Goal: Answer question/provide support: Share knowledge or assist other users

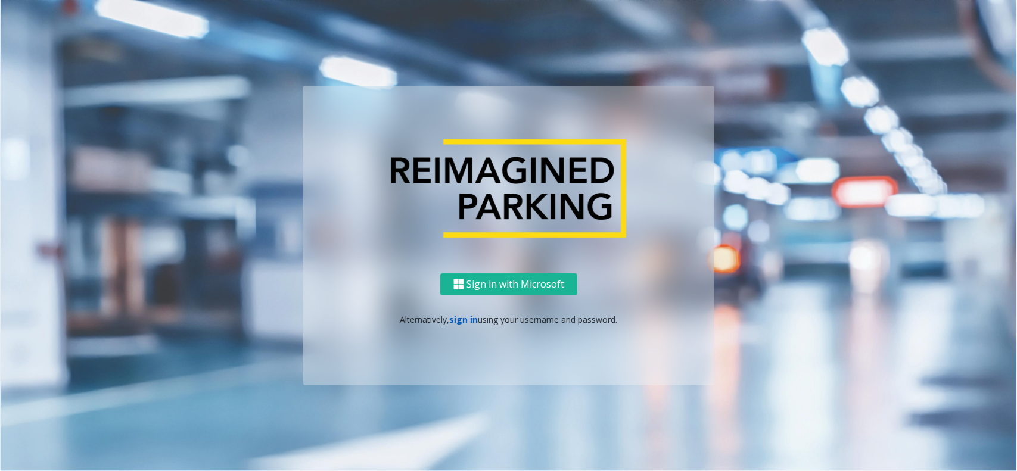
click at [450, 321] on link "sign in" at bounding box center [464, 319] width 29 height 11
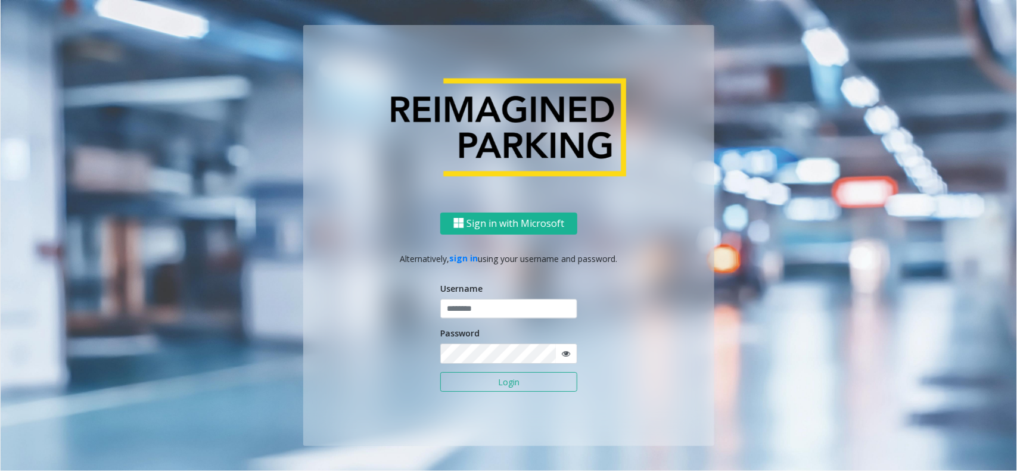
click at [472, 322] on form "Username Password Login" at bounding box center [508, 343] width 137 height 122
click at [473, 315] on input "text" at bounding box center [508, 309] width 137 height 20
type input "*********"
click at [440, 372] on button "Login" at bounding box center [508, 382] width 137 height 20
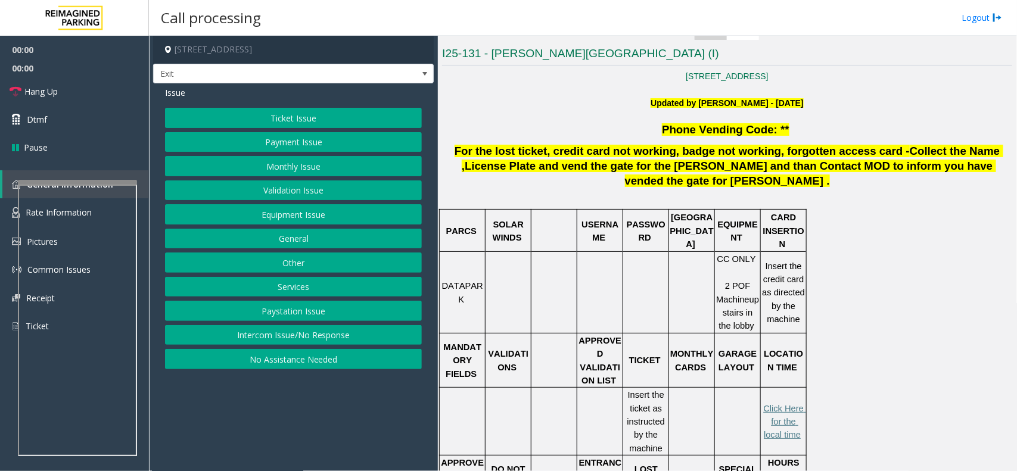
scroll to position [298, 0]
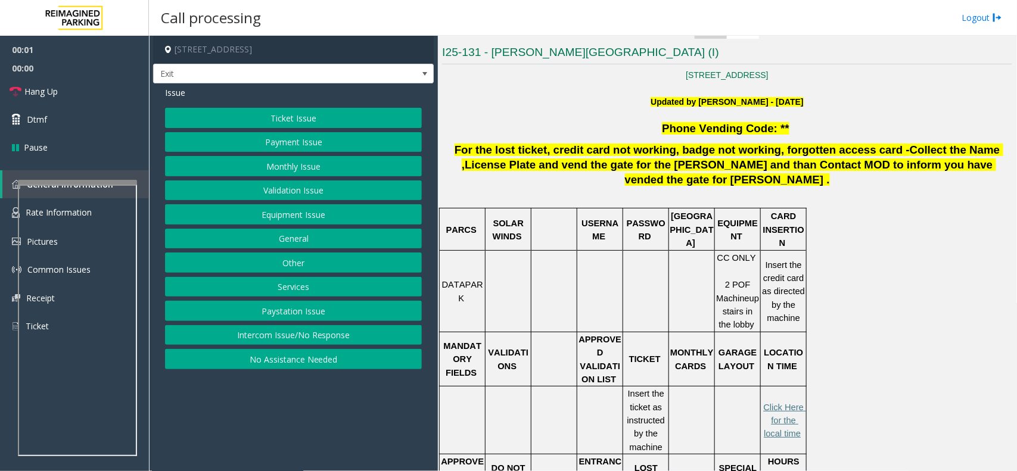
click at [314, 116] on button "Ticket Issue" at bounding box center [293, 118] width 257 height 20
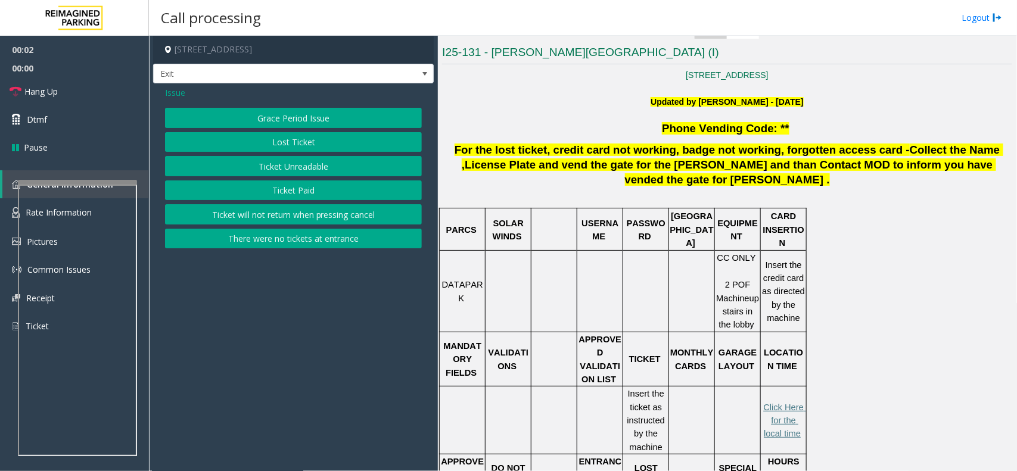
click at [322, 162] on button "Ticket Unreadable" at bounding box center [293, 166] width 257 height 20
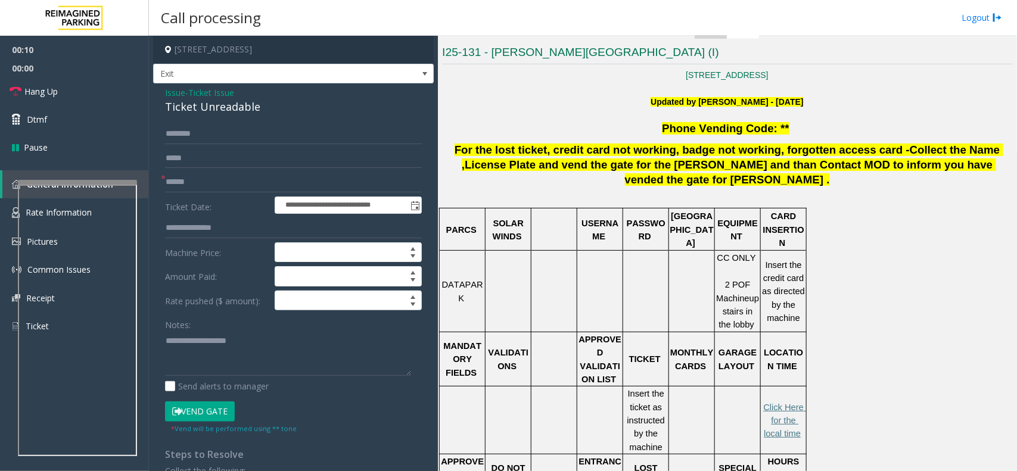
click at [203, 88] on span "Ticket Issue" at bounding box center [211, 92] width 46 height 13
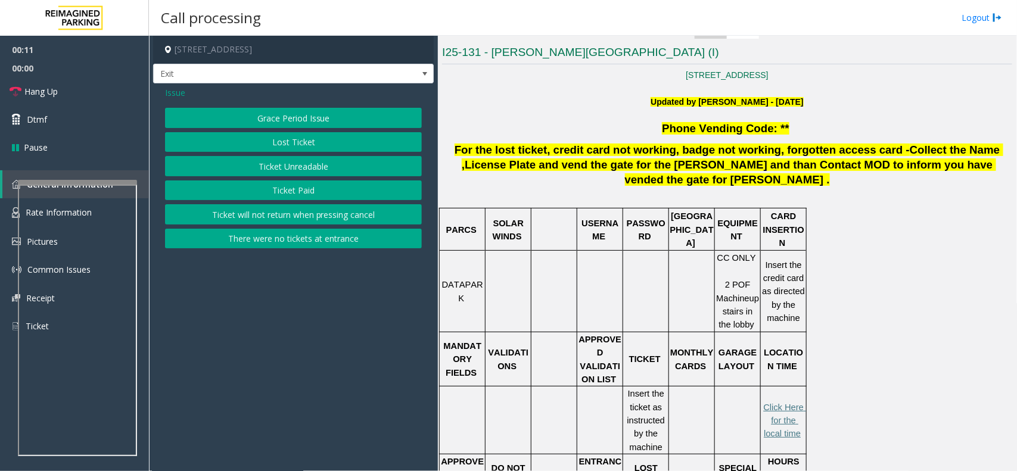
click at [173, 94] on span "Issue" at bounding box center [175, 92] width 20 height 13
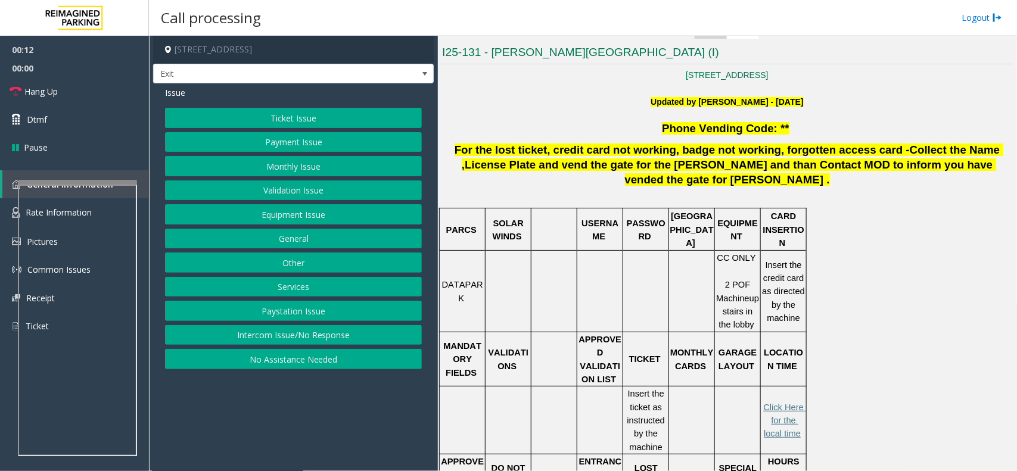
click at [321, 336] on button "Intercom Issue/No Response" at bounding box center [293, 335] width 257 height 20
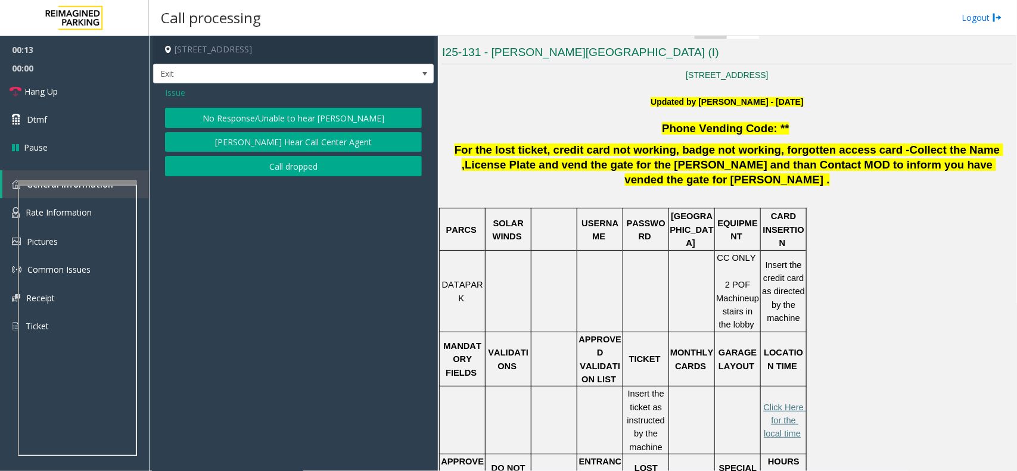
click at [281, 116] on button "No Response/Unable to hear [PERSON_NAME]" at bounding box center [293, 118] width 257 height 20
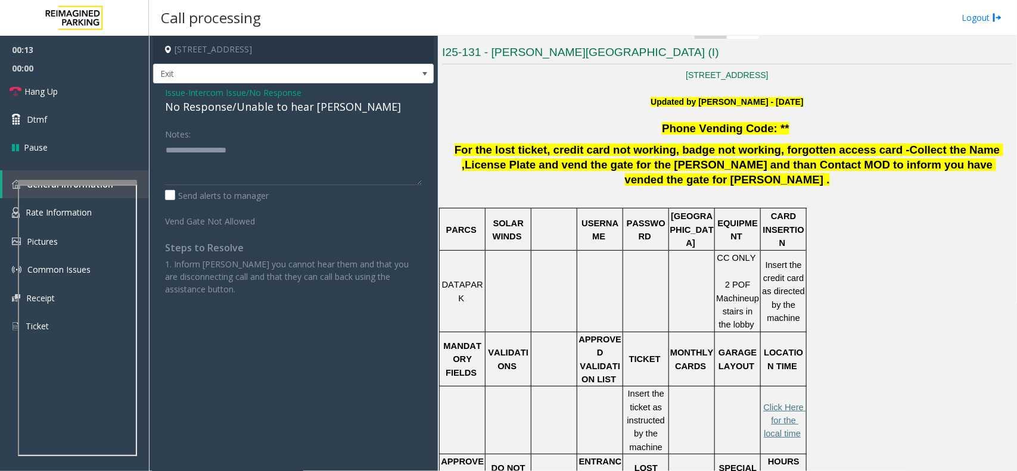
click at [263, 113] on div "No Response/Unable to hear [PERSON_NAME]" at bounding box center [293, 107] width 257 height 16
type textarea "**********"
click at [94, 94] on link "Hang Up" at bounding box center [74, 91] width 149 height 28
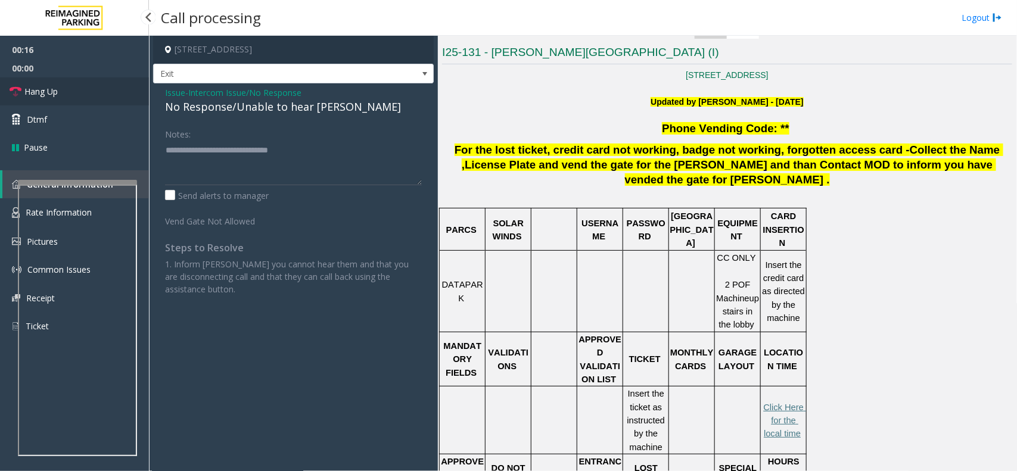
click at [94, 94] on link "Hang Up" at bounding box center [74, 91] width 149 height 28
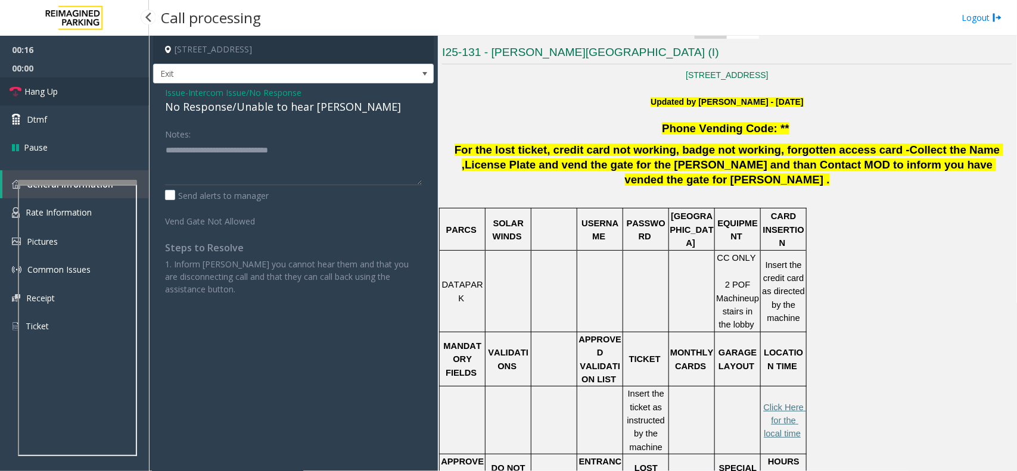
click at [94, 94] on link "Hang Up" at bounding box center [74, 91] width 149 height 28
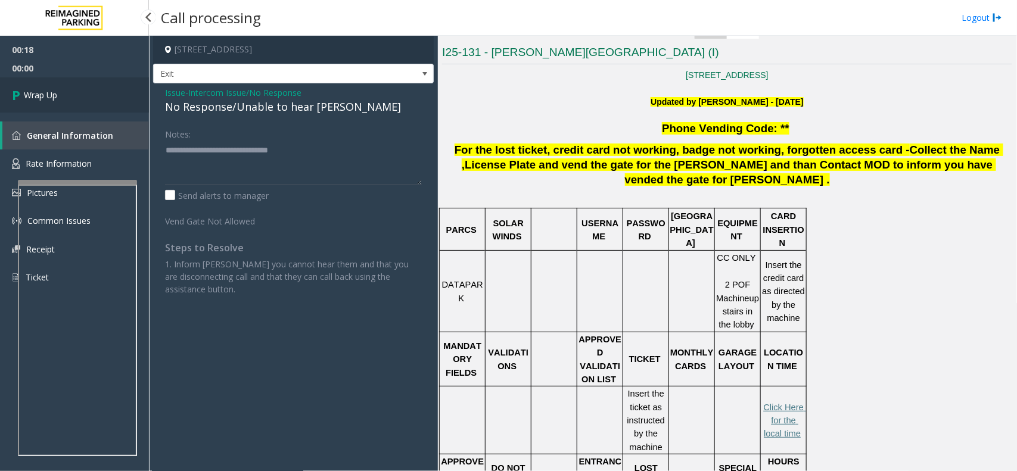
click at [94, 94] on link "Wrap Up" at bounding box center [74, 94] width 149 height 35
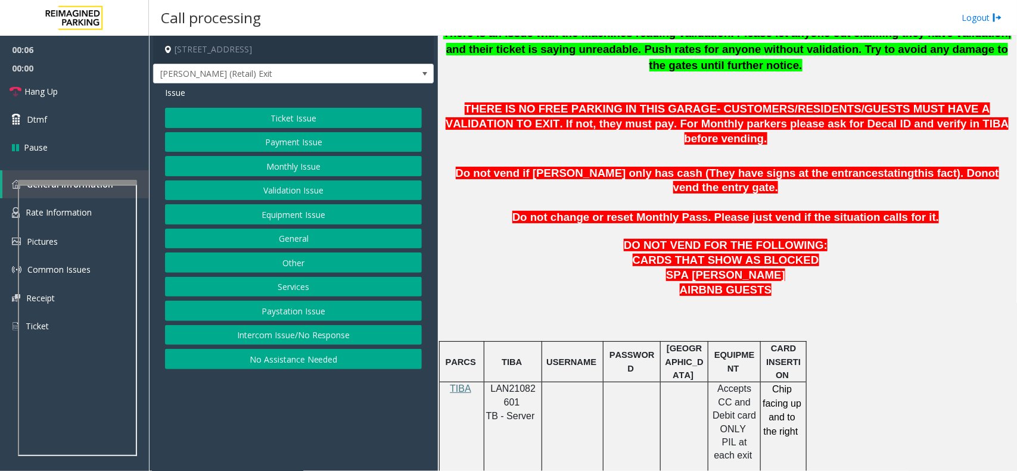
scroll to position [596, 0]
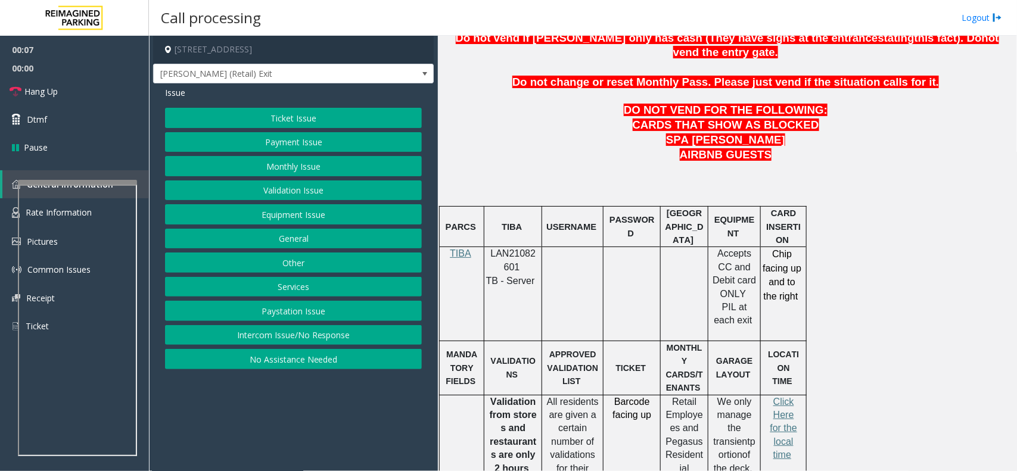
click at [510, 249] on span "LAN21082601" at bounding box center [513, 260] width 45 height 23
click at [88, 275] on div at bounding box center [79, 408] width 119 height 279
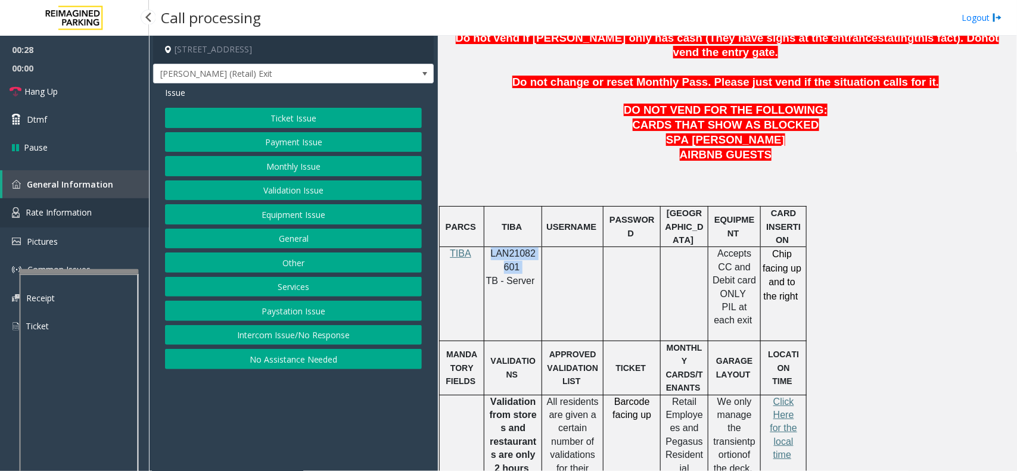
click at [76, 210] on span "Rate Information" at bounding box center [59, 212] width 66 height 11
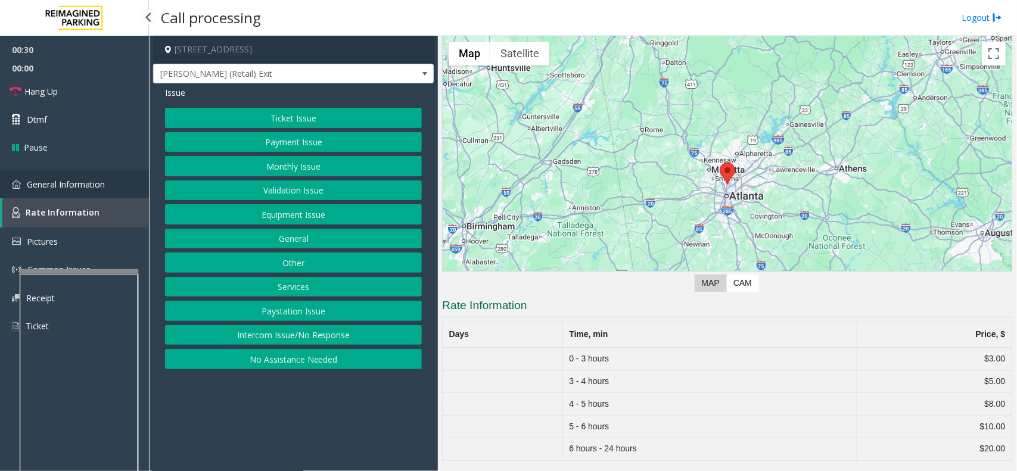
click at [75, 188] on span "General Information" at bounding box center [66, 184] width 78 height 11
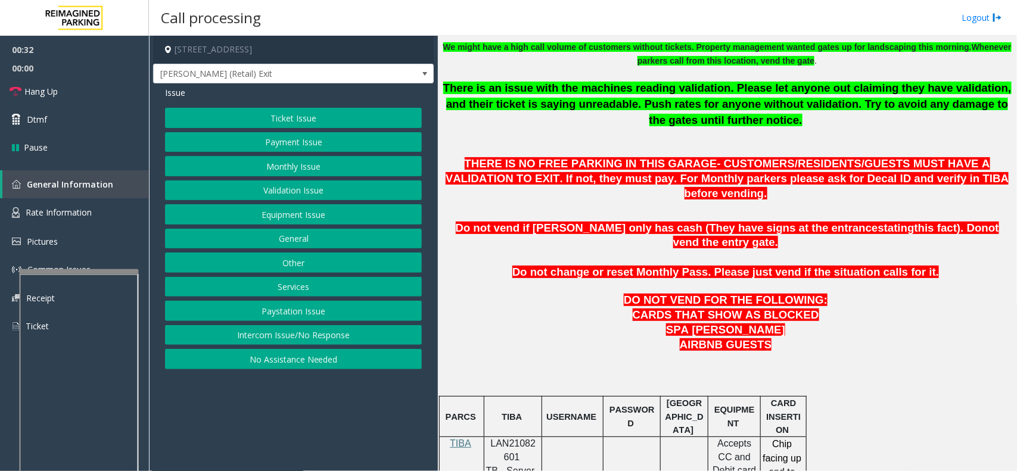
scroll to position [372, 0]
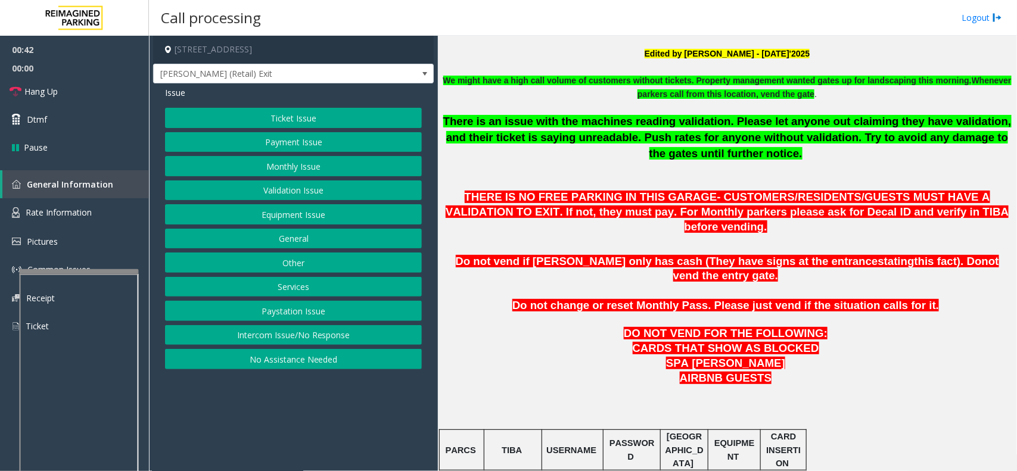
click at [310, 215] on button "Equipment Issue" at bounding box center [293, 214] width 257 height 20
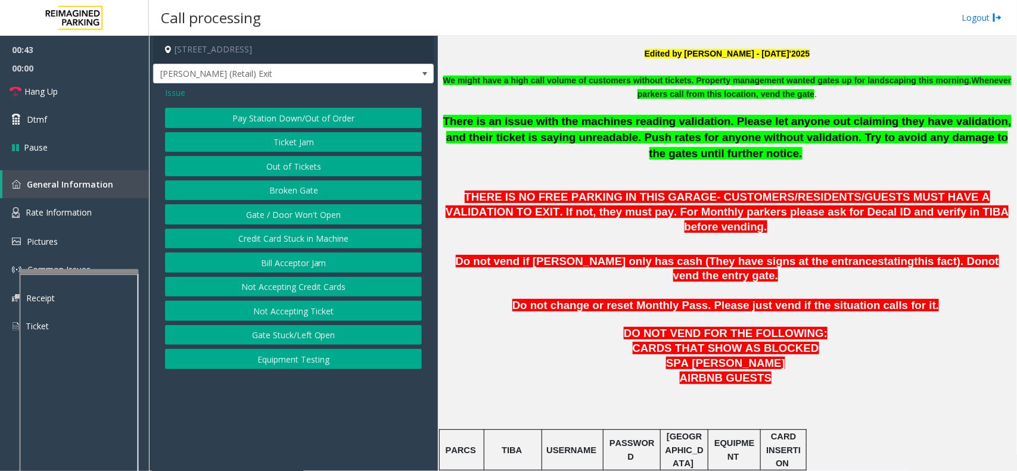
click at [317, 215] on button "Gate / Door Won't Open" at bounding box center [293, 214] width 257 height 20
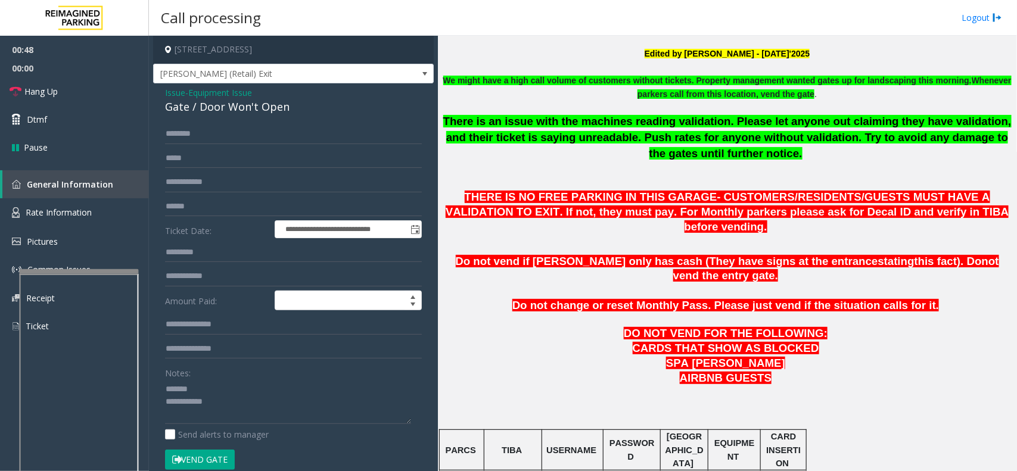
click at [215, 107] on div "Gate / Door Won't Open" at bounding box center [293, 107] width 257 height 16
click at [215, 407] on textarea at bounding box center [288, 402] width 246 height 45
click at [451, 195] on span "THERE IS NO FREE PARKING IN THIS GARAGE- CUSTOMERS/RESIDENTS/GUESTS MUST HAVE A…" at bounding box center [727, 212] width 563 height 42
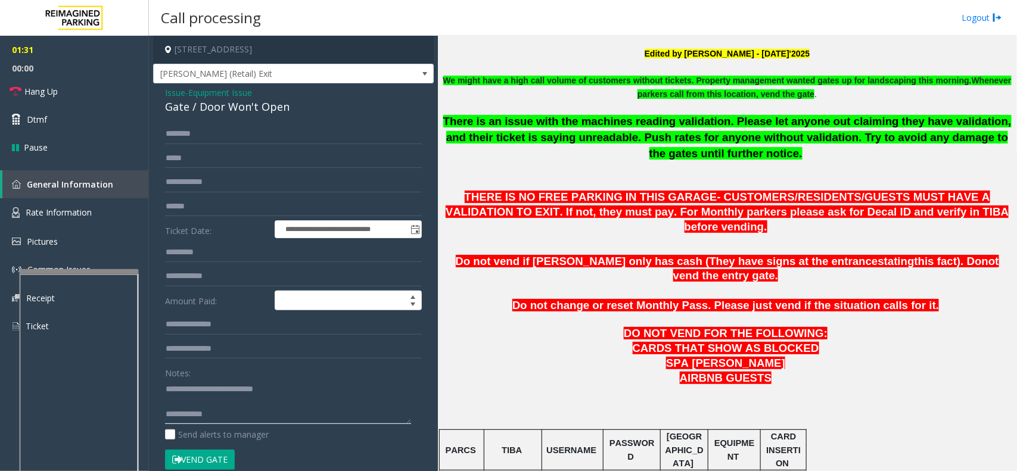
click at [245, 400] on textarea at bounding box center [288, 402] width 246 height 45
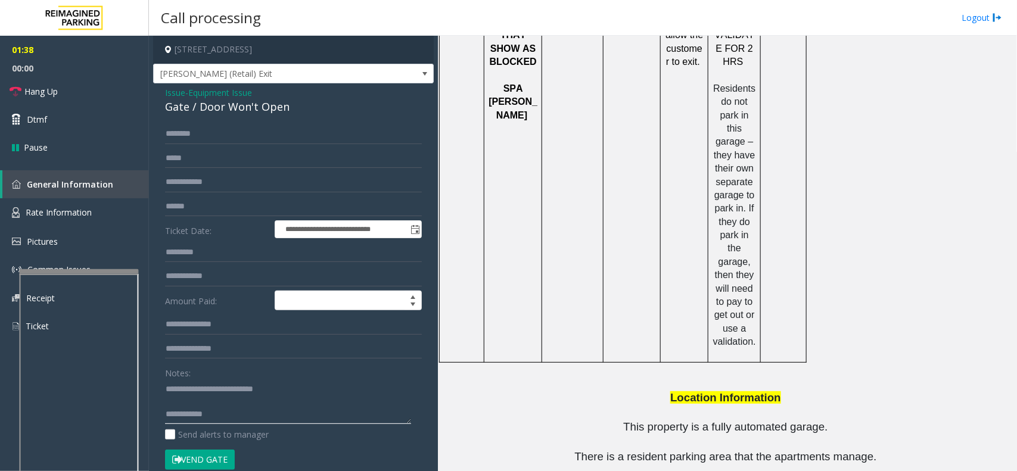
scroll to position [1590, 0]
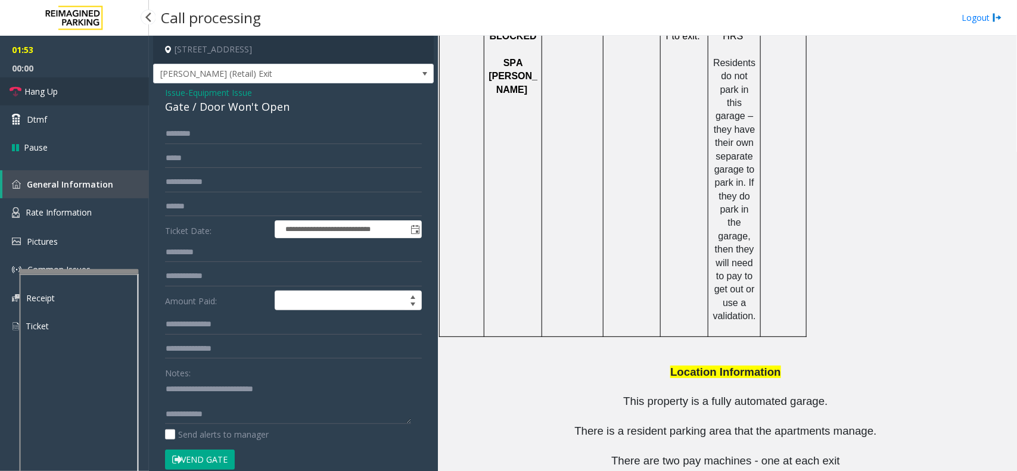
click at [110, 104] on link "Hang Up" at bounding box center [74, 91] width 149 height 28
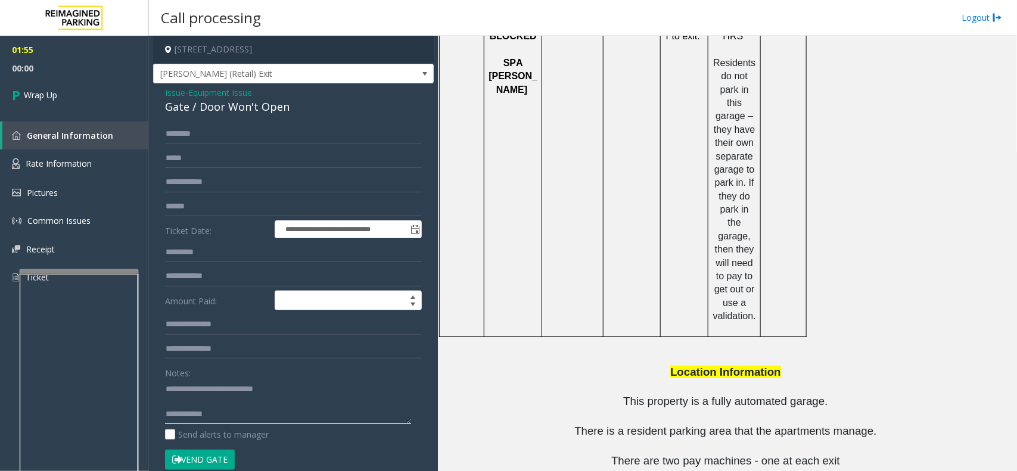
click at [290, 414] on textarea at bounding box center [288, 402] width 246 height 45
type textarea "**********"
click at [49, 88] on link "Wrap Up" at bounding box center [74, 94] width 149 height 35
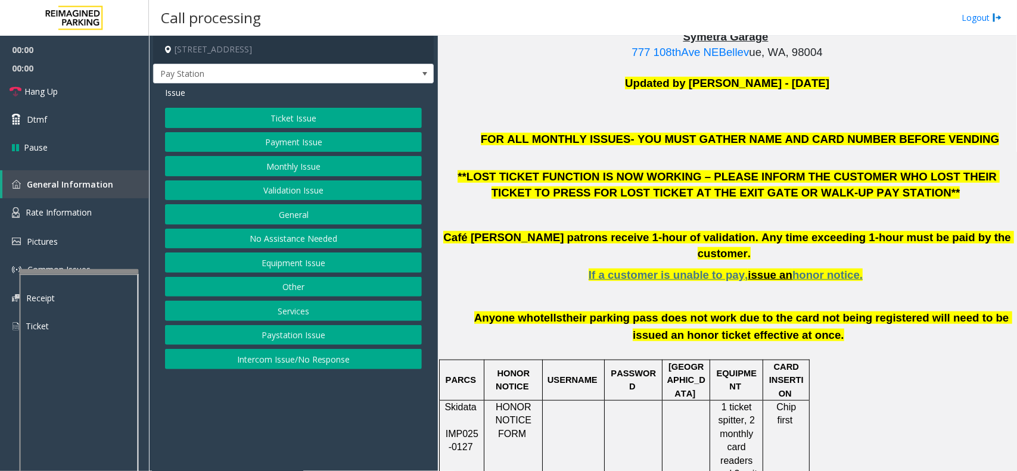
scroll to position [372, 0]
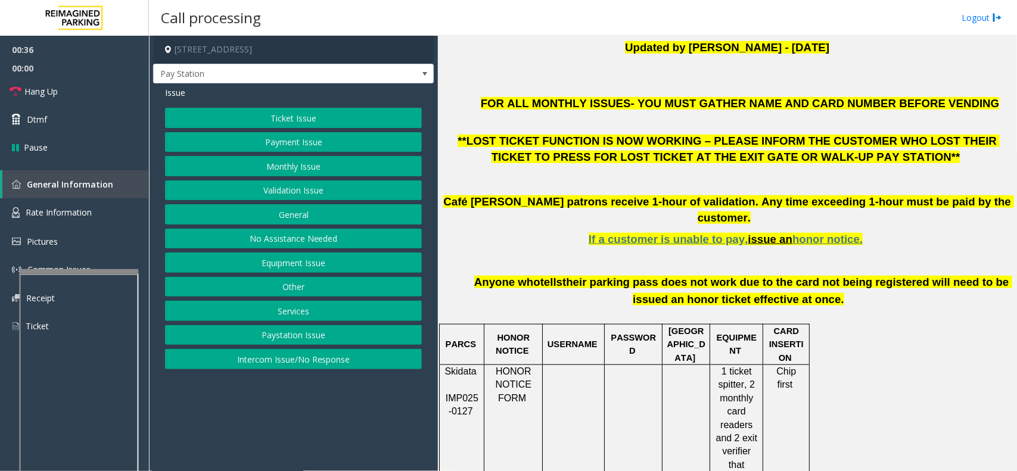
click at [304, 367] on button "Intercom Issue/No Response" at bounding box center [293, 359] width 257 height 20
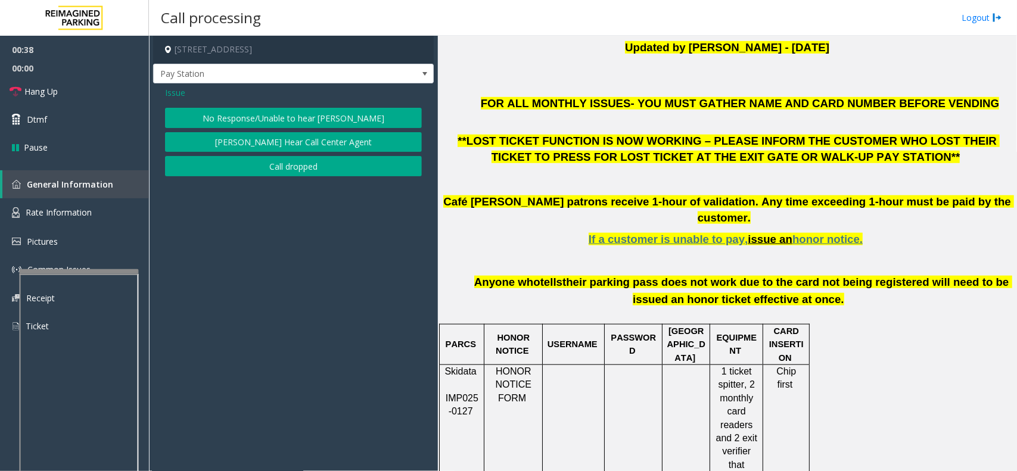
click at [298, 137] on button "[PERSON_NAME] Hear Call Center Agent" at bounding box center [293, 142] width 257 height 20
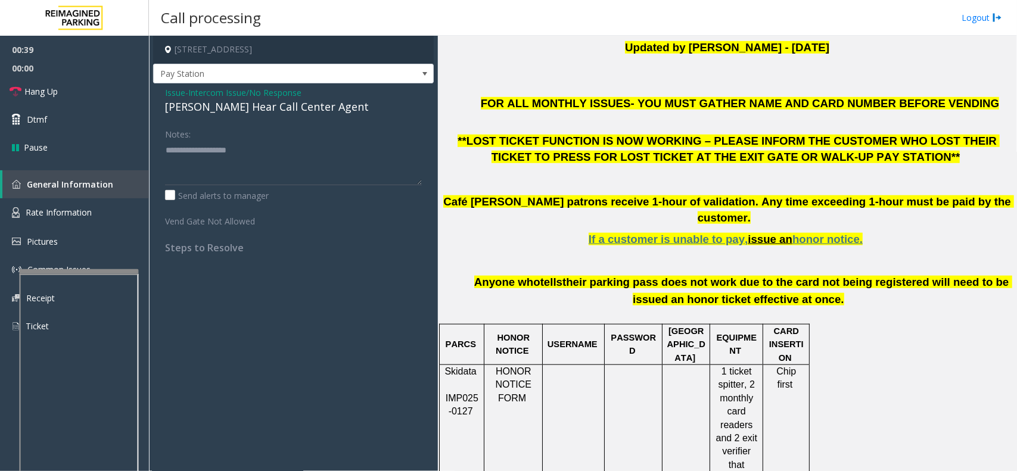
click at [309, 108] on div "[PERSON_NAME] Hear Call Center Agent" at bounding box center [293, 107] width 257 height 16
type textarea "**********"
click at [69, 85] on link "Hang Up" at bounding box center [74, 91] width 149 height 28
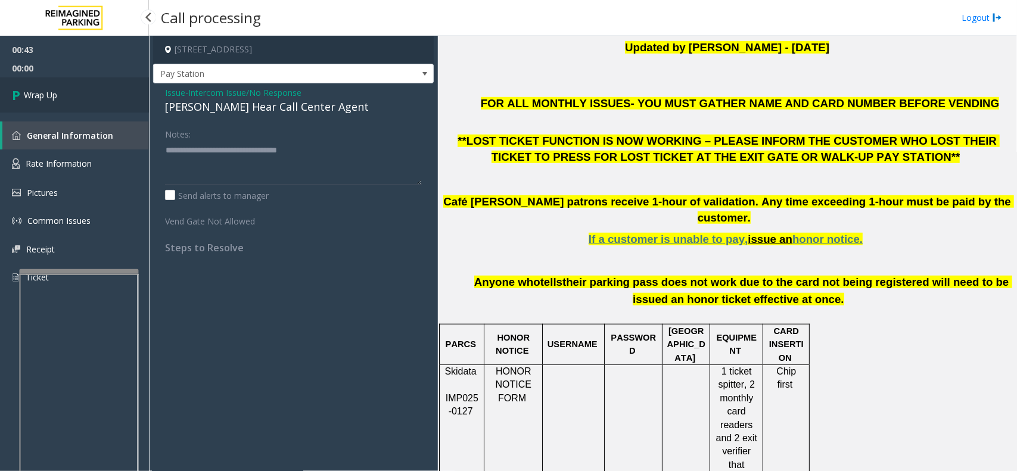
click at [91, 100] on link "Wrap Up" at bounding box center [74, 94] width 149 height 35
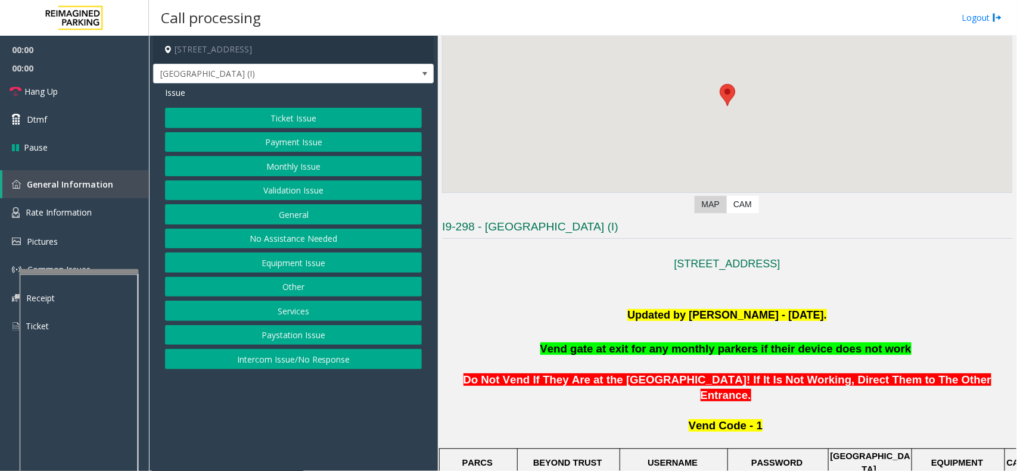
scroll to position [298, 0]
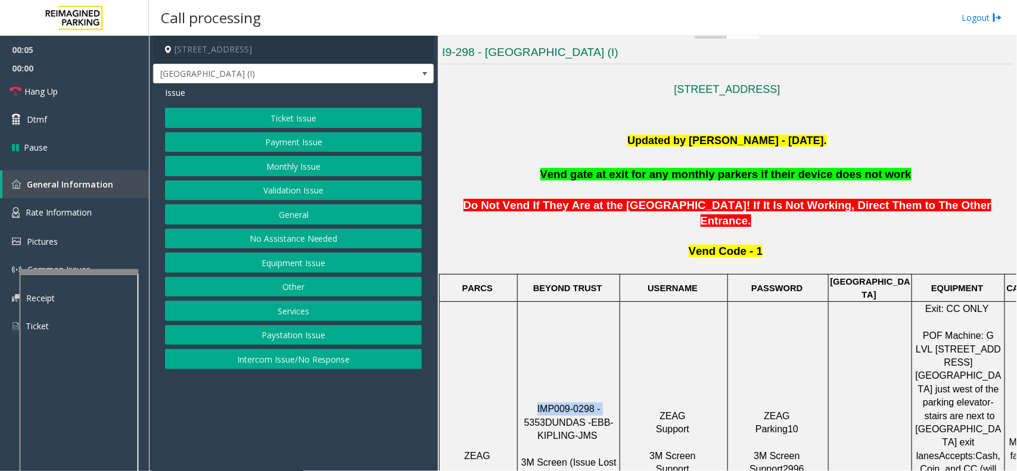
drag, startPoint x: 529, startPoint y: 356, endPoint x: 590, endPoint y: 356, distance: 60.8
click at [590, 404] on span "IMP009-0298 - 5353" at bounding box center [563, 415] width 79 height 23
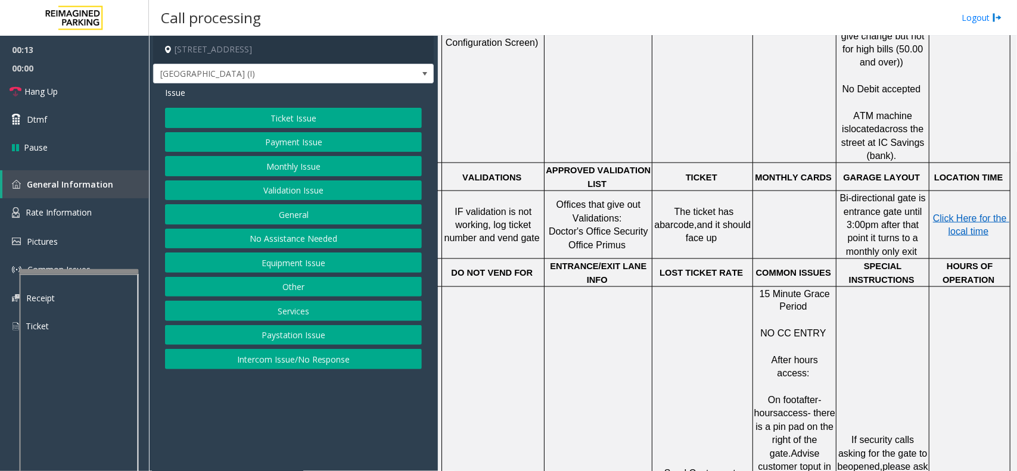
scroll to position [819, 86]
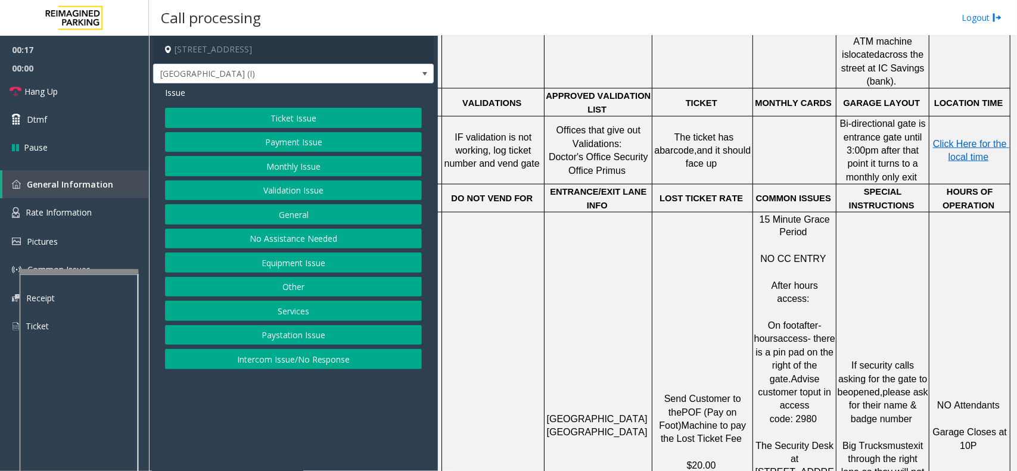
click at [970, 387] on p "NO Attendants Garage Closes at 10P" at bounding box center [969, 434] width 79 height 94
click at [949, 138] on p "Click Here for the local time" at bounding box center [969, 151] width 79 height 27
click at [957, 139] on span "Click Here for the local time" at bounding box center [971, 150] width 76 height 23
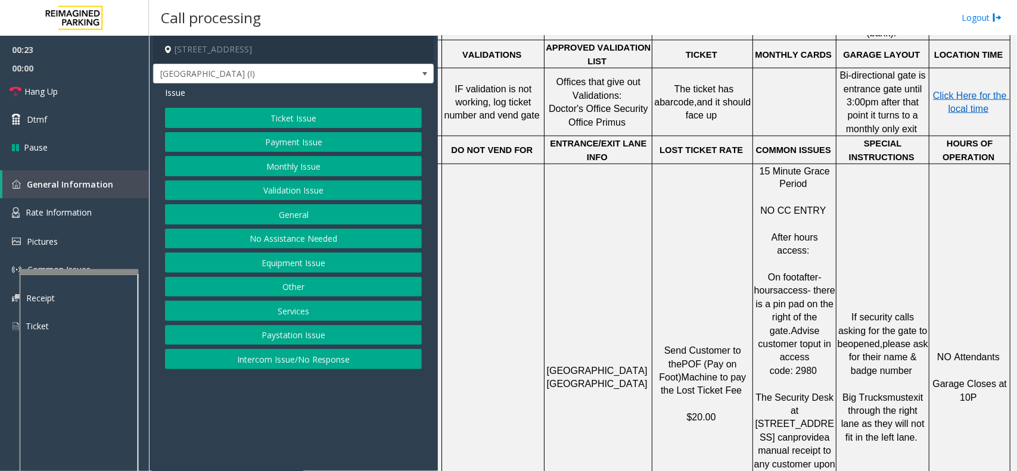
scroll to position [894, 86]
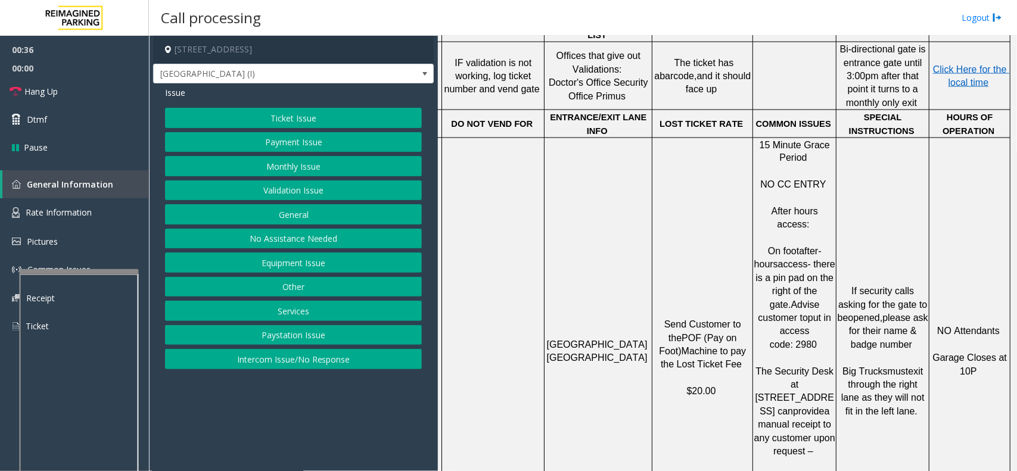
click at [340, 266] on button "Equipment Issue" at bounding box center [293, 263] width 257 height 20
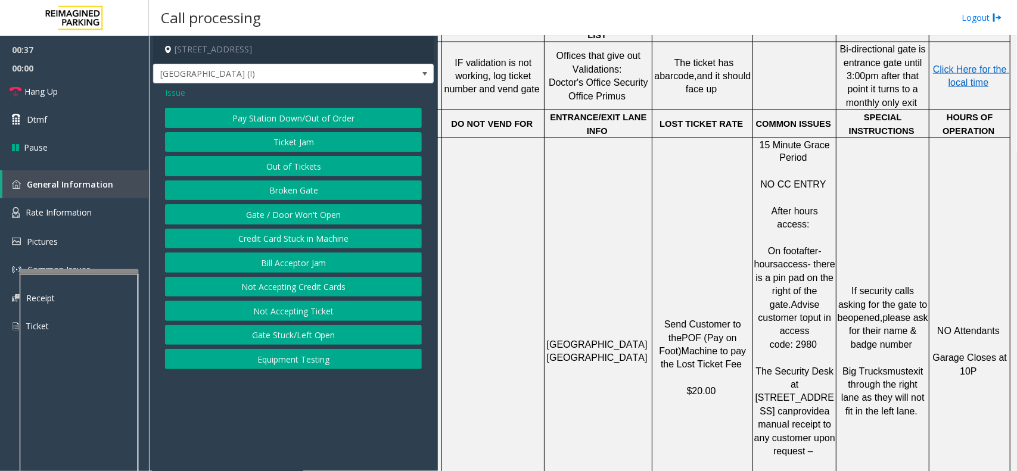
click at [314, 218] on button "Gate / Door Won't Open" at bounding box center [293, 214] width 257 height 20
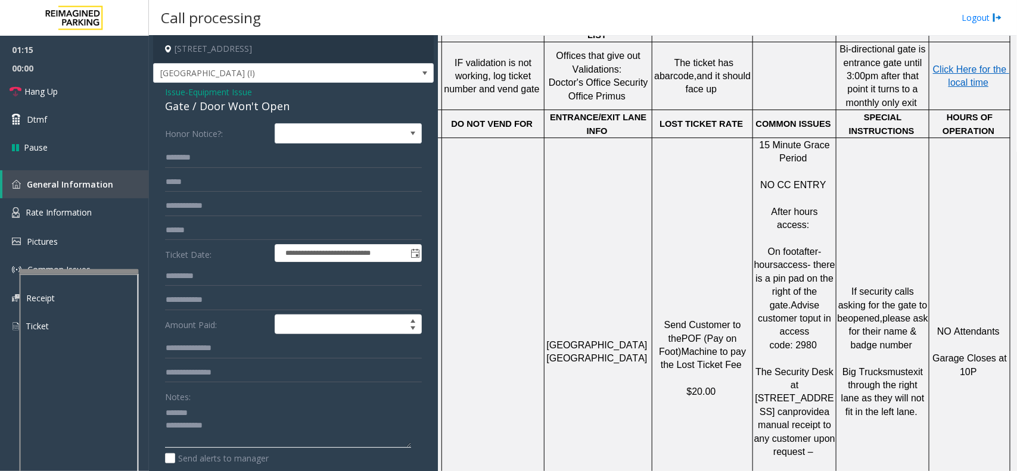
scroll to position [0, 0]
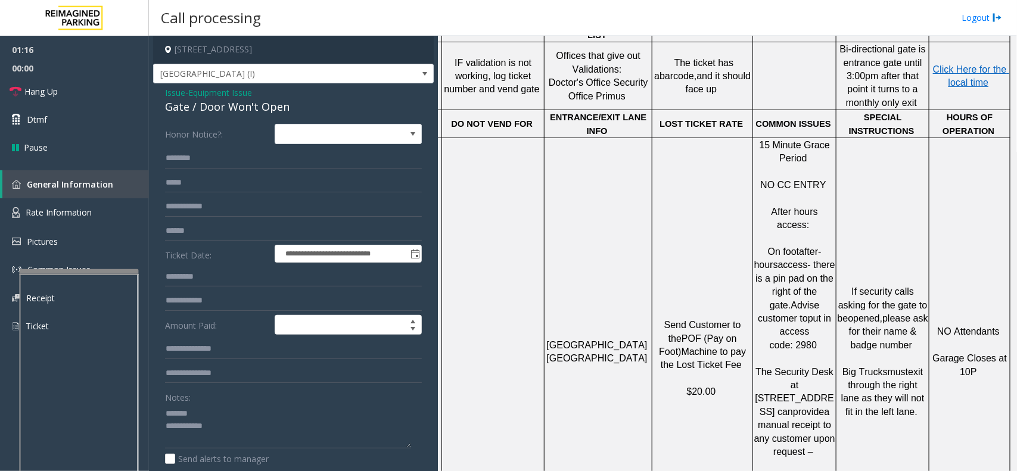
click at [218, 108] on div "Gate / Door Won't Open" at bounding box center [293, 107] width 257 height 16
click at [108, 95] on link "Hang Up" at bounding box center [74, 91] width 149 height 28
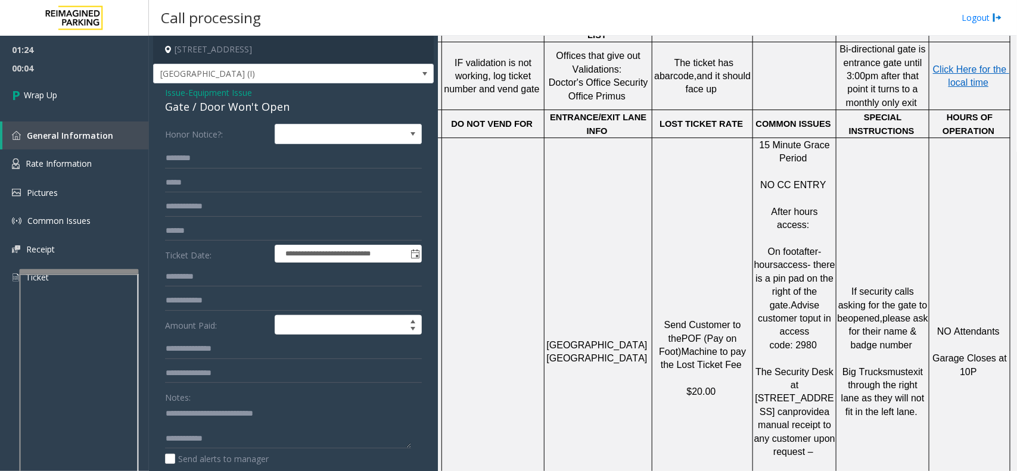
drag, startPoint x: 819, startPoint y: 237, endPoint x: 774, endPoint y: 188, distance: 67.5
click at [774, 232] on p "On foot after-hours access- there is a pin pad on the right of the gate. Advise…" at bounding box center [795, 345] width 82 height 227
copy span "there is a pin pad on the right of the gate. Advise customer to put in access c…"
click at [251, 439] on textarea at bounding box center [288, 426] width 246 height 45
paste textarea "**********"
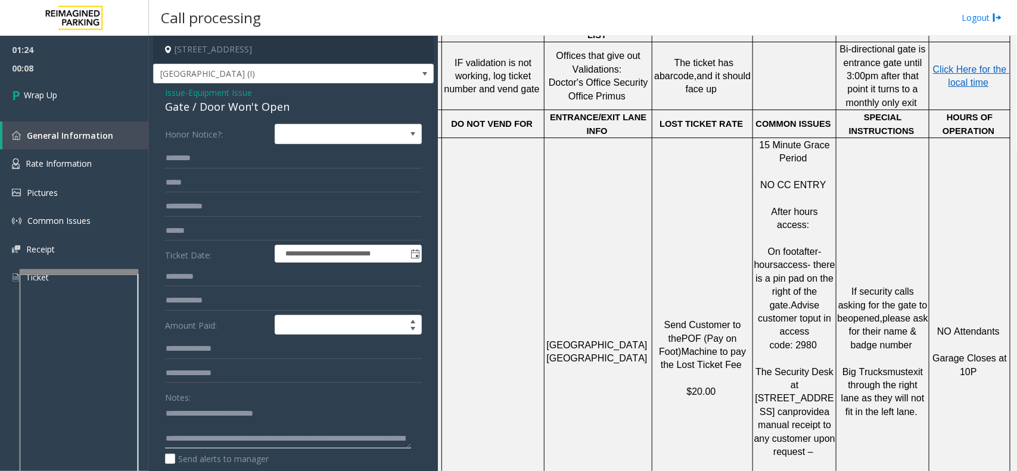
scroll to position [9, 0]
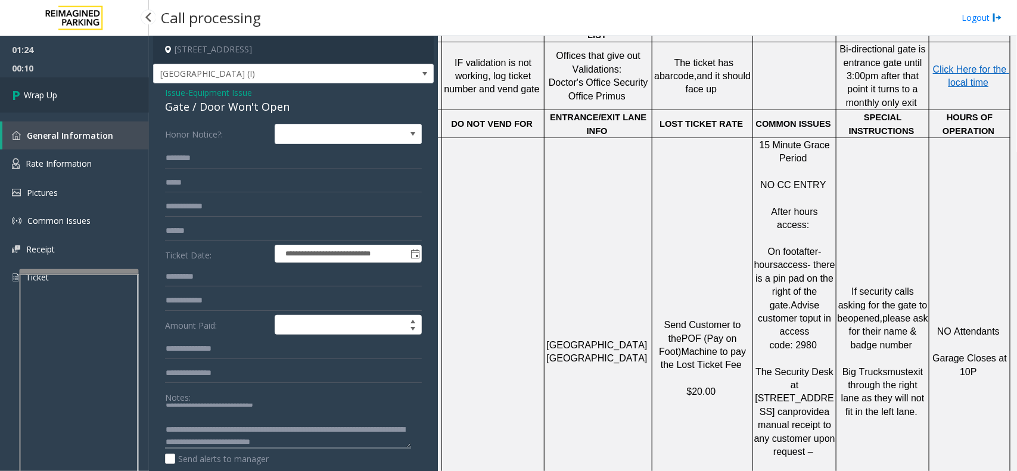
type textarea "**********"
click at [88, 97] on link "Wrap Up" at bounding box center [74, 94] width 149 height 35
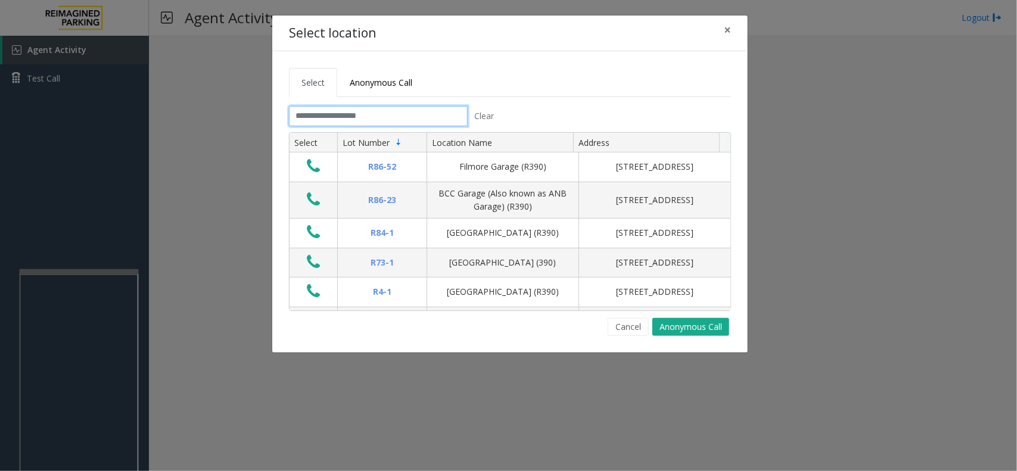
click at [318, 117] on input "text" at bounding box center [378, 116] width 179 height 20
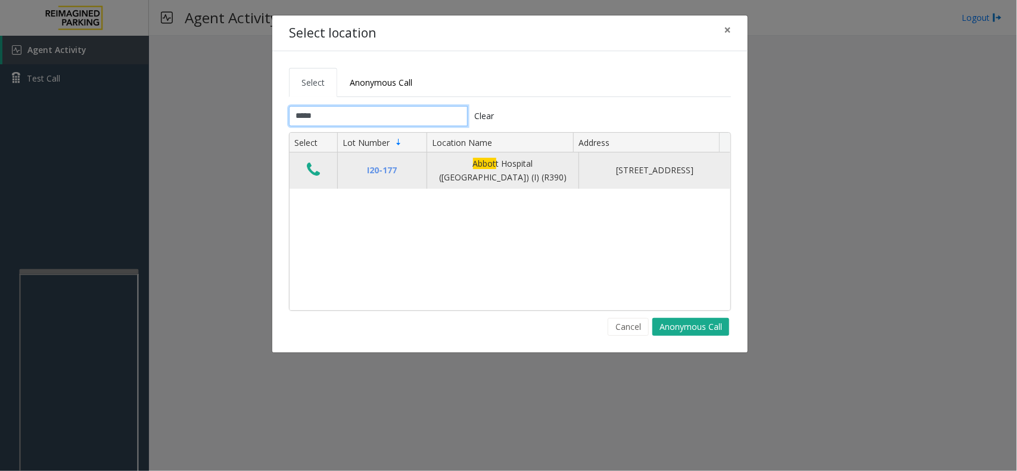
type input "*****"
click at [315, 169] on icon "Data table" at bounding box center [313, 170] width 13 height 17
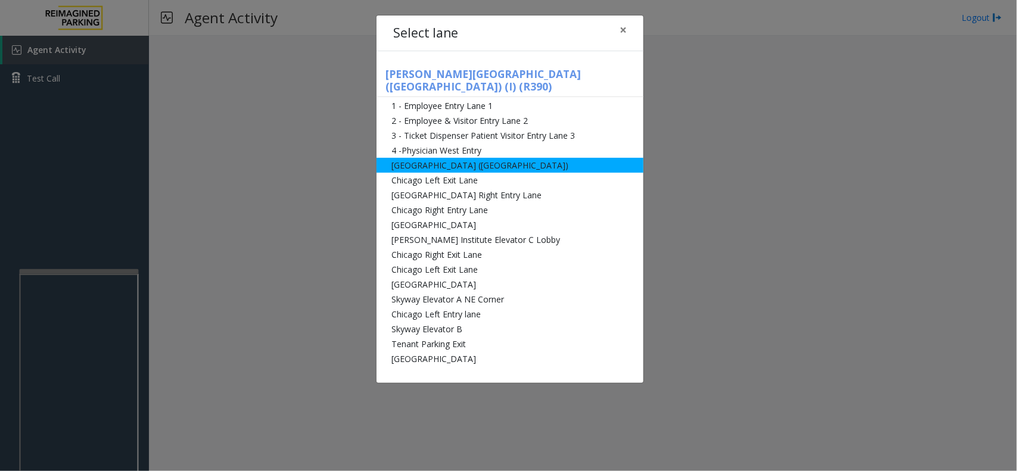
click at [467, 158] on li "[GEOGRAPHIC_DATA] ([GEOGRAPHIC_DATA])" at bounding box center [510, 165] width 267 height 15
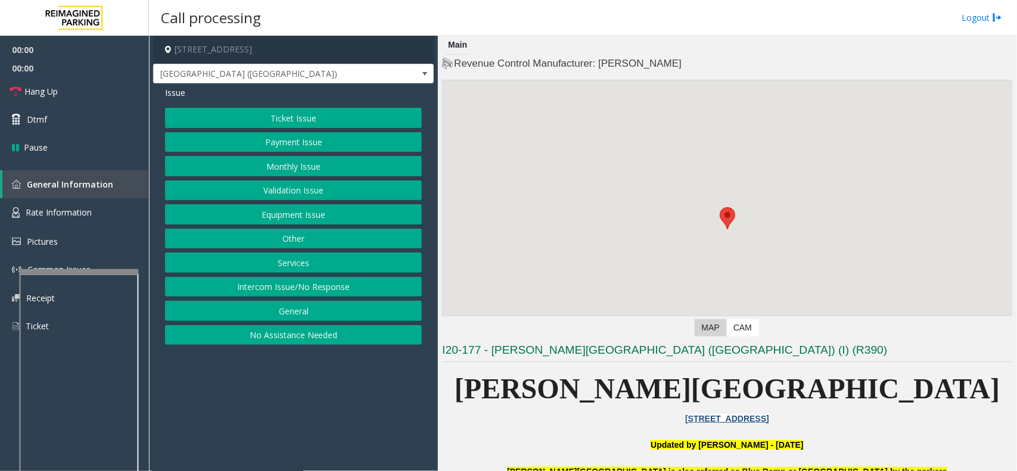
click at [317, 164] on button "Monthly Issue" at bounding box center [293, 166] width 257 height 20
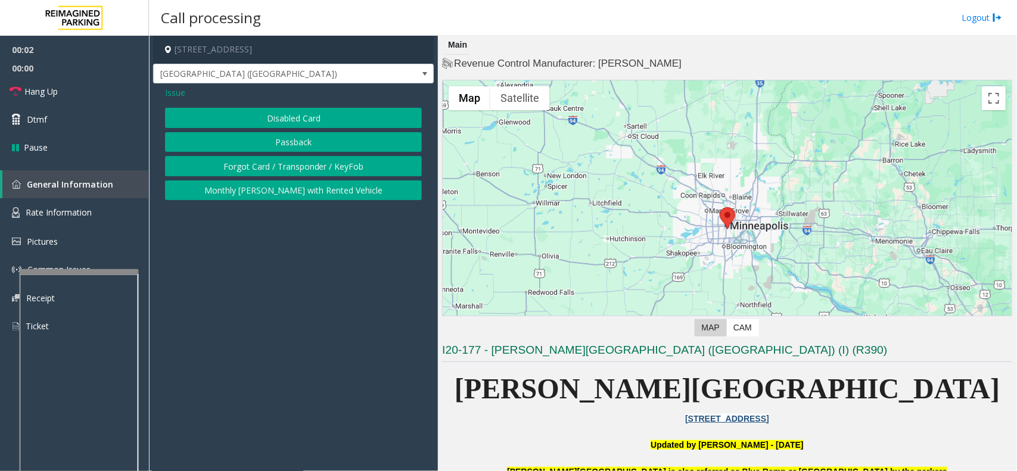
click at [319, 121] on button "Disabled Card" at bounding box center [293, 118] width 257 height 20
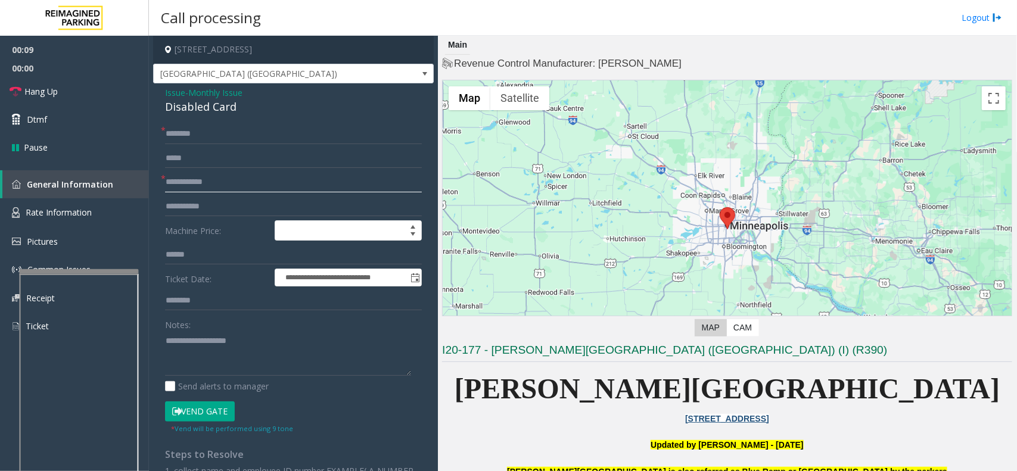
click at [232, 182] on input "text" at bounding box center [293, 182] width 257 height 20
type input "*****"
click at [201, 417] on button "Vend Gate" at bounding box center [200, 412] width 70 height 20
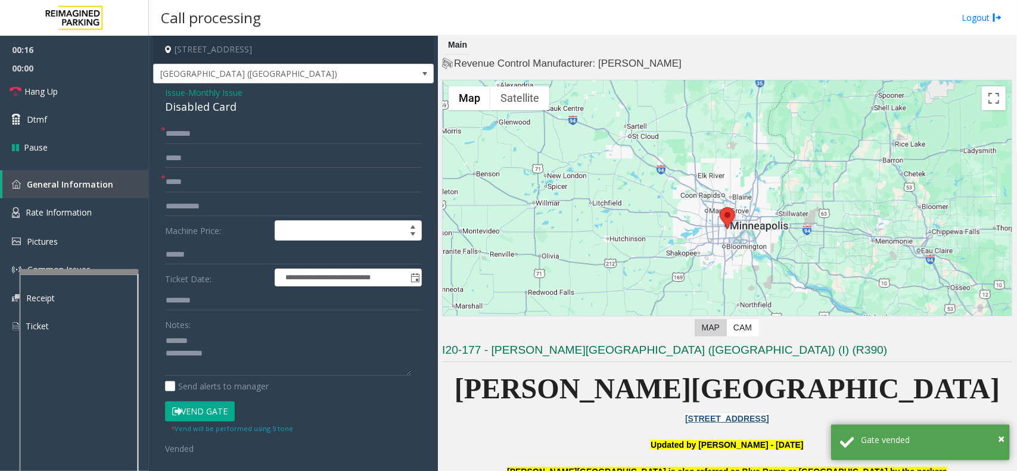
click at [186, 110] on div "Disabled Card" at bounding box center [293, 107] width 257 height 16
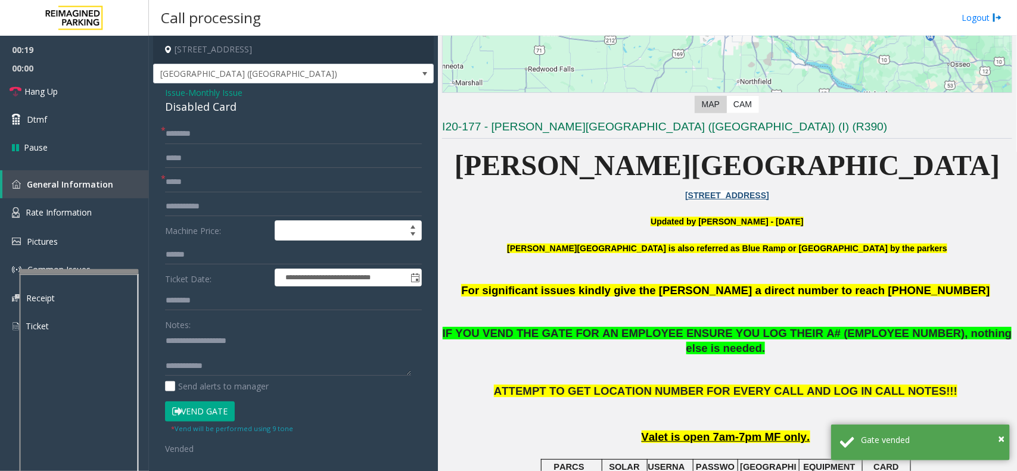
click at [623, 332] on span "IF YOU VEND THE GATE FOR AN EMPLOYEE ENSURE YOU LOG THEIR A# (EMPLOYEE NUMBER),…" at bounding box center [728, 340] width 570 height 27
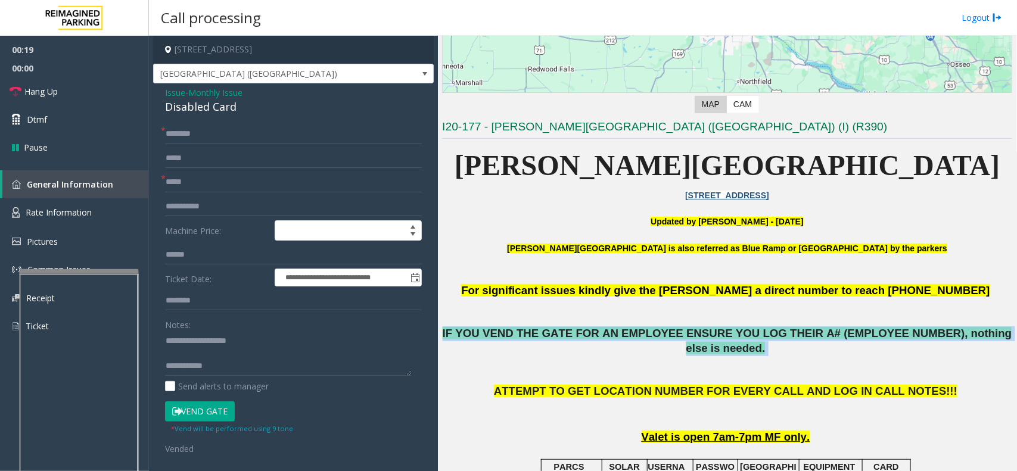
click at [623, 332] on span "IF YOU VEND THE GATE FOR AN EMPLOYEE ENSURE YOU LOG THEIR A# (EMPLOYEE NUMBER),…" at bounding box center [728, 340] width 570 height 27
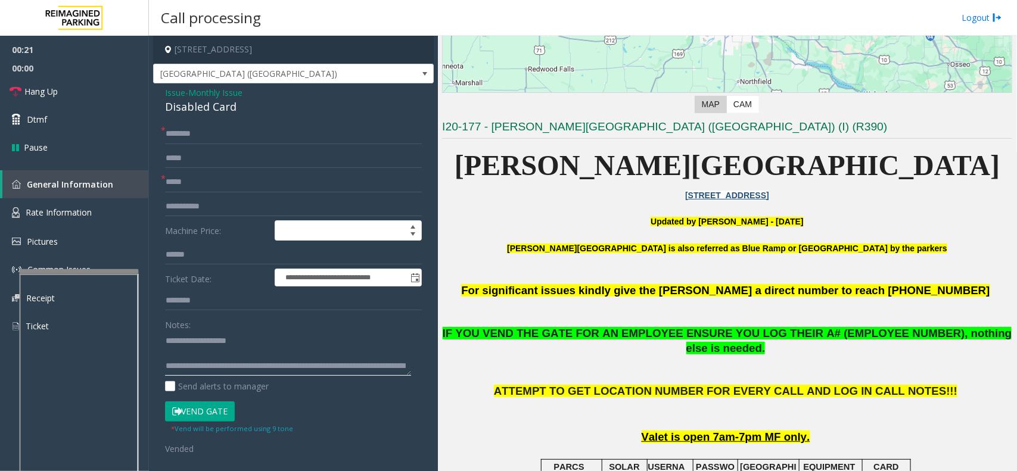
type textarea "**********"
click at [209, 132] on input "text" at bounding box center [293, 134] width 257 height 20
type input "**"
click at [95, 91] on link "Hang Up" at bounding box center [74, 91] width 149 height 28
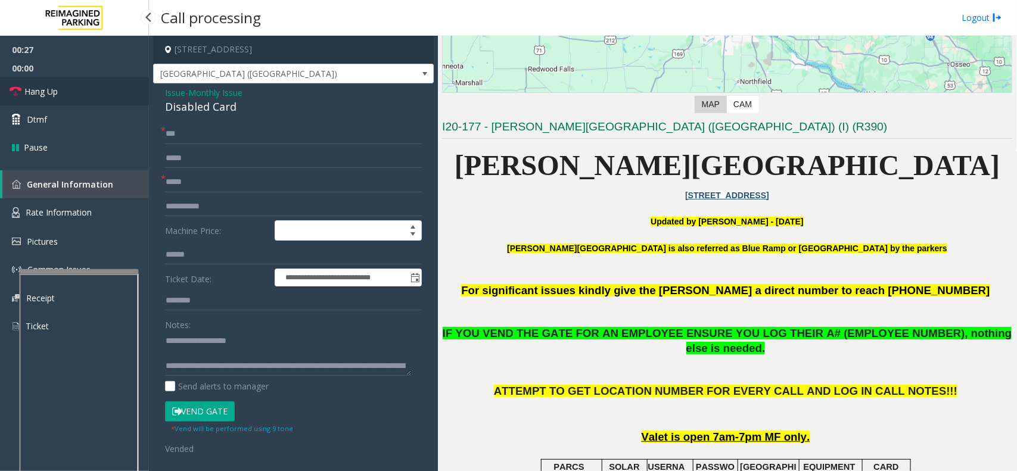
click at [95, 91] on link "Hang Up" at bounding box center [74, 91] width 149 height 28
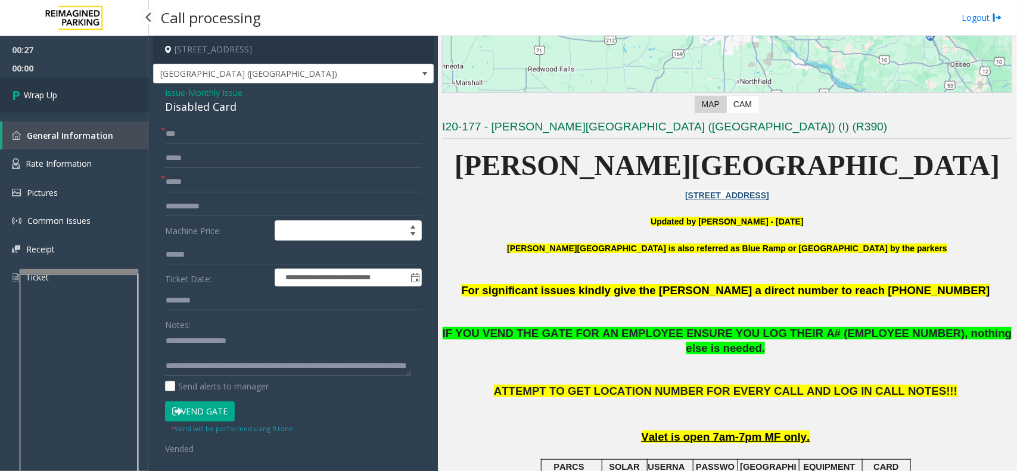
click at [95, 91] on link "Wrap Up" at bounding box center [74, 94] width 149 height 35
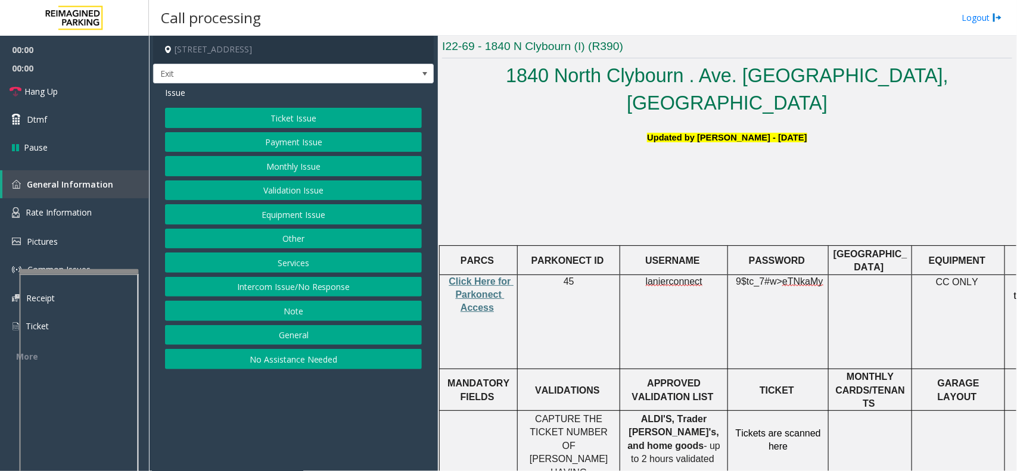
scroll to position [298, 0]
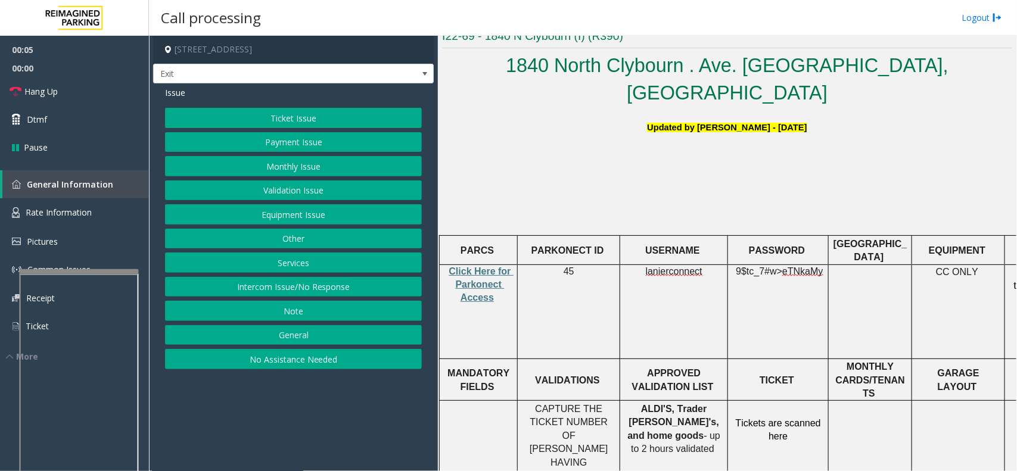
click at [309, 192] on button "Validation Issue" at bounding box center [293, 191] width 257 height 20
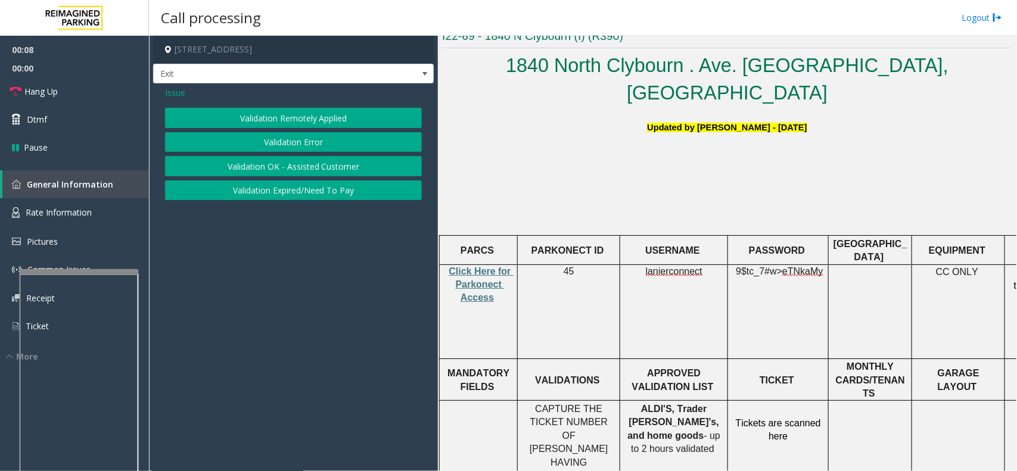
click at [299, 147] on button "Validation Error" at bounding box center [293, 142] width 257 height 20
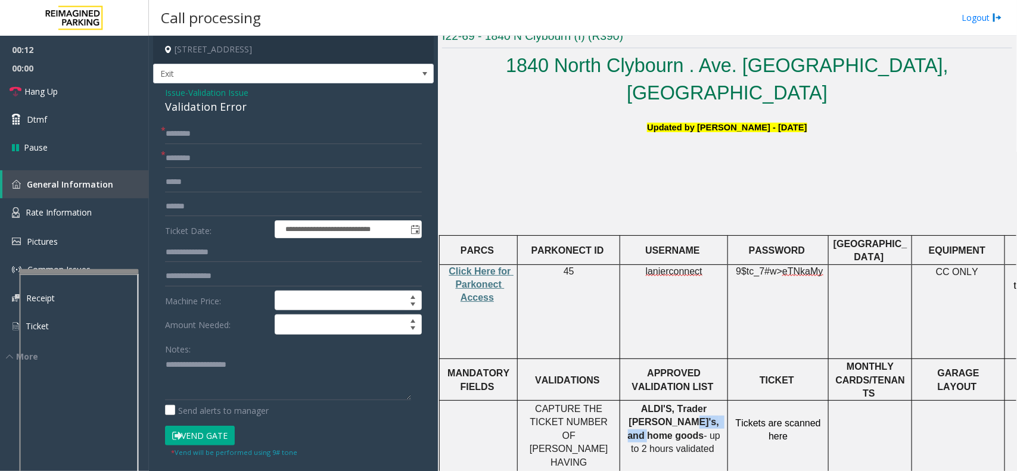
drag, startPoint x: 633, startPoint y: 380, endPoint x: 682, endPoint y: 384, distance: 49.7
click at [682, 403] on p "ALDI'S, Trader Joe's, and home goods - up to 2 hours validated Buffalo Wild Win…" at bounding box center [674, 450] width 99 height 94
type input "**********"
drag, startPoint x: 218, startPoint y: 210, endPoint x: 213, endPoint y: 215, distance: 6.3
click at [215, 212] on input "text" at bounding box center [293, 207] width 257 height 20
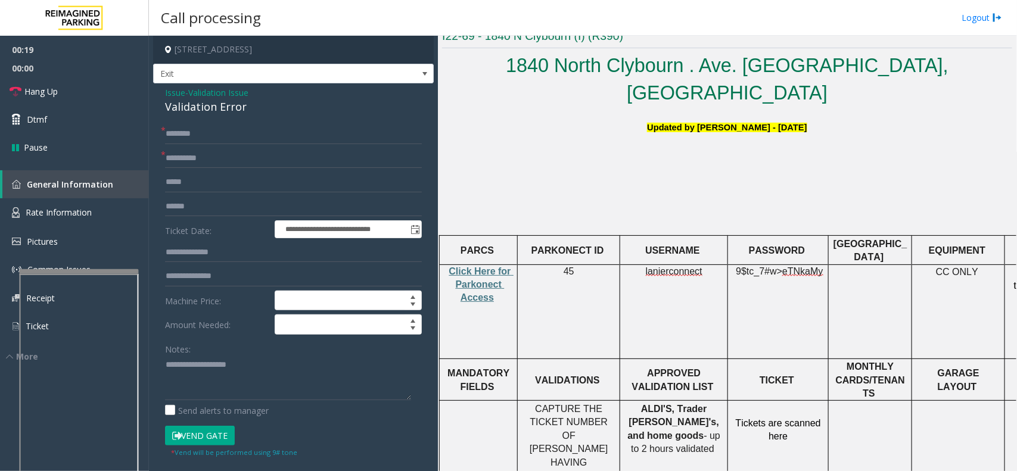
click at [478, 265] on p "Click Here for Parkonect Access" at bounding box center [478, 285] width 69 height 40
click at [490, 266] on span "Click Here for Parkonect Access" at bounding box center [481, 284] width 65 height 37
click at [188, 203] on input "text" at bounding box center [293, 207] width 257 height 20
click at [676, 266] on span "lanierconnect" at bounding box center [674, 271] width 57 height 11
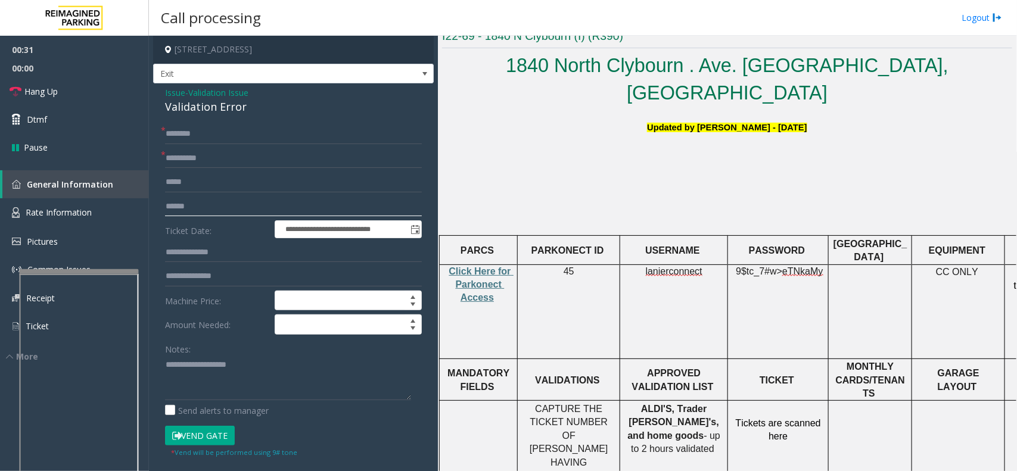
click at [206, 207] on input "text" at bounding box center [293, 207] width 257 height 20
type input "**********"
drag, startPoint x: 739, startPoint y: 243, endPoint x: 817, endPoint y: 256, distance: 79.3
click at [817, 265] on td "9$tc_7#w> eTNkaMy" at bounding box center [778, 312] width 101 height 94
click at [216, 139] on input "text" at bounding box center [293, 134] width 257 height 20
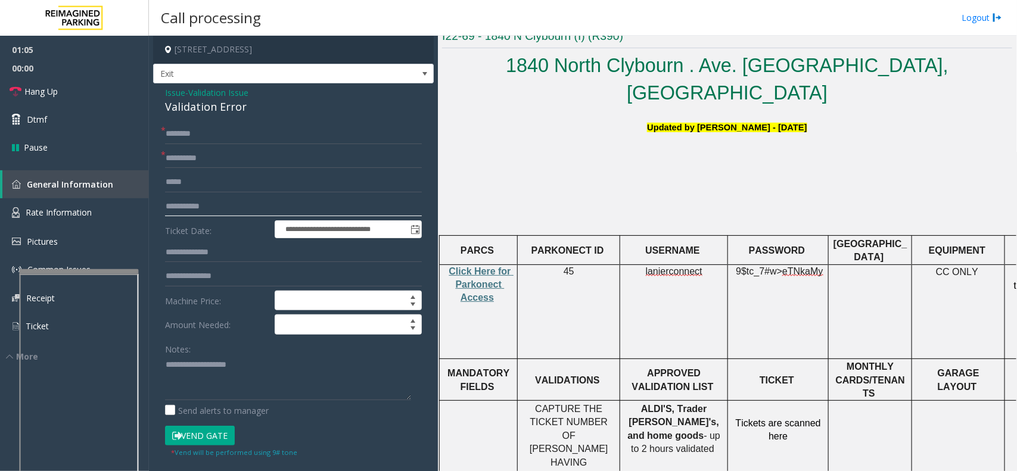
drag, startPoint x: 232, startPoint y: 204, endPoint x: 164, endPoint y: 197, distance: 68.9
click at [164, 197] on div "**********" at bounding box center [293, 444] width 275 height 640
click at [197, 135] on input "text" at bounding box center [293, 134] width 257 height 20
type input "****"
type textarea "**********"
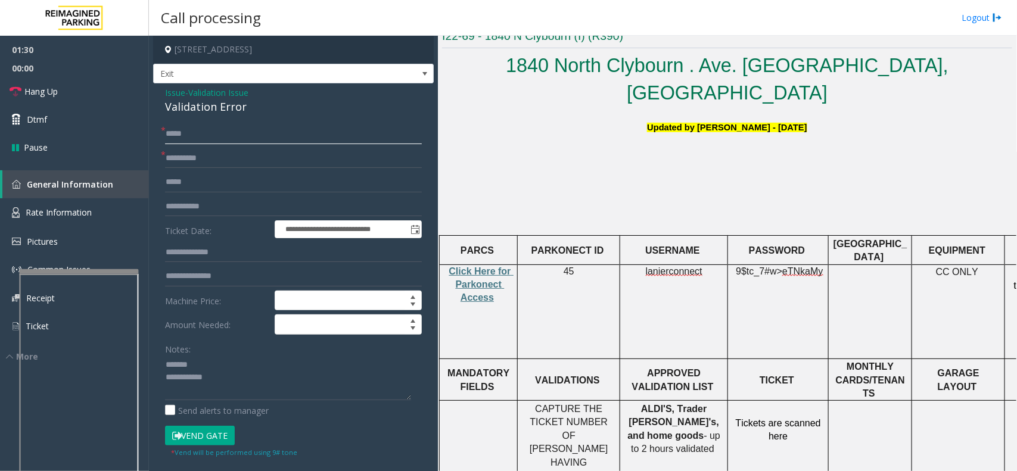
click at [170, 132] on input "****" at bounding box center [293, 134] width 257 height 20
click at [183, 132] on input "****" at bounding box center [293, 134] width 257 height 20
click at [170, 132] on input "****" at bounding box center [293, 134] width 257 height 20
click at [191, 143] on input "****" at bounding box center [293, 134] width 257 height 20
type input "****"
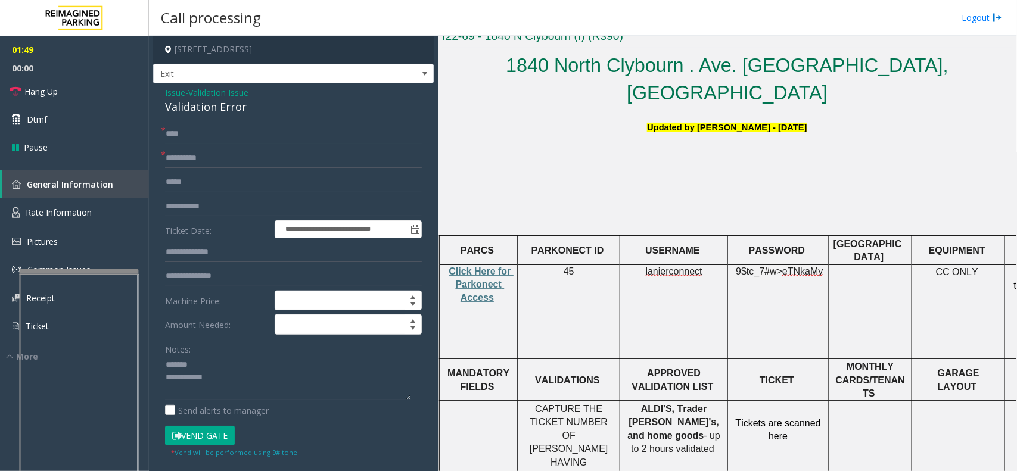
click at [213, 434] on button "Vend Gate" at bounding box center [200, 436] width 70 height 20
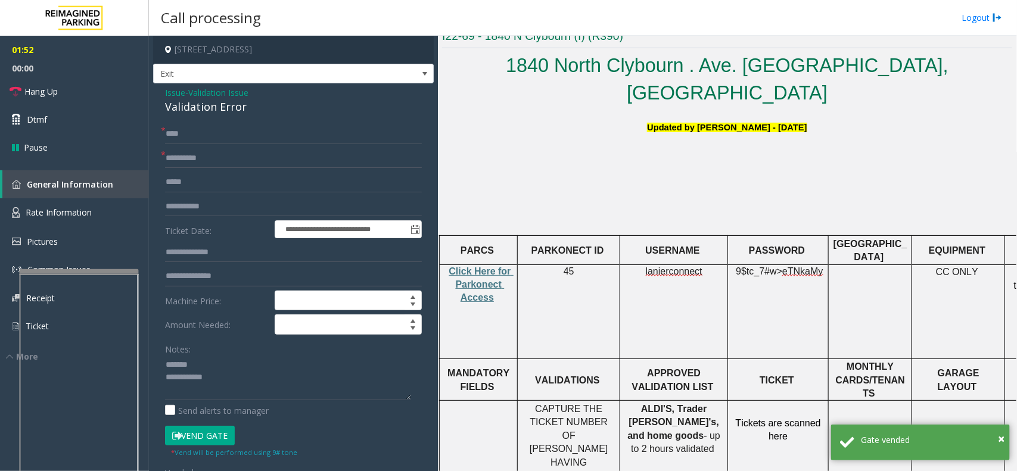
click at [206, 107] on div "Validation Error" at bounding box center [293, 107] width 257 height 16
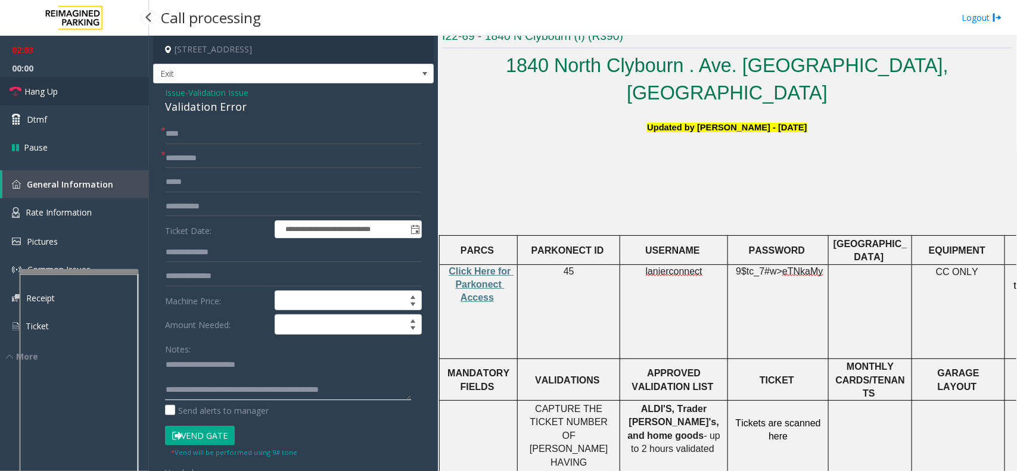
type textarea "**********"
click at [80, 85] on link "Hang Up" at bounding box center [74, 91] width 149 height 28
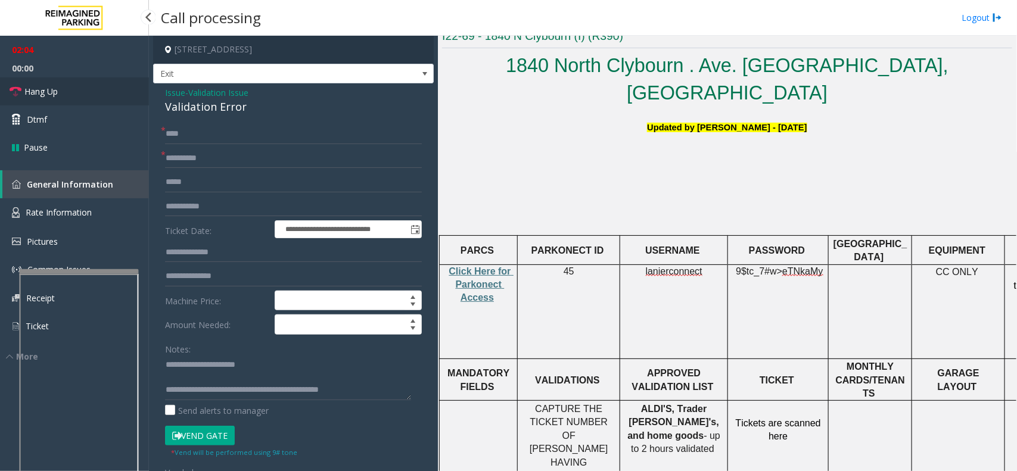
click at [80, 85] on link "Hang Up" at bounding box center [74, 91] width 149 height 28
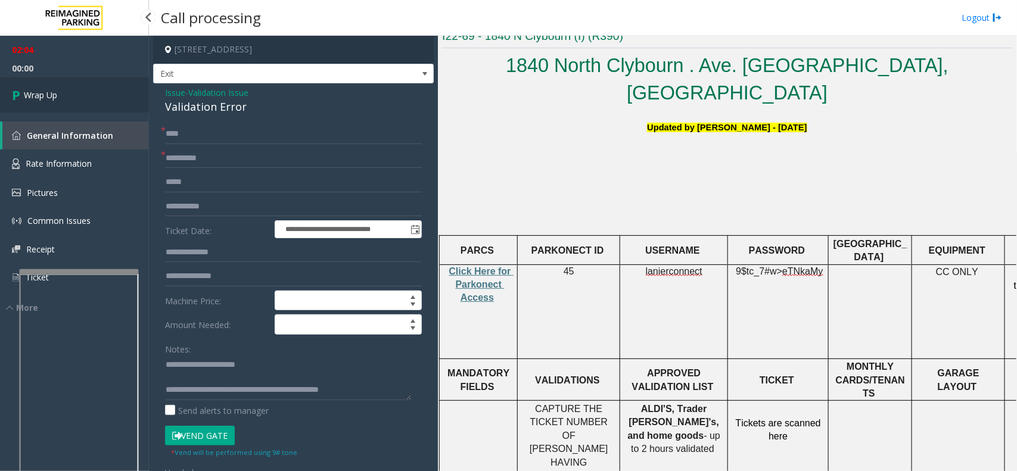
click at [80, 85] on link "Wrap Up" at bounding box center [74, 94] width 149 height 35
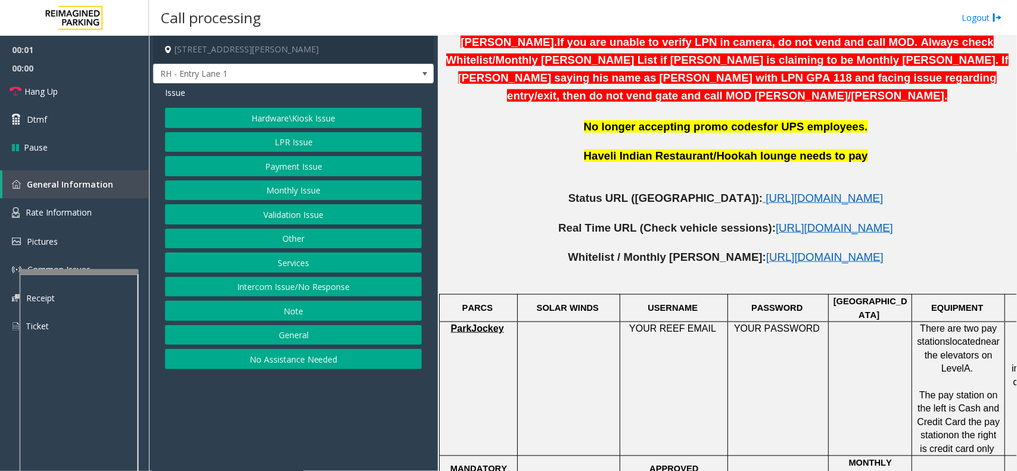
scroll to position [596, 0]
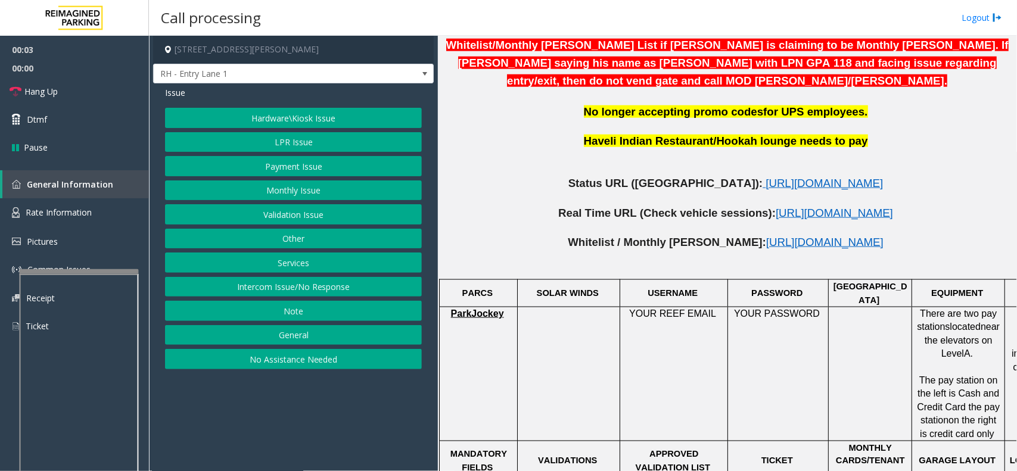
click at [697, 191] on p at bounding box center [727, 198] width 570 height 15
click at [766, 177] on span "https://www.parkjockey.com/en-us/manage/1633/status" at bounding box center [824, 183] width 117 height 13
click at [343, 289] on button "Intercom Issue/No Response" at bounding box center [293, 287] width 257 height 20
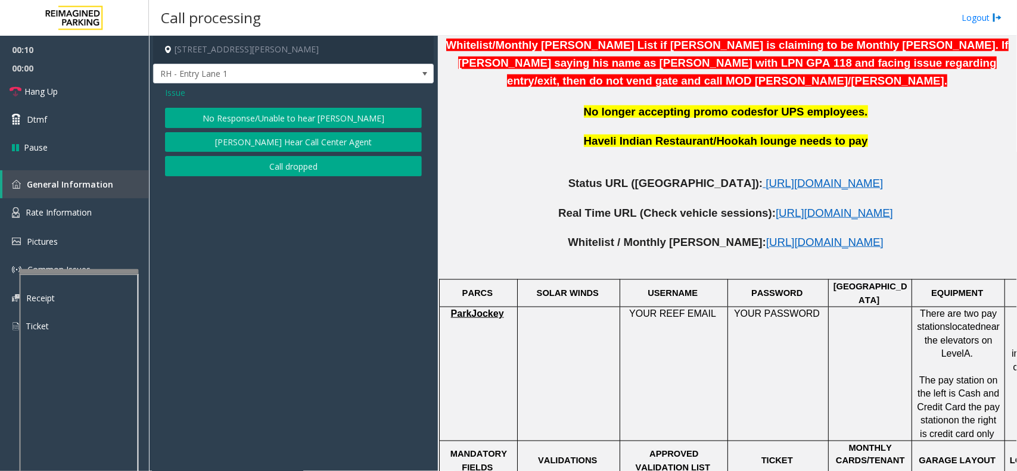
click at [320, 114] on button "No Response/Unable to hear [PERSON_NAME]" at bounding box center [293, 118] width 257 height 20
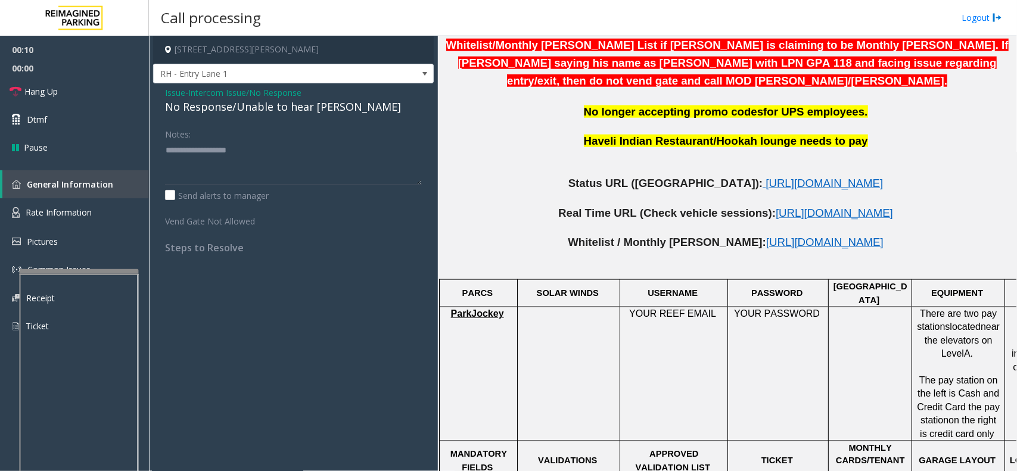
click at [278, 113] on div "No Response/Unable to hear [PERSON_NAME]" at bounding box center [293, 107] width 257 height 16
click at [277, 113] on div "No Response/Unable to hear [PERSON_NAME]" at bounding box center [293, 107] width 257 height 16
type textarea "**********"
click at [110, 97] on link "Hang Up" at bounding box center [74, 91] width 149 height 28
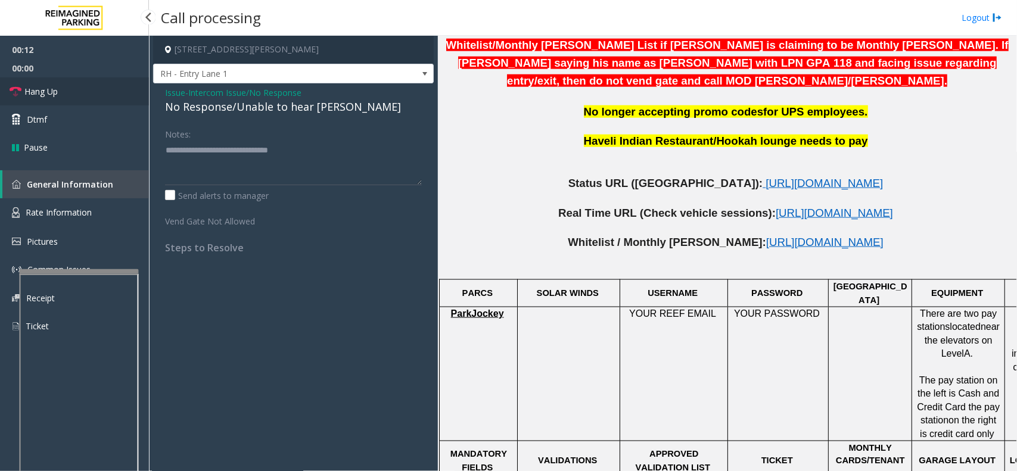
click at [110, 97] on link "Hang Up" at bounding box center [74, 91] width 149 height 28
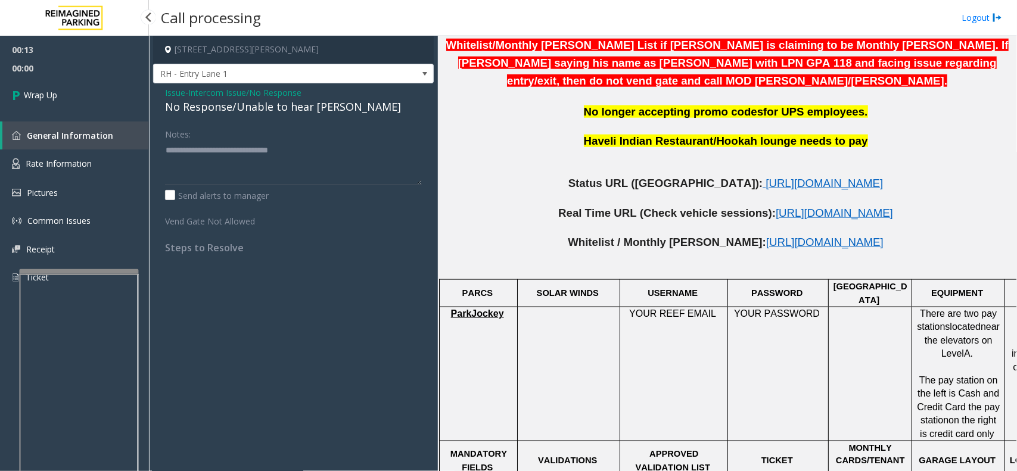
click at [110, 97] on link "Wrap Up" at bounding box center [74, 94] width 149 height 35
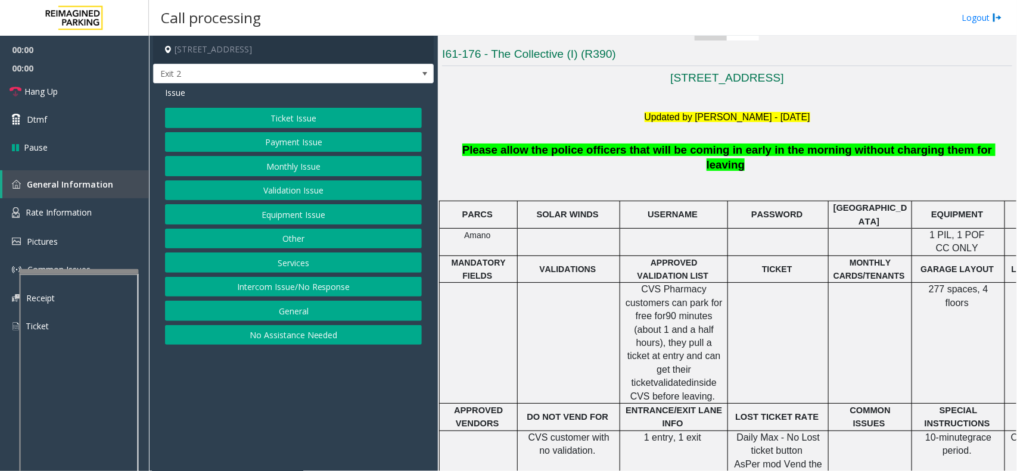
scroll to position [298, 0]
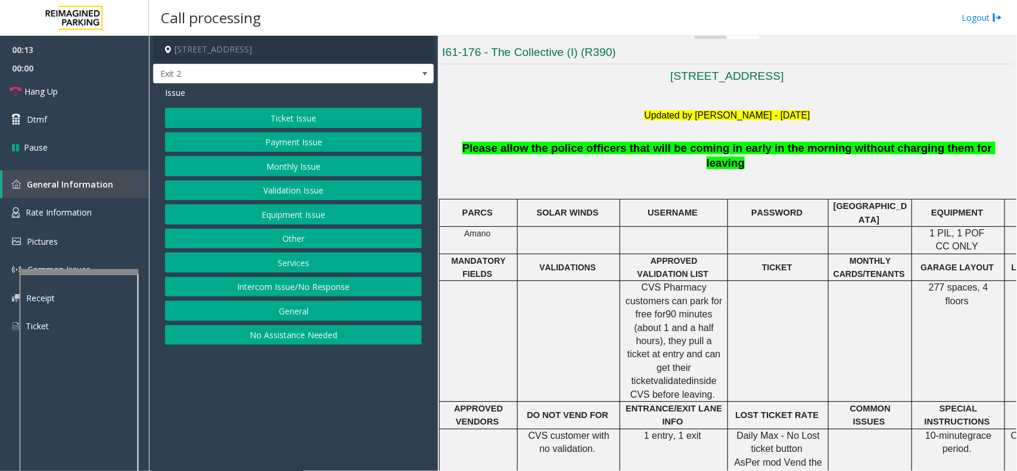
click at [305, 288] on button "Intercom Issue/No Response" at bounding box center [293, 287] width 257 height 20
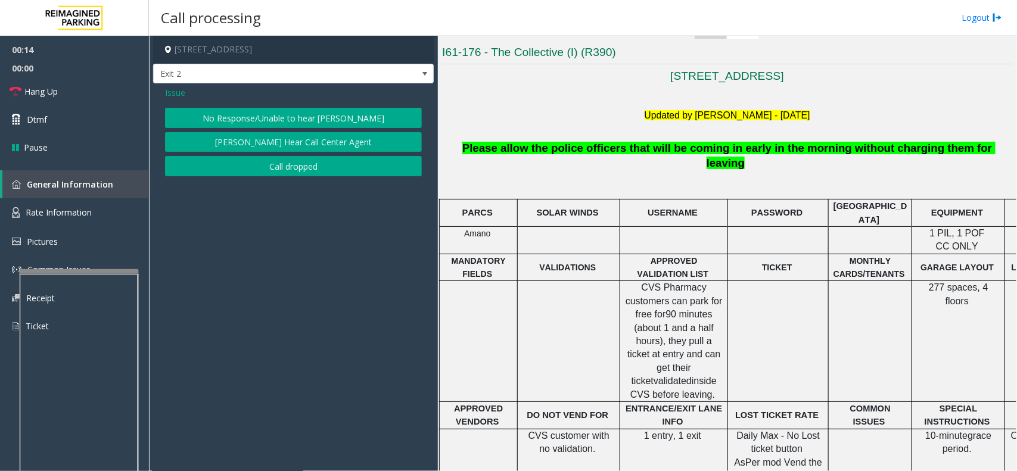
click at [293, 119] on button "No Response/Unable to hear [PERSON_NAME]" at bounding box center [293, 118] width 257 height 20
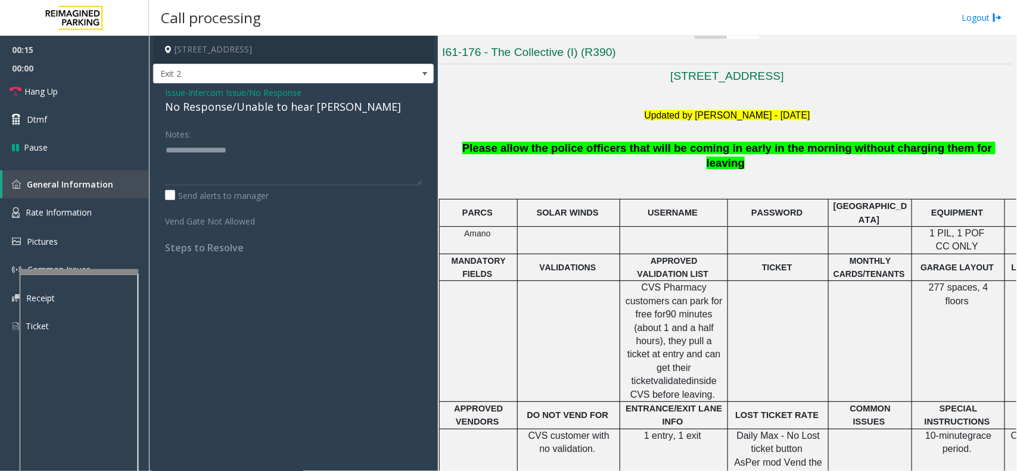
click at [283, 108] on div "No Response/Unable to hear [PERSON_NAME]" at bounding box center [293, 107] width 257 height 16
type textarea "**********"
click at [87, 93] on link "Hang Up" at bounding box center [74, 91] width 149 height 28
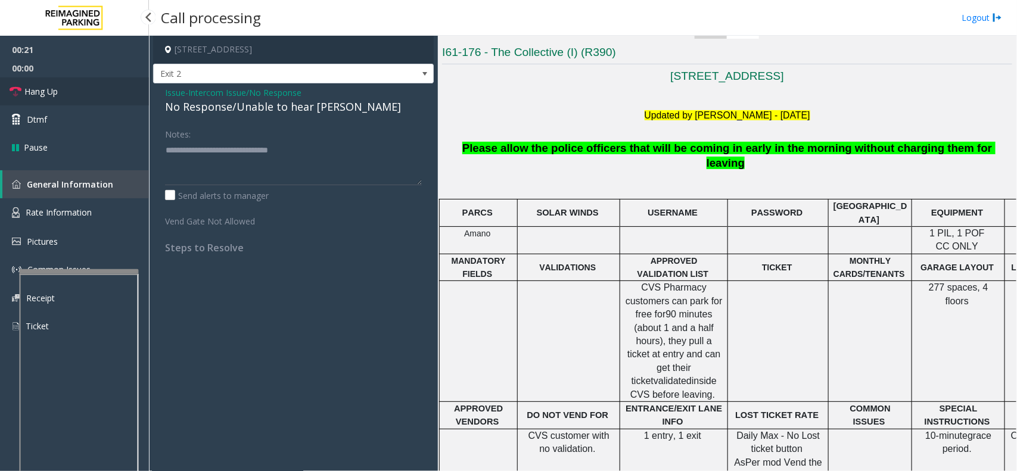
click at [87, 93] on link "Hang Up" at bounding box center [74, 91] width 149 height 28
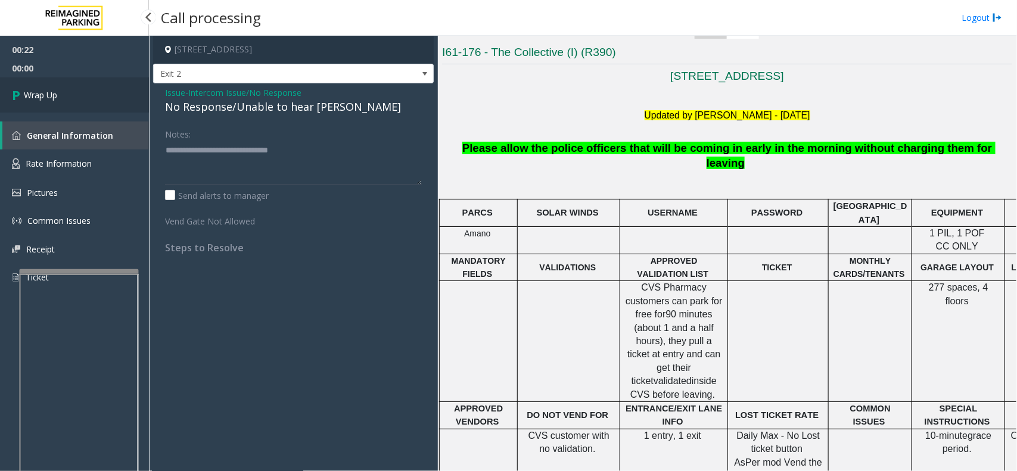
click at [88, 86] on link "Wrap Up" at bounding box center [74, 94] width 149 height 35
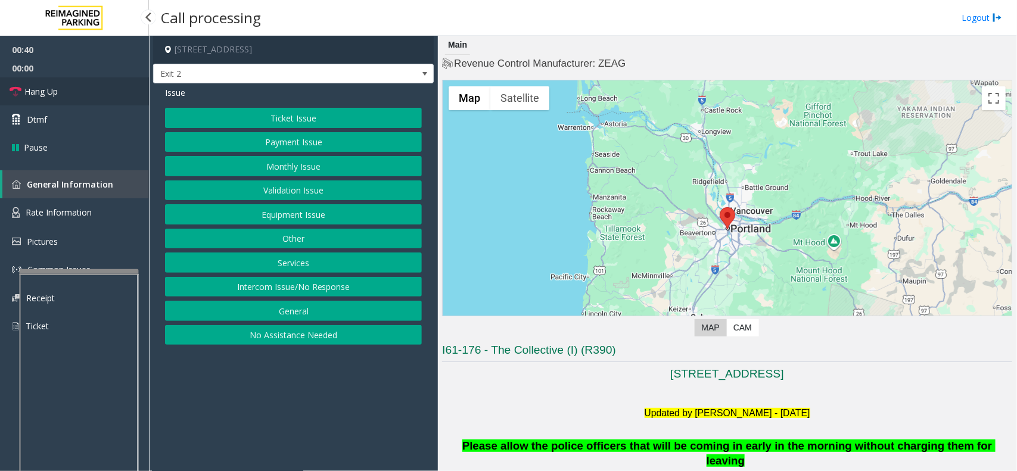
drag, startPoint x: 83, startPoint y: 66, endPoint x: 79, endPoint y: 87, distance: 21.4
click at [84, 66] on span "00:00" at bounding box center [74, 68] width 149 height 18
click at [75, 90] on link "Hang Up" at bounding box center [74, 91] width 149 height 28
drag, startPoint x: 358, startPoint y: 293, endPoint x: 316, endPoint y: 234, distance: 72.4
click at [353, 293] on button "Intercom Issue/No Response" at bounding box center [293, 287] width 257 height 20
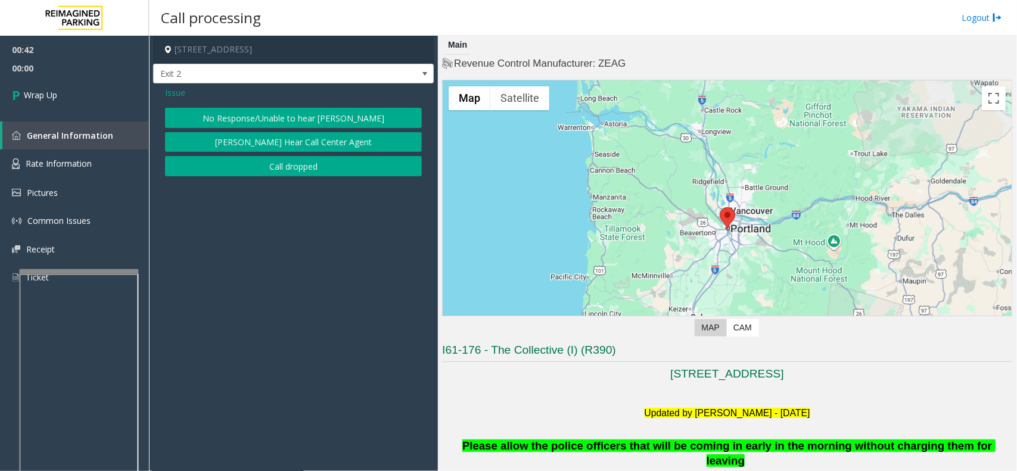
click at [309, 120] on button "No Response/Unable to hear [PERSON_NAME]" at bounding box center [293, 118] width 257 height 20
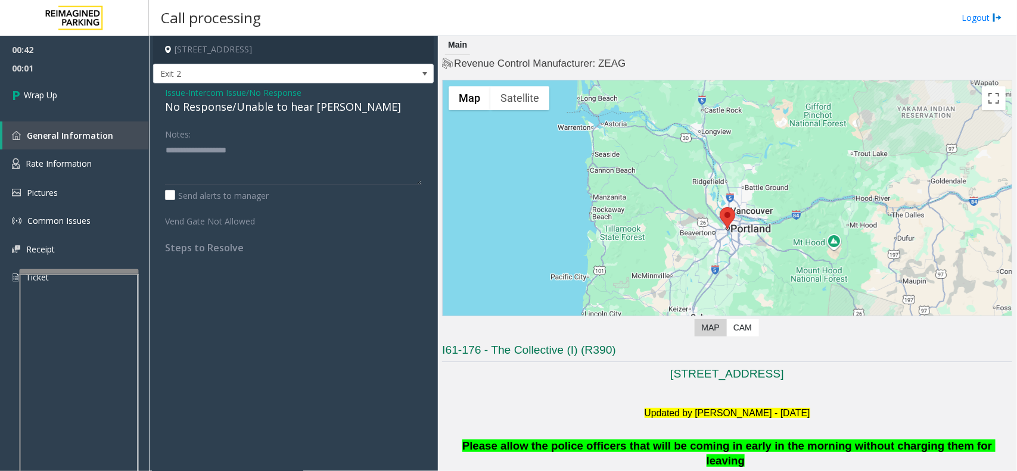
click at [305, 104] on div "No Response/Unable to hear [PERSON_NAME]" at bounding box center [293, 107] width 257 height 16
type textarea "**********"
click at [110, 85] on link "Wrap Up" at bounding box center [74, 94] width 149 height 35
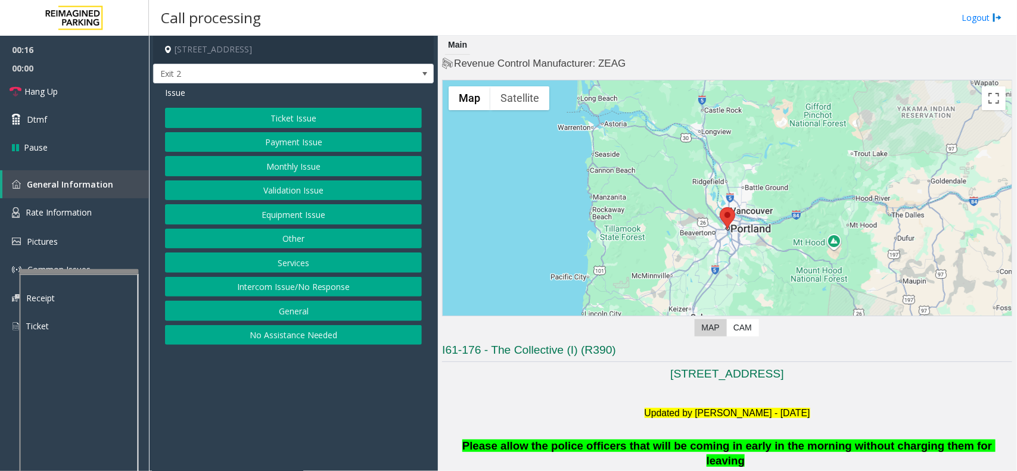
click at [234, 114] on button "Ticket Issue" at bounding box center [293, 118] width 257 height 20
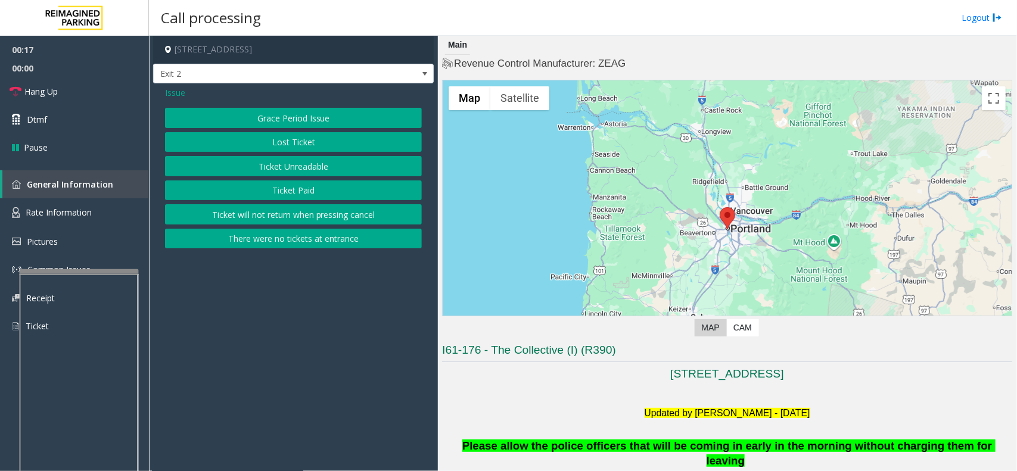
click at [243, 165] on button "Ticket Unreadable" at bounding box center [293, 166] width 257 height 20
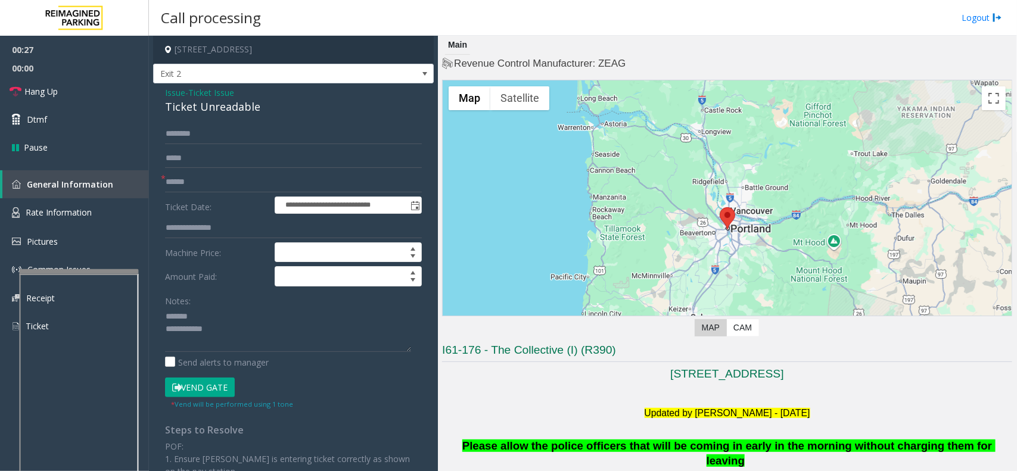
click at [203, 103] on div "Ticket Unreadable" at bounding box center [293, 107] width 257 height 16
type textarea "**********"
click at [48, 88] on span "Hang Up" at bounding box center [40, 91] width 33 height 13
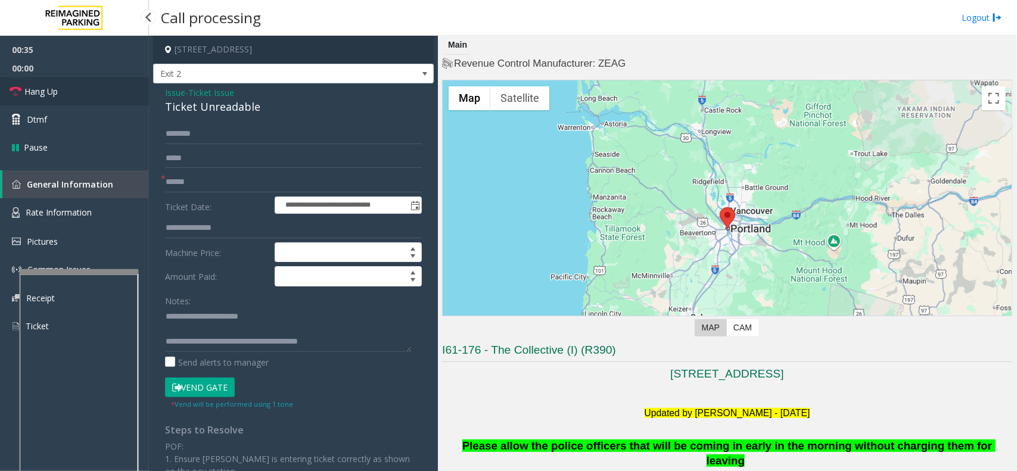
click at [48, 88] on span "Hang Up" at bounding box center [40, 91] width 33 height 13
drag, startPoint x: 180, startPoint y: 180, endPoint x: 171, endPoint y: 191, distance: 14.4
click at [180, 180] on input "text" at bounding box center [293, 182] width 257 height 20
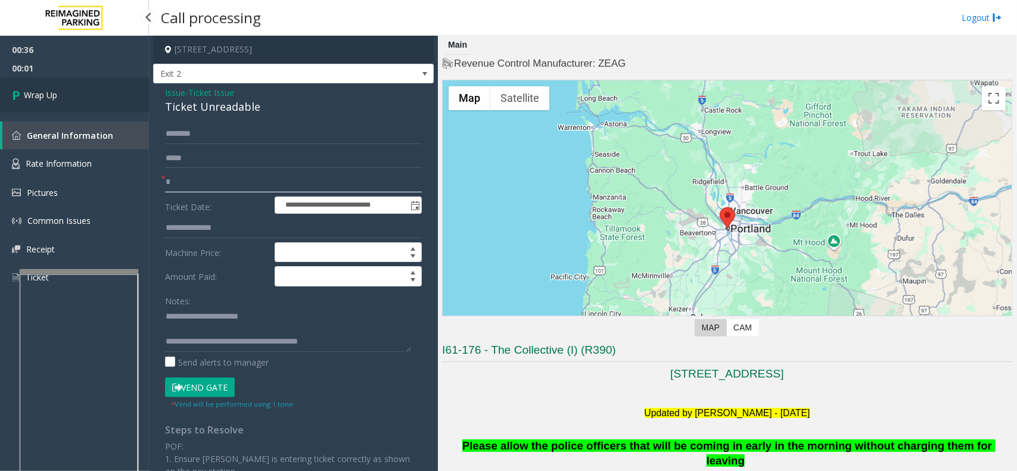
type input "*"
click at [42, 91] on span "Wrap Up" at bounding box center [40, 95] width 33 height 13
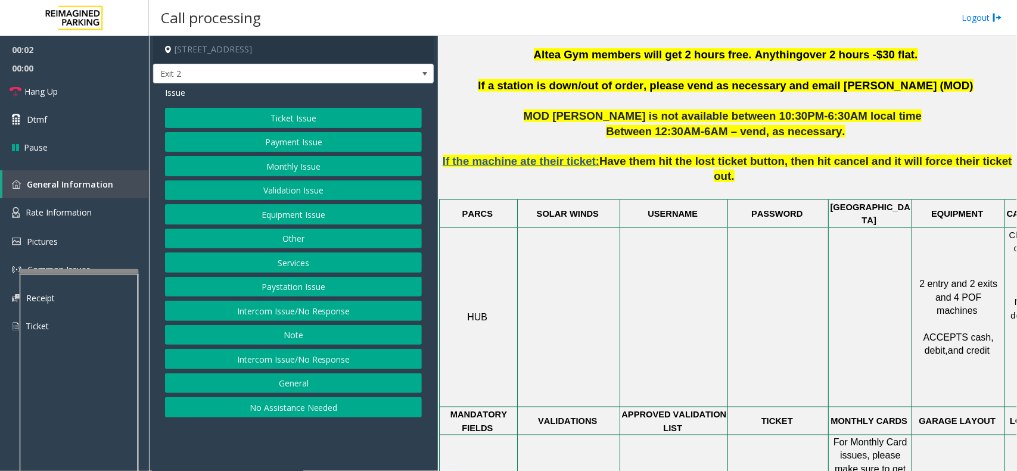
scroll to position [521, 0]
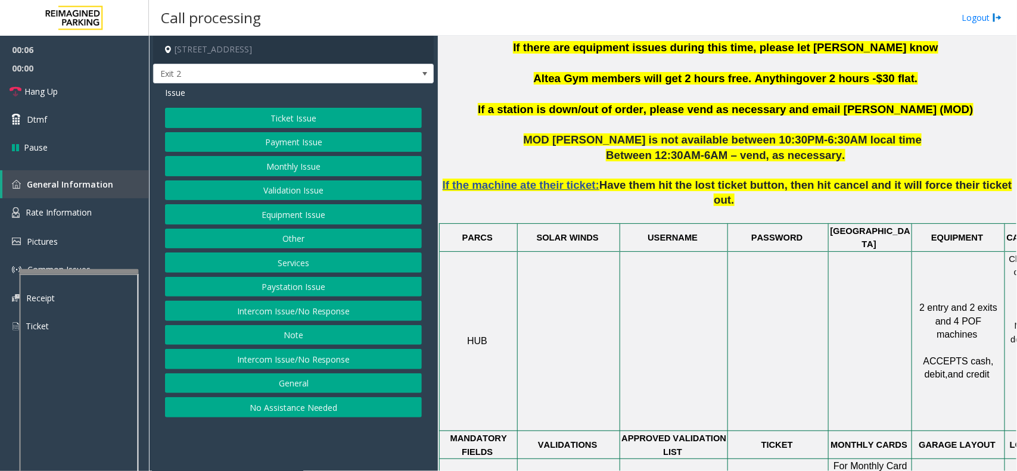
click at [324, 192] on button "Validation Issue" at bounding box center [293, 191] width 257 height 20
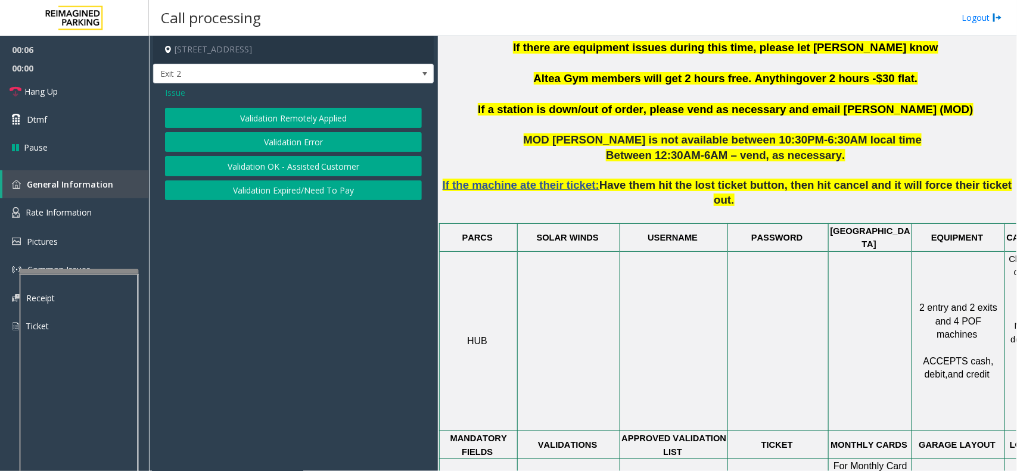
click at [327, 141] on button "Validation Error" at bounding box center [293, 142] width 257 height 20
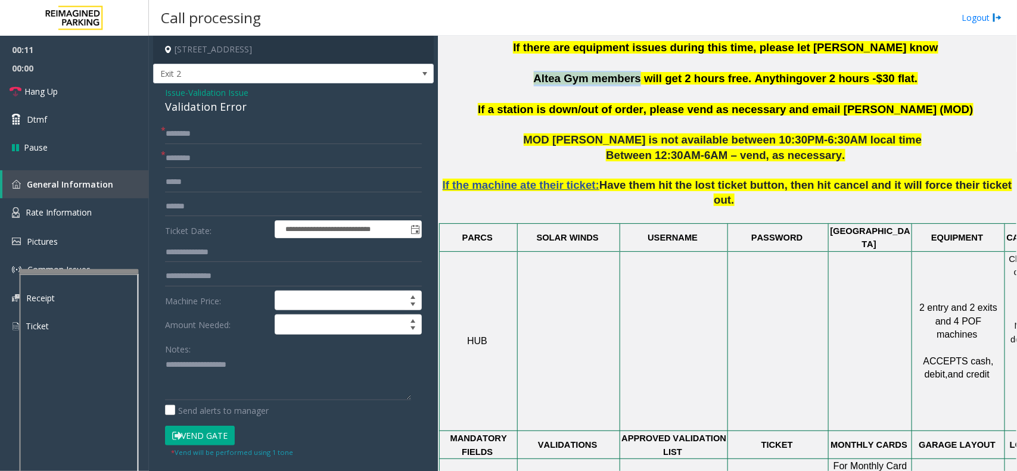
drag, startPoint x: 645, startPoint y: 64, endPoint x: 549, endPoint y: 61, distance: 96.0
click at [549, 72] on span "Altea Gym members will get 2 hours free. Anything" at bounding box center [668, 78] width 269 height 13
click at [256, 158] on input "**********" at bounding box center [293, 158] width 257 height 20
drag, startPoint x: 259, startPoint y: 156, endPoint x: 210, endPoint y: 166, distance: 50.4
click at [210, 166] on input "**********" at bounding box center [293, 158] width 257 height 20
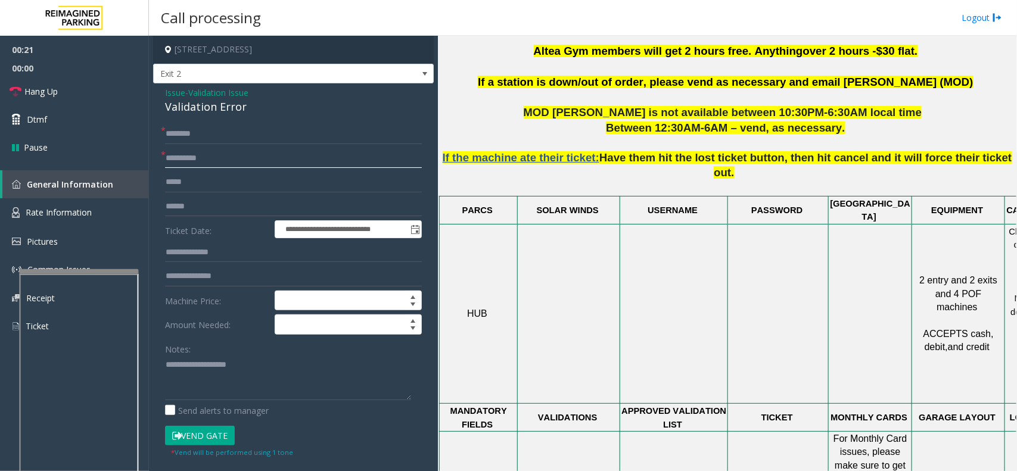
scroll to position [596, 0]
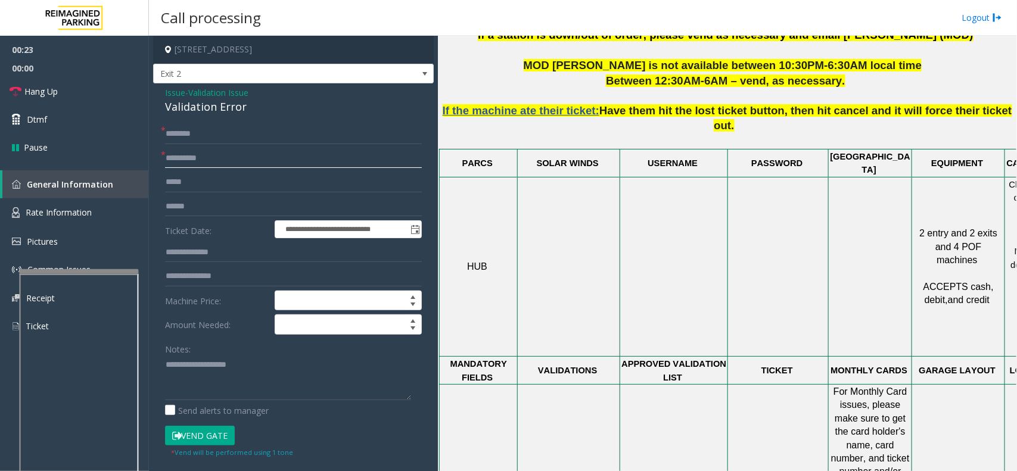
type input "*********"
click at [224, 203] on input "text" at bounding box center [293, 207] width 257 height 20
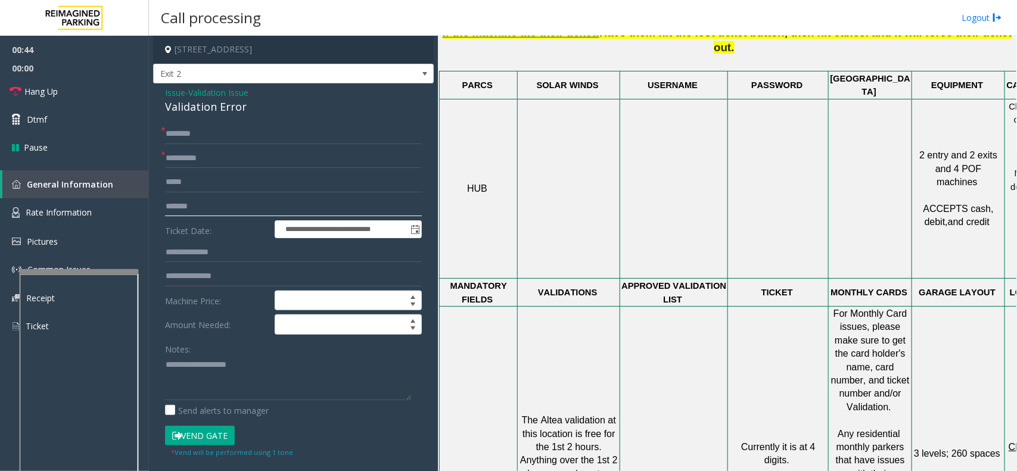
scroll to position [894, 0]
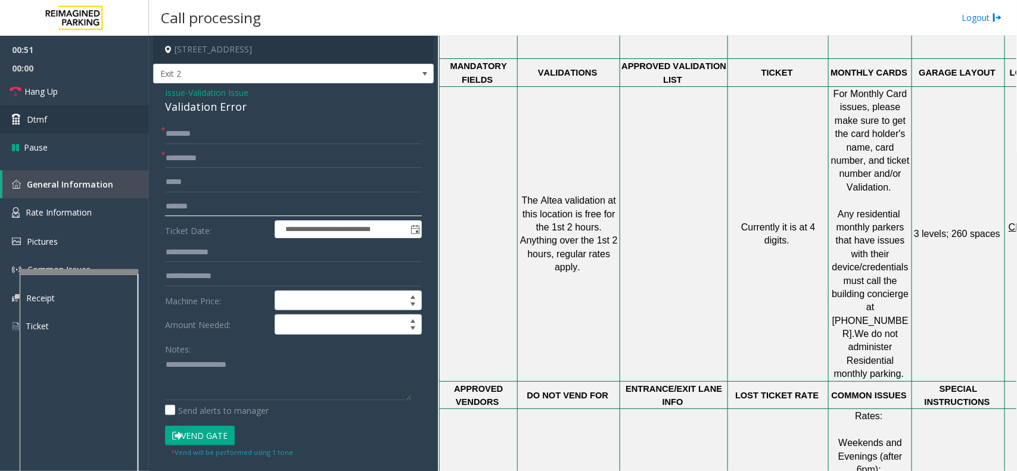
type input "*******"
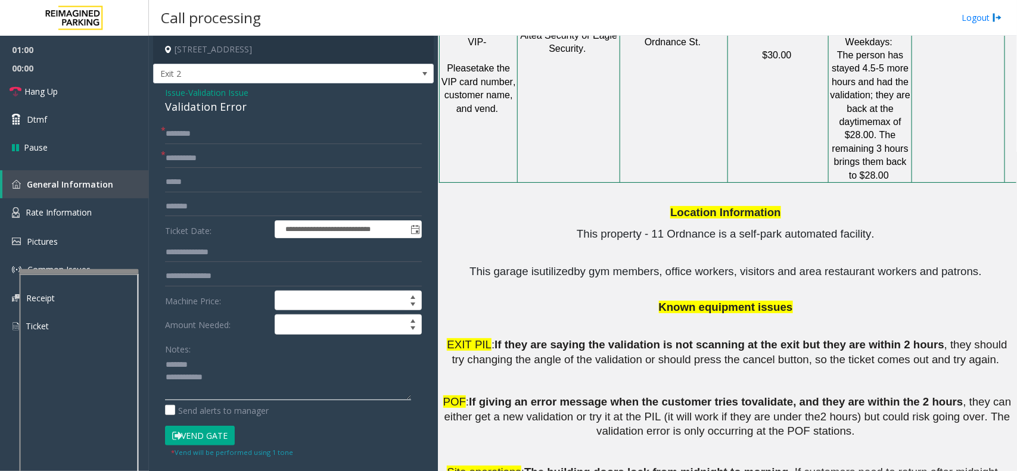
scroll to position [1490, 0]
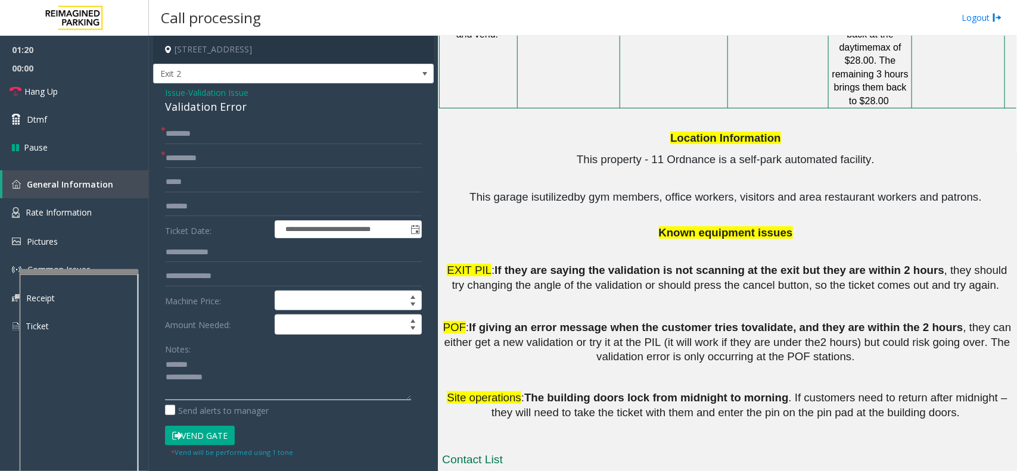
type textarea "**********"
click at [216, 134] on input "text" at bounding box center [293, 134] width 257 height 20
type input "****"
click at [222, 383] on textarea at bounding box center [288, 378] width 246 height 45
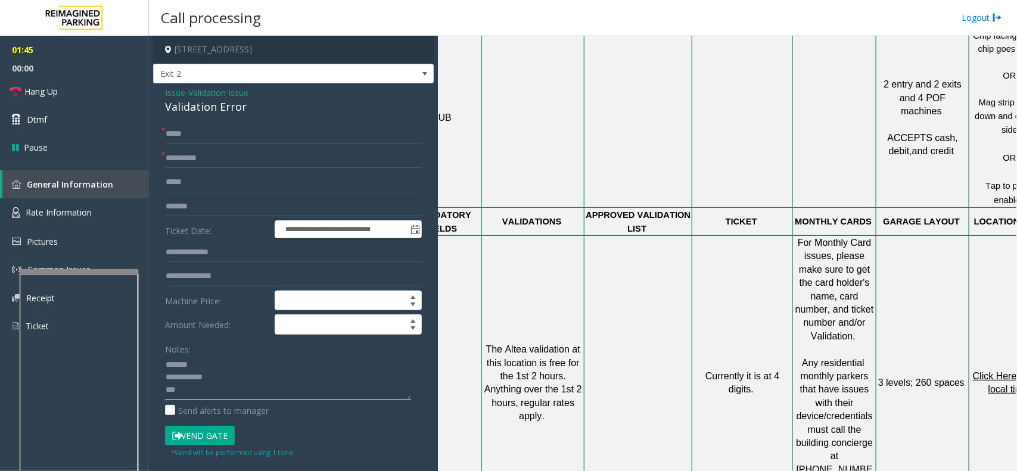
scroll to position [745, 86]
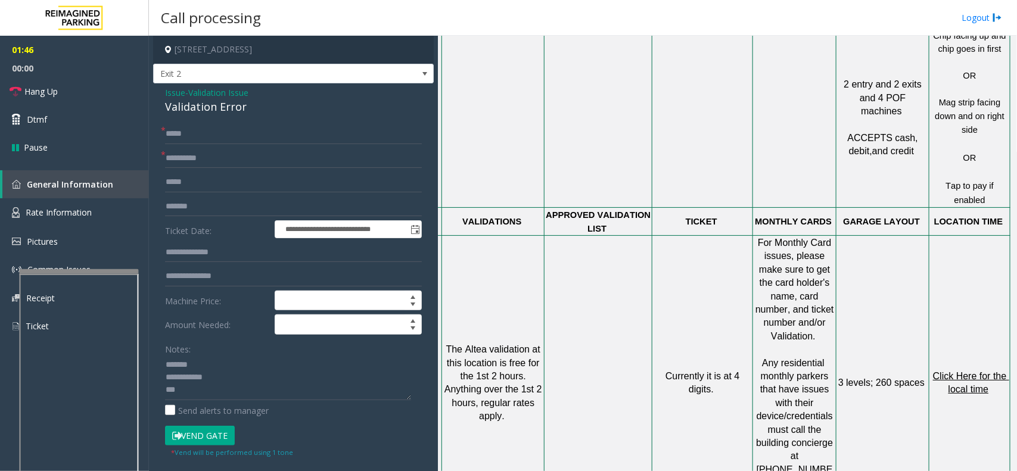
click at [968, 371] on span "Click Here for the local time" at bounding box center [971, 382] width 76 height 23
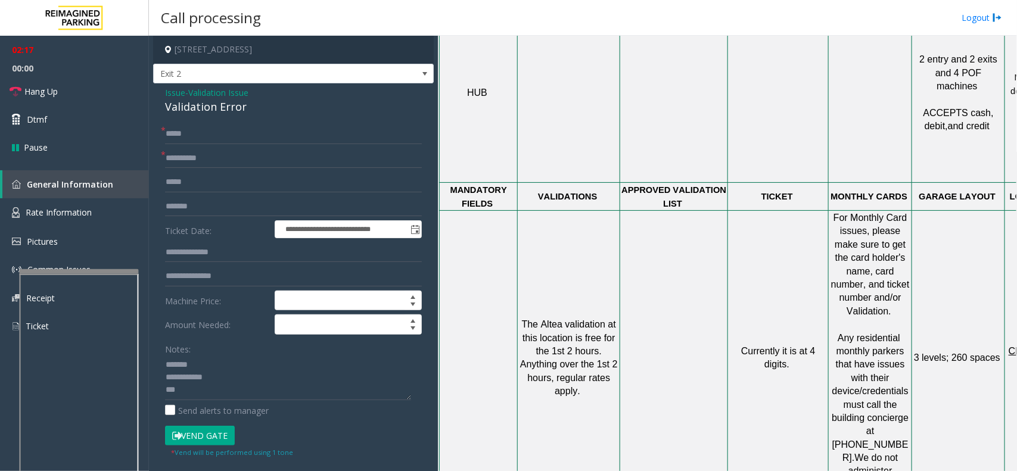
scroll to position [745, 0]
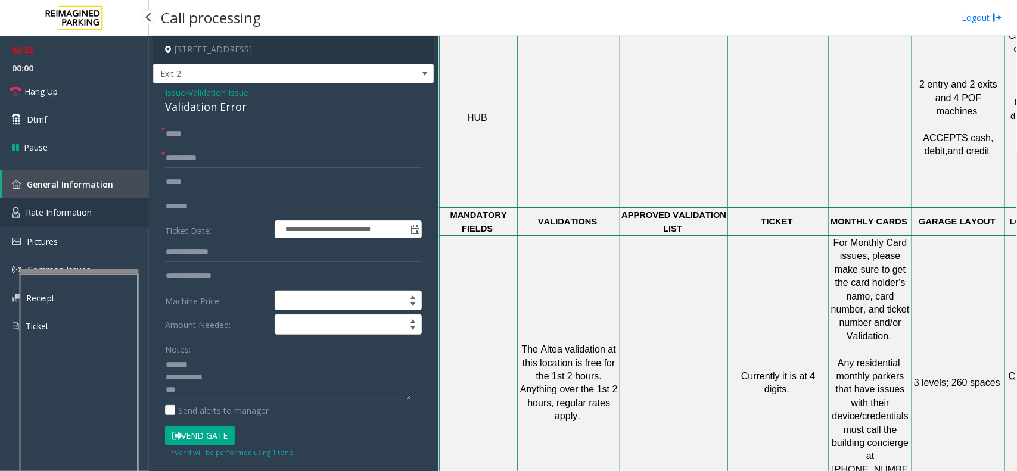
click at [66, 219] on link "Rate Information" at bounding box center [74, 212] width 149 height 29
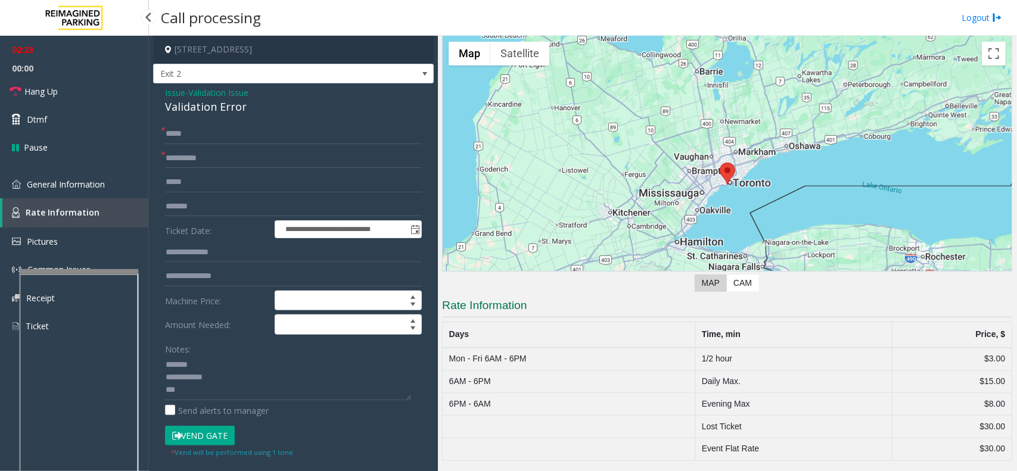
scroll to position [45, 0]
click at [63, 188] on span "General Information" at bounding box center [66, 184] width 78 height 11
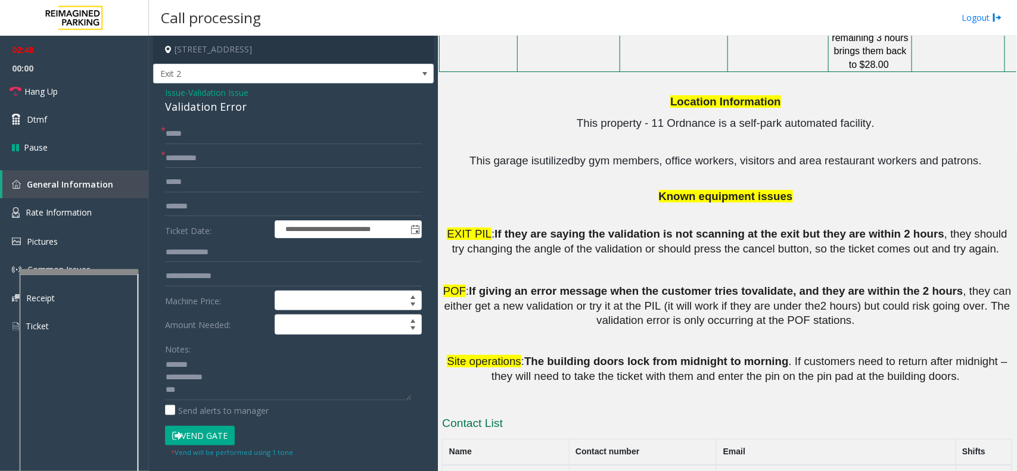
scroll to position [1670, 0]
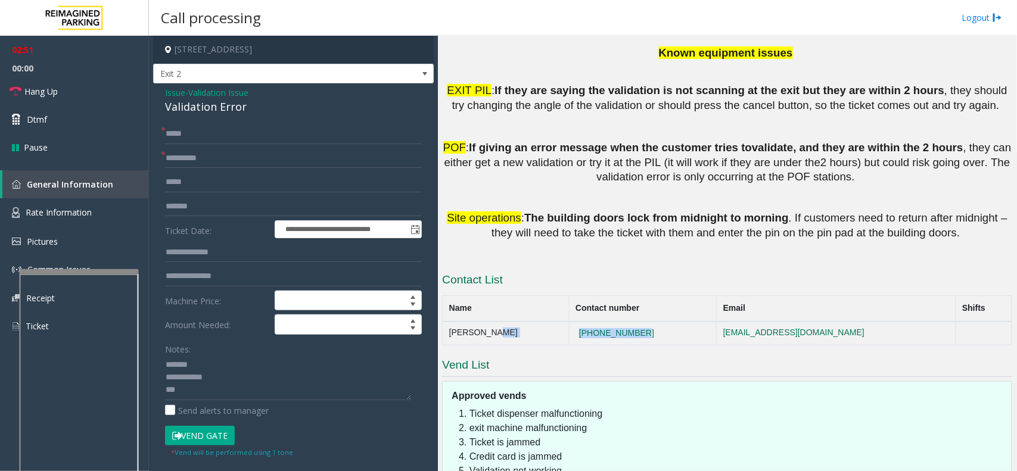
drag, startPoint x: 630, startPoint y: 218, endPoint x: 541, endPoint y: 209, distance: 89.2
click at [541, 322] on tr "Lisa Yee 437-488-4833 lisayee@impark.com" at bounding box center [728, 334] width 570 height 24
copy tr "437-488-4833"
click at [191, 108] on div "Validation Error" at bounding box center [293, 107] width 257 height 16
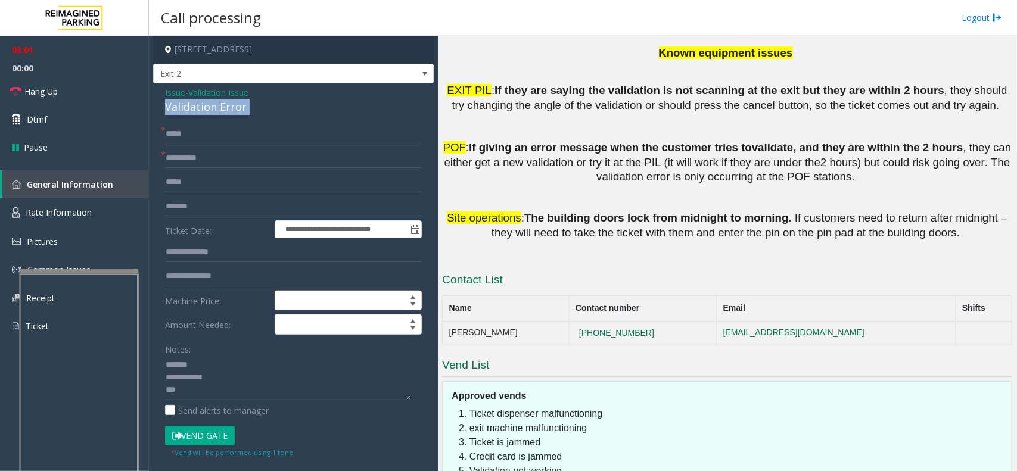
click at [191, 108] on div "Validation Error" at bounding box center [293, 107] width 257 height 16
click at [235, 378] on textarea at bounding box center [288, 378] width 246 height 45
click at [318, 380] on textarea at bounding box center [288, 378] width 246 height 45
click at [361, 382] on textarea at bounding box center [288, 378] width 246 height 45
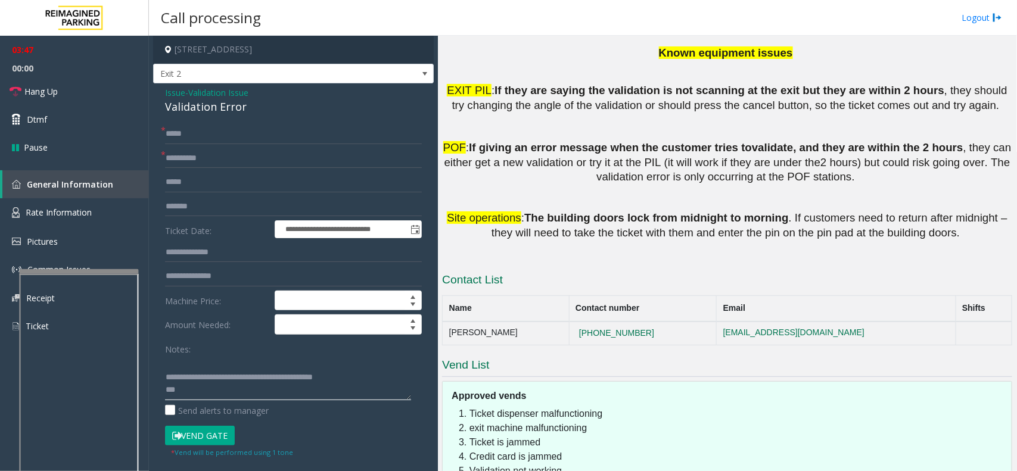
scroll to position [0, 0]
click at [228, 377] on textarea at bounding box center [288, 378] width 246 height 45
click at [365, 379] on textarea at bounding box center [288, 378] width 246 height 45
click at [54, 98] on link "Hang Up" at bounding box center [74, 91] width 149 height 28
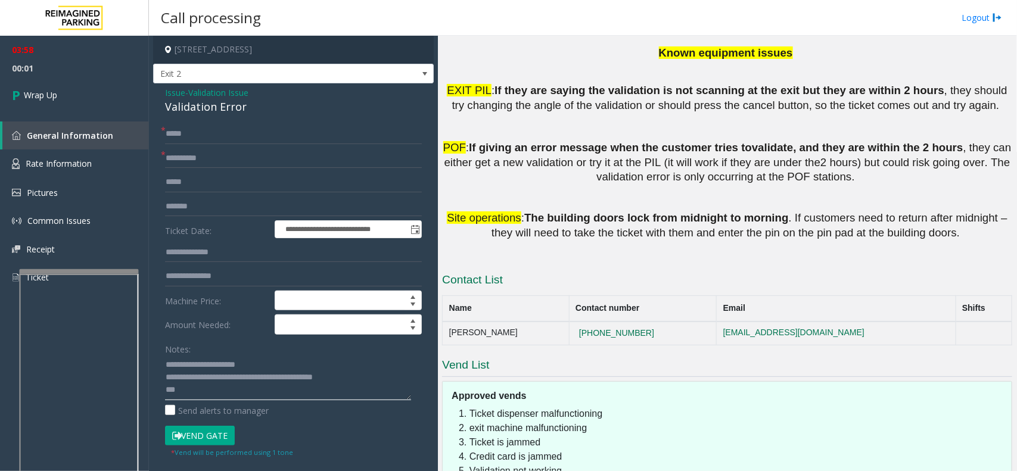
click at [377, 387] on textarea at bounding box center [288, 378] width 246 height 45
click at [377, 373] on textarea at bounding box center [288, 378] width 246 height 45
type textarea "**********"
click at [51, 81] on link "Wrap Up" at bounding box center [74, 94] width 149 height 35
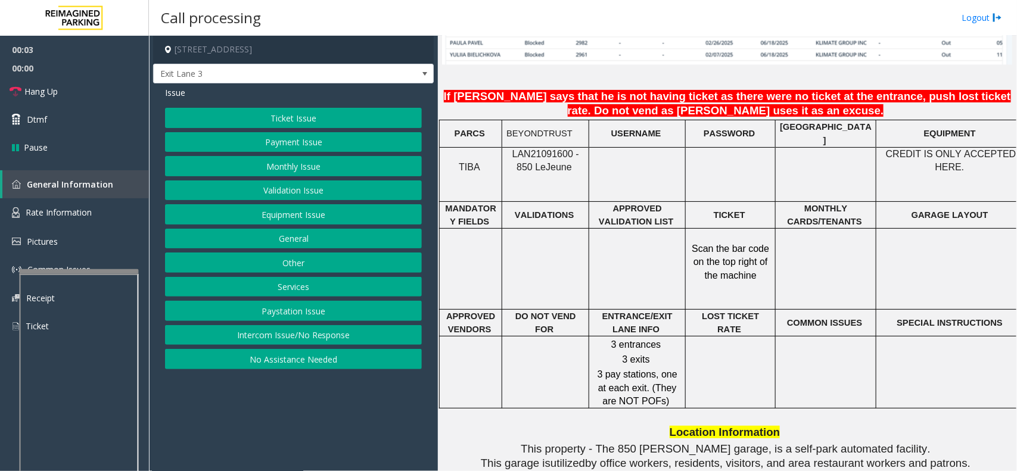
scroll to position [968, 0]
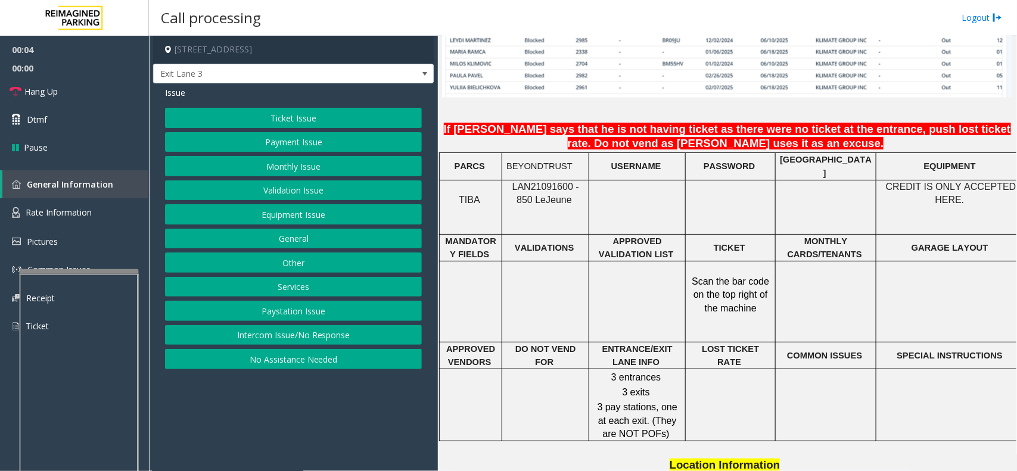
click at [533, 182] on span "LAN21091600 - 850 Le" at bounding box center [546, 193] width 67 height 23
click at [322, 156] on button "Monthly Issue" at bounding box center [293, 166] width 257 height 20
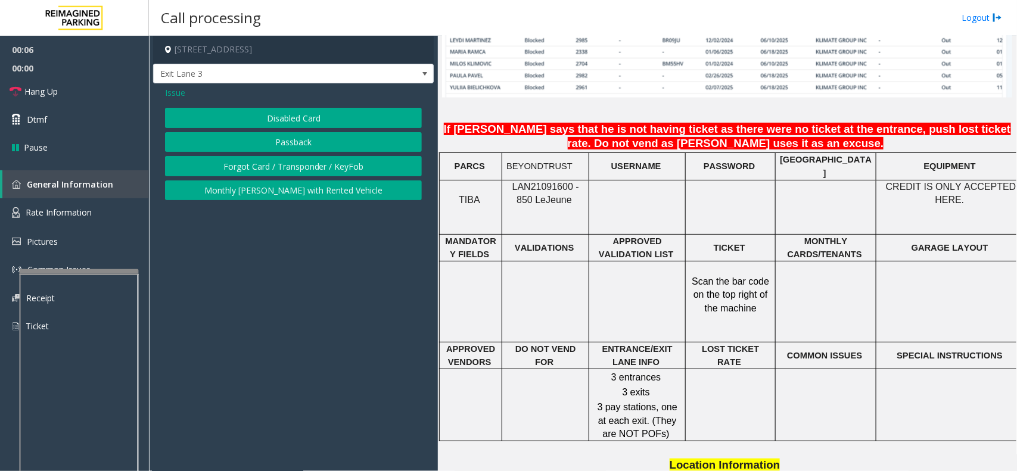
click at [303, 116] on button "Disabled Card" at bounding box center [293, 118] width 257 height 20
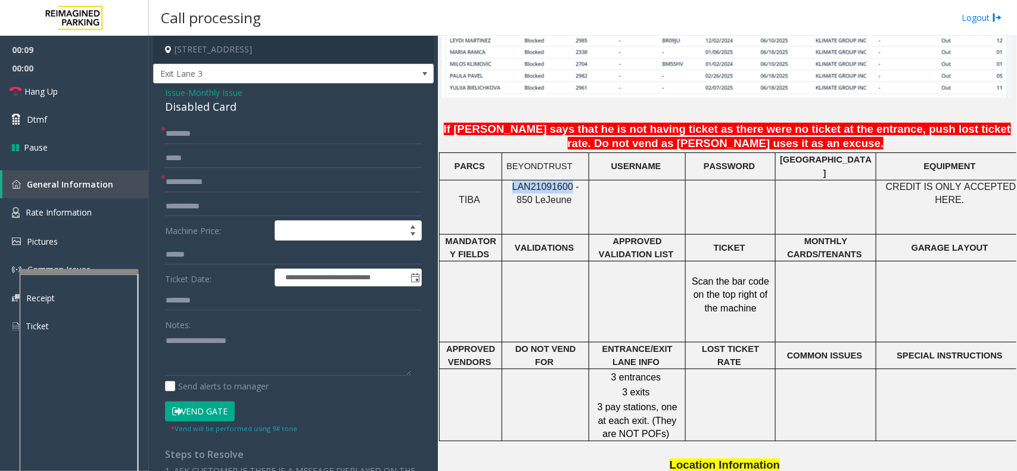
drag, startPoint x: 507, startPoint y: 182, endPoint x: 561, endPoint y: 186, distance: 54.9
click at [561, 186] on p "LAN21091600 - 850 Le Jeune" at bounding box center [546, 194] width 78 height 27
copy span "LAN21091600"
click at [204, 181] on input "text" at bounding box center [293, 182] width 257 height 20
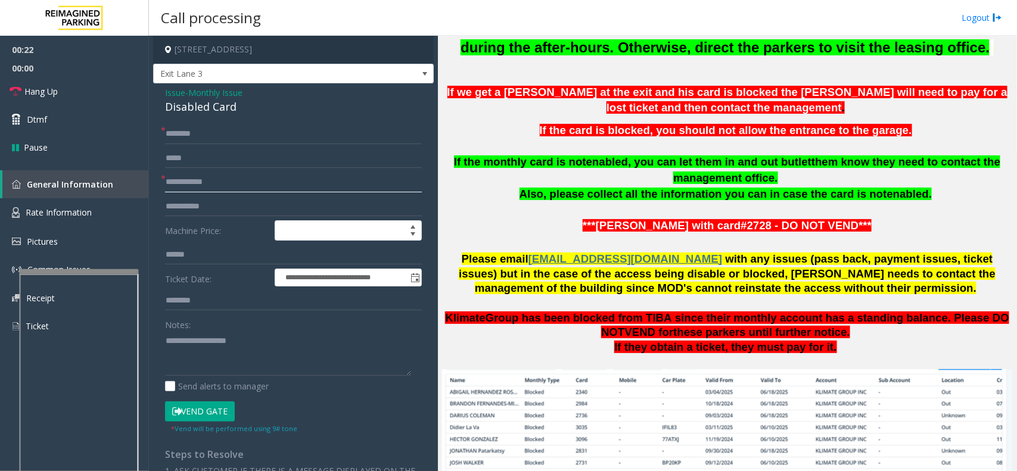
scroll to position [521, 0]
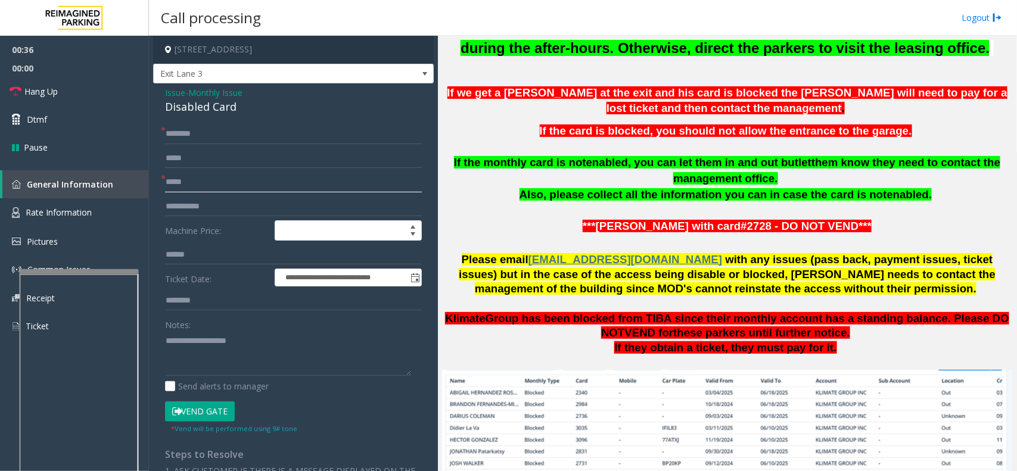
click at [166, 179] on input "*****" at bounding box center [293, 182] width 257 height 20
click at [182, 184] on input "*******" at bounding box center [293, 182] width 257 height 20
click at [192, 179] on input "********" at bounding box center [293, 182] width 257 height 20
type input "********"
click at [173, 132] on input "text" at bounding box center [293, 134] width 257 height 20
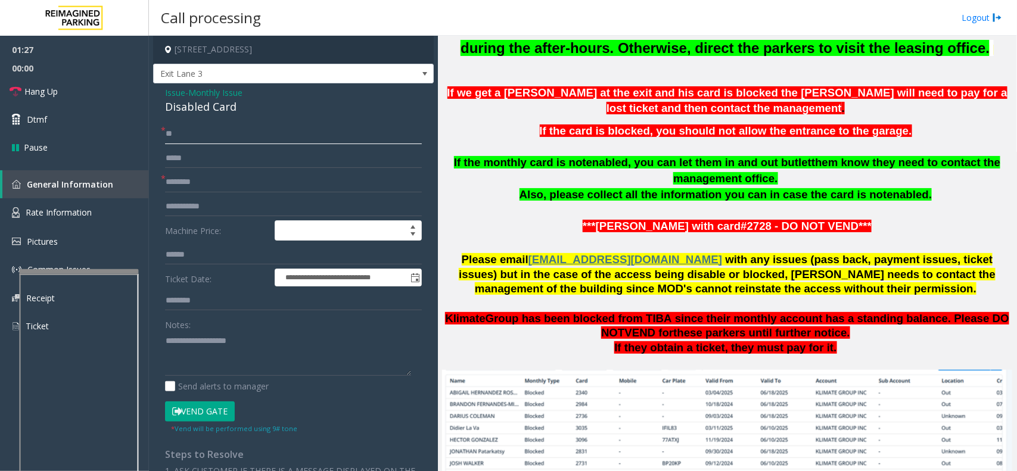
type input "*"
type input "******"
drag, startPoint x: 222, startPoint y: 406, endPoint x: 212, endPoint y: 402, distance: 11.3
click at [222, 406] on button "Vend Gate" at bounding box center [200, 412] width 70 height 20
click at [66, 91] on link "Hang Up" at bounding box center [74, 91] width 149 height 28
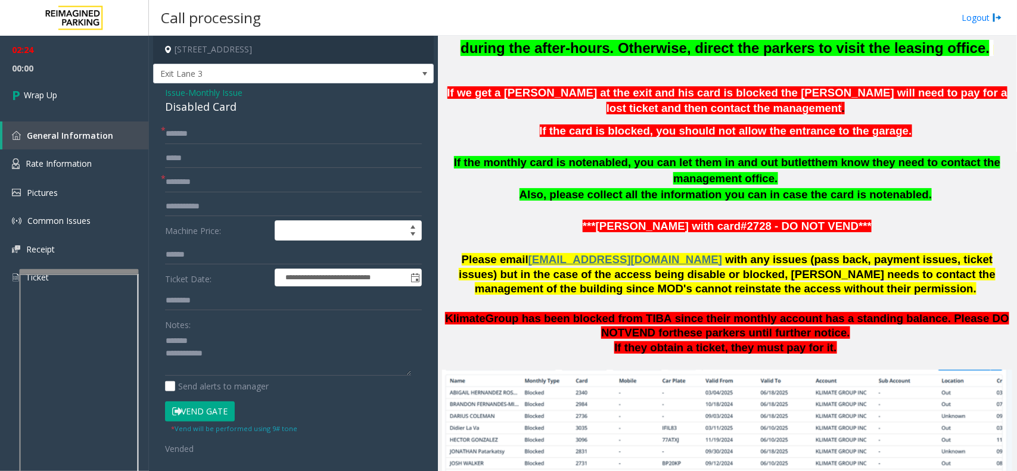
click at [209, 103] on div "Disabled Card" at bounding box center [293, 107] width 257 height 16
click at [226, 359] on textarea at bounding box center [288, 353] width 246 height 45
type textarea "**********"
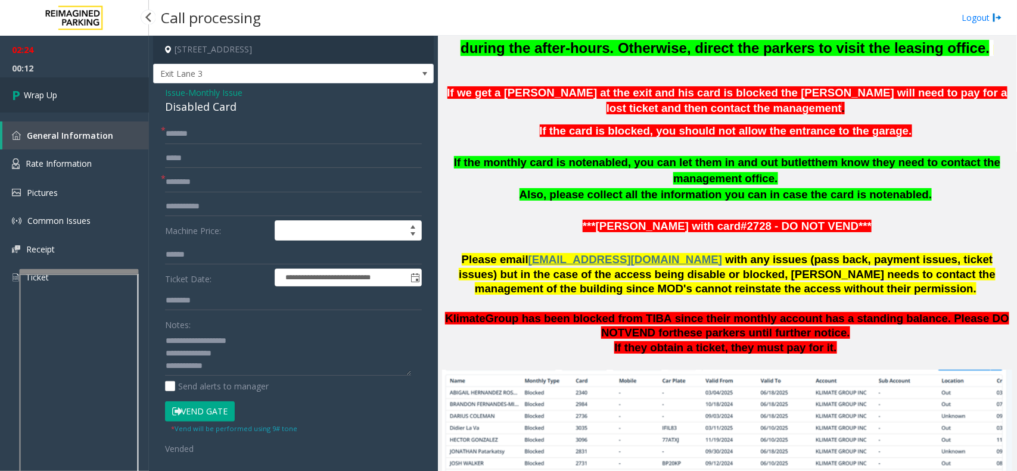
click at [73, 88] on link "Wrap Up" at bounding box center [74, 94] width 149 height 35
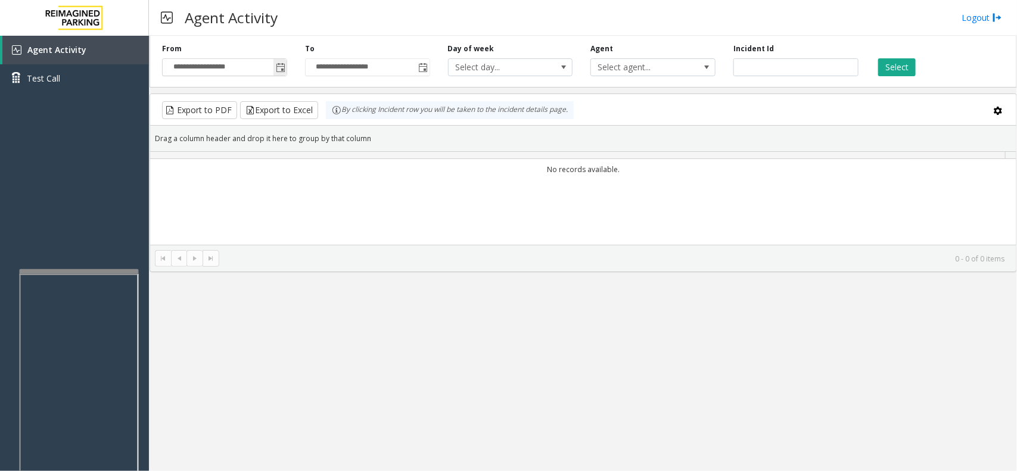
click at [284, 66] on span "Toggle popup" at bounding box center [281, 68] width 10 height 10
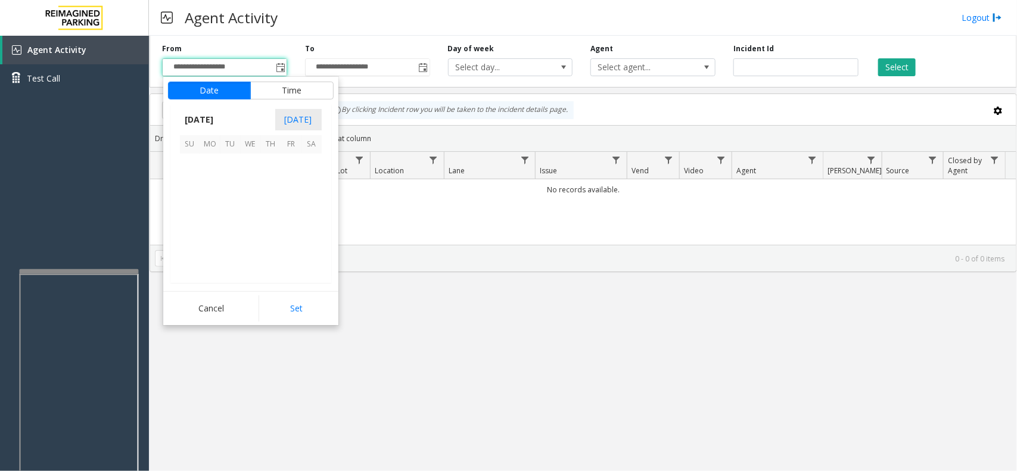
scroll to position [213646, 0]
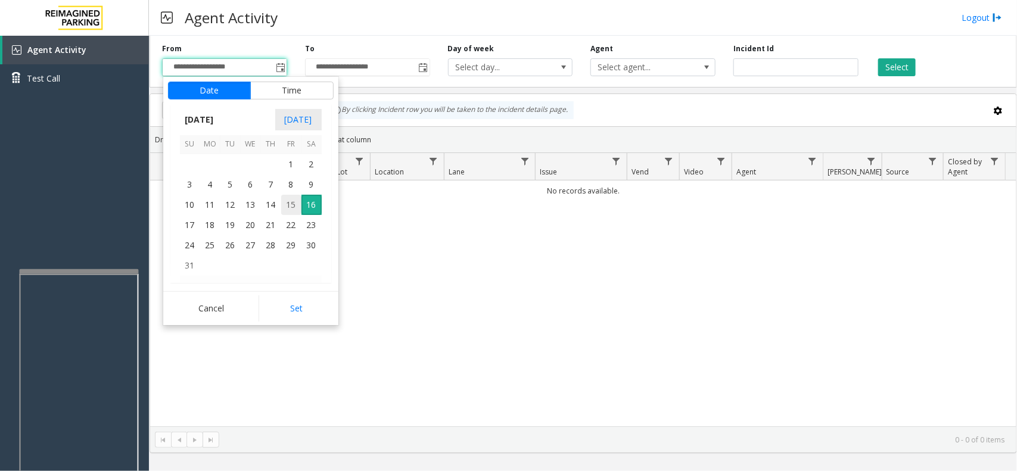
click at [287, 198] on span "15" at bounding box center [291, 205] width 20 height 20
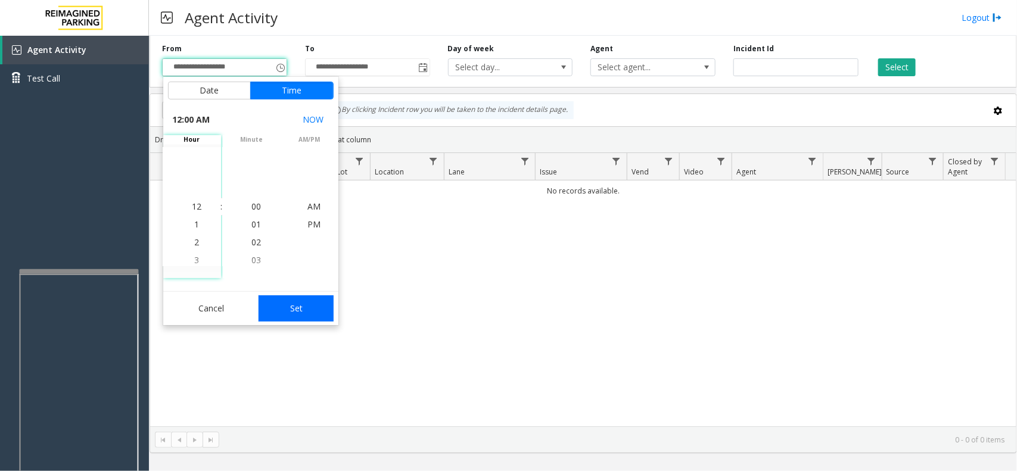
click at [296, 312] on button "Set" at bounding box center [296, 309] width 75 height 26
type input "**********"
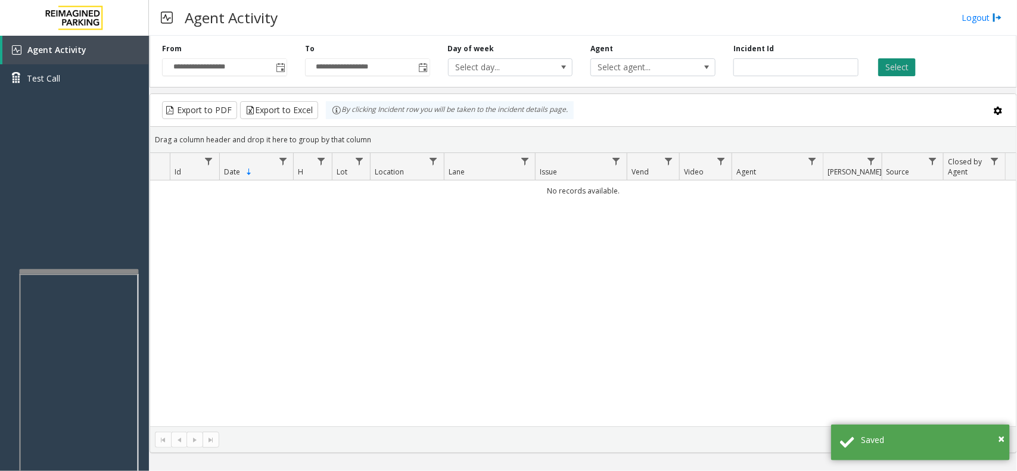
click at [894, 66] on button "Select" at bounding box center [897, 67] width 38 height 18
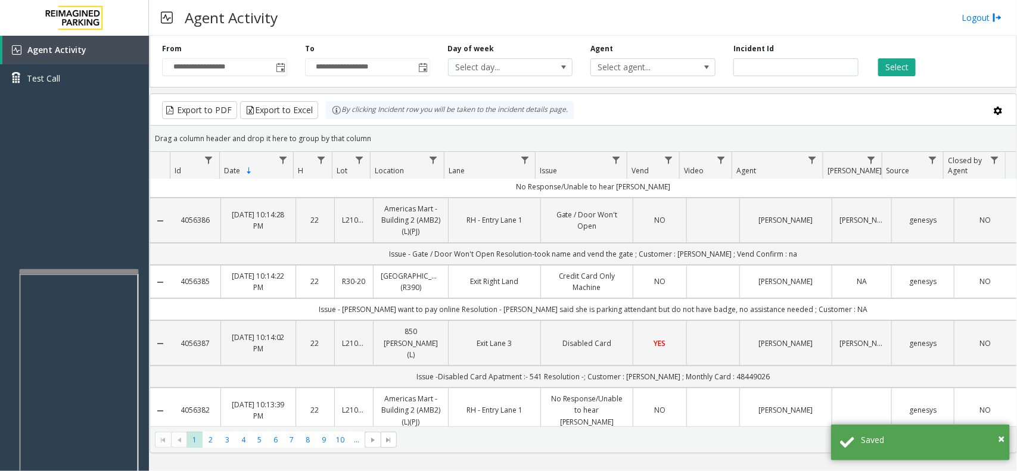
scroll to position [74, 0]
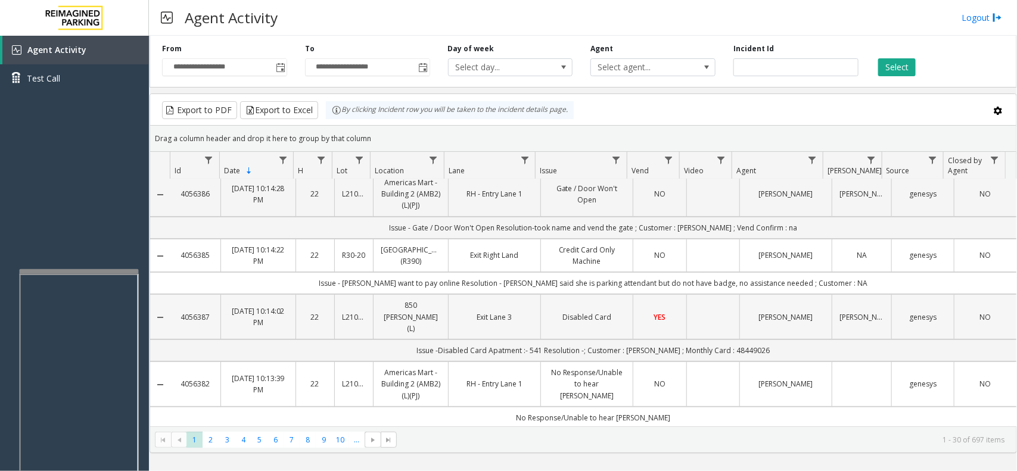
click at [409, 300] on link "850 [PERSON_NAME] (L)" at bounding box center [411, 317] width 60 height 35
click at [474, 312] on link "Exit Lane 3" at bounding box center [494, 317] width 77 height 11
click at [595, 313] on td "Disabled Card" at bounding box center [587, 316] width 92 height 45
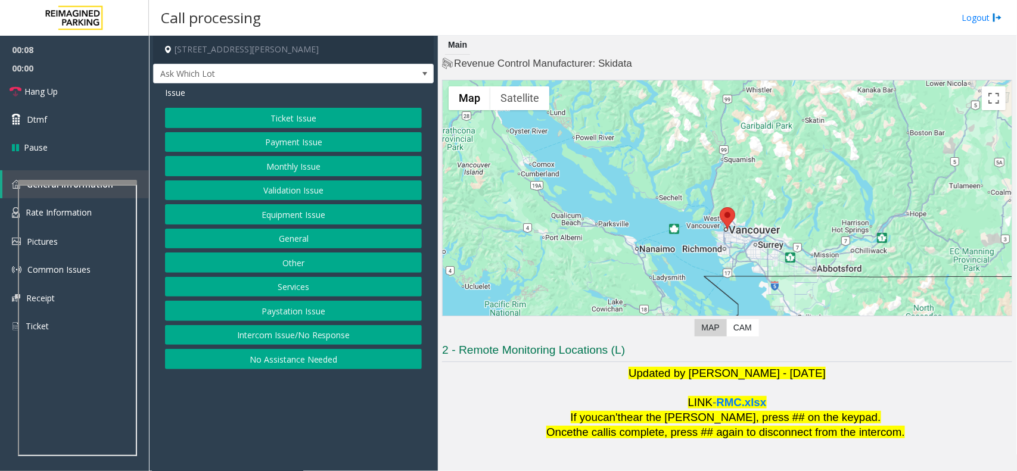
click at [312, 337] on button "Intercom Issue/No Response" at bounding box center [293, 335] width 257 height 20
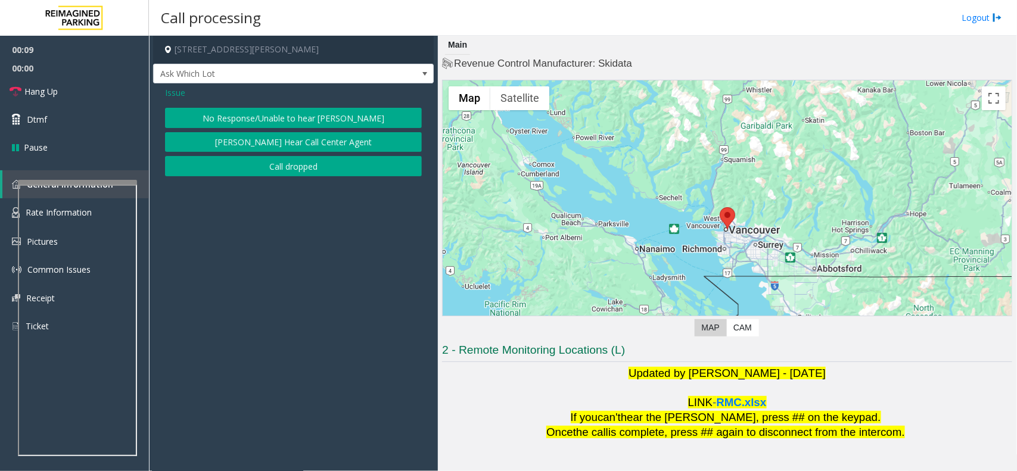
click at [292, 116] on button "No Response/Unable to hear [PERSON_NAME]" at bounding box center [293, 118] width 257 height 20
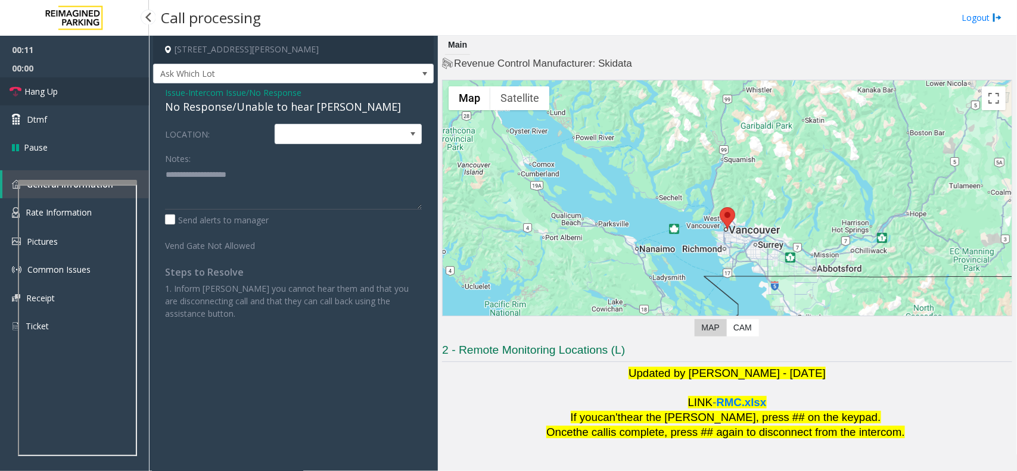
click at [39, 88] on span "Hang Up" at bounding box center [40, 91] width 33 height 13
click at [222, 106] on div "No Response/Unable to hear [PERSON_NAME]" at bounding box center [293, 107] width 257 height 16
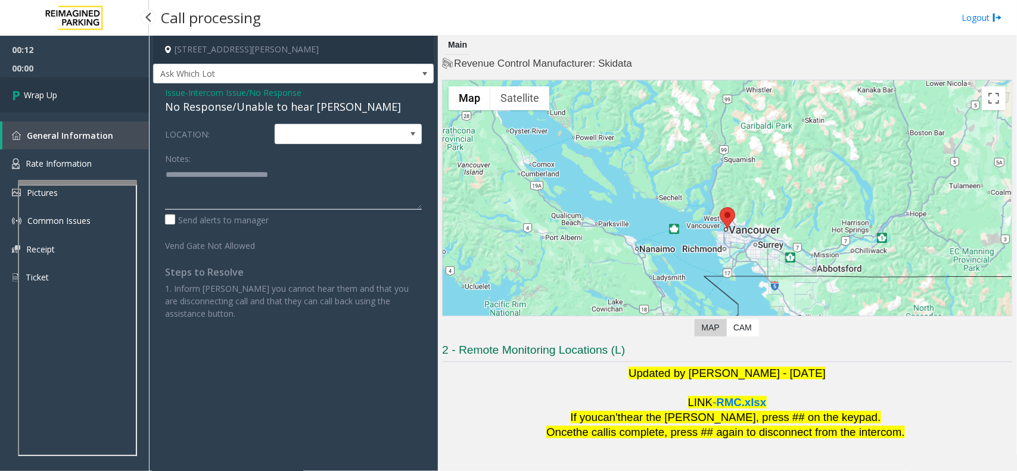
type textarea "**********"
click at [87, 94] on link "Wrap Up" at bounding box center [74, 94] width 149 height 35
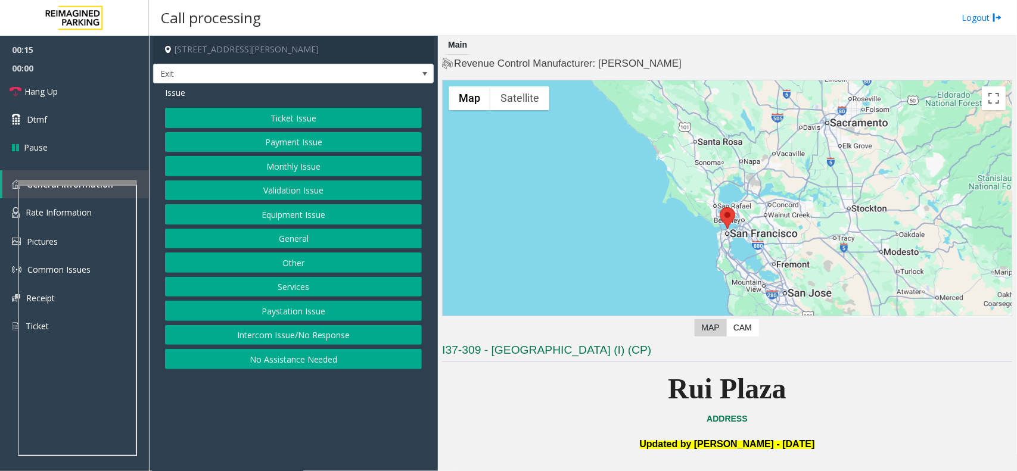
click at [303, 144] on button "Payment Issue" at bounding box center [293, 142] width 257 height 20
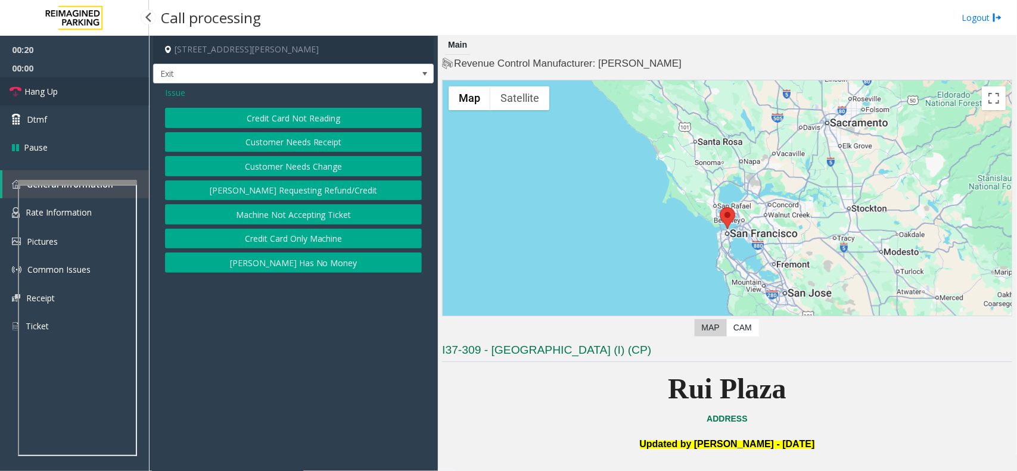
click at [78, 89] on link "Hang Up" at bounding box center [74, 91] width 149 height 28
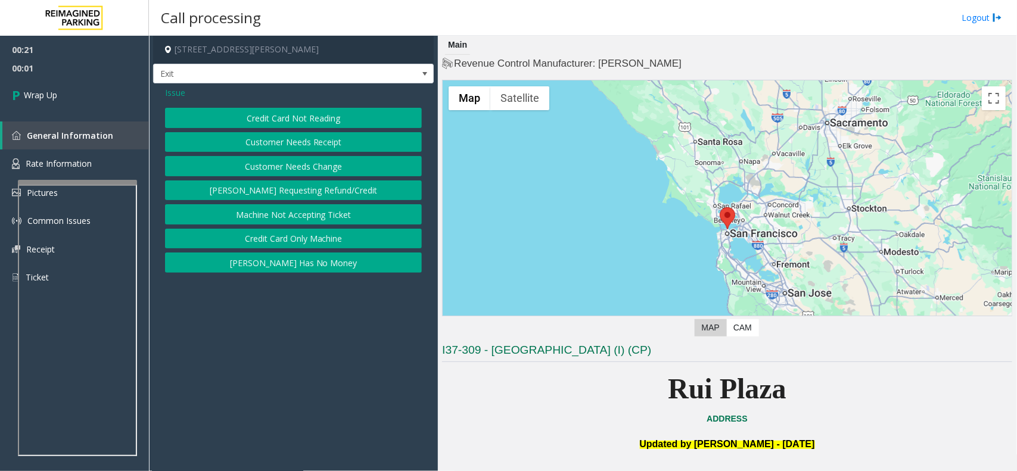
click at [179, 95] on span "Issue" at bounding box center [175, 92] width 20 height 13
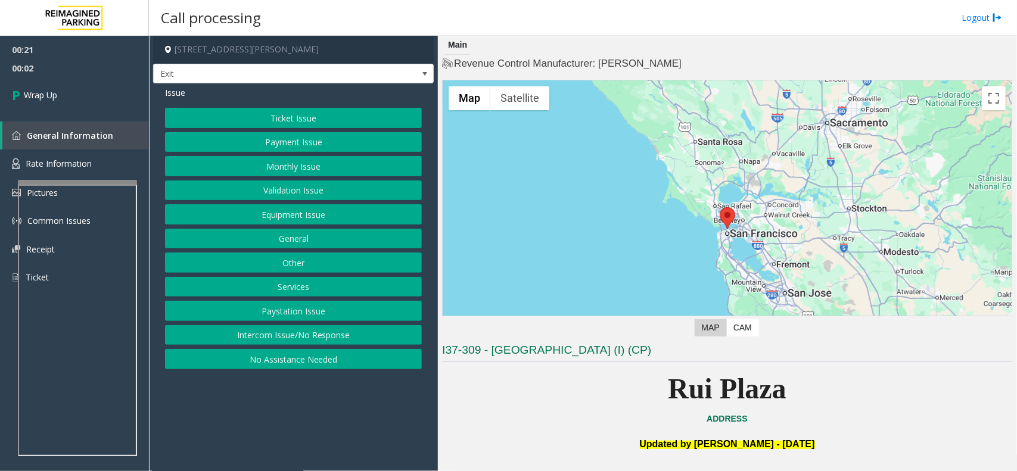
click at [268, 216] on button "Equipment Issue" at bounding box center [293, 214] width 257 height 20
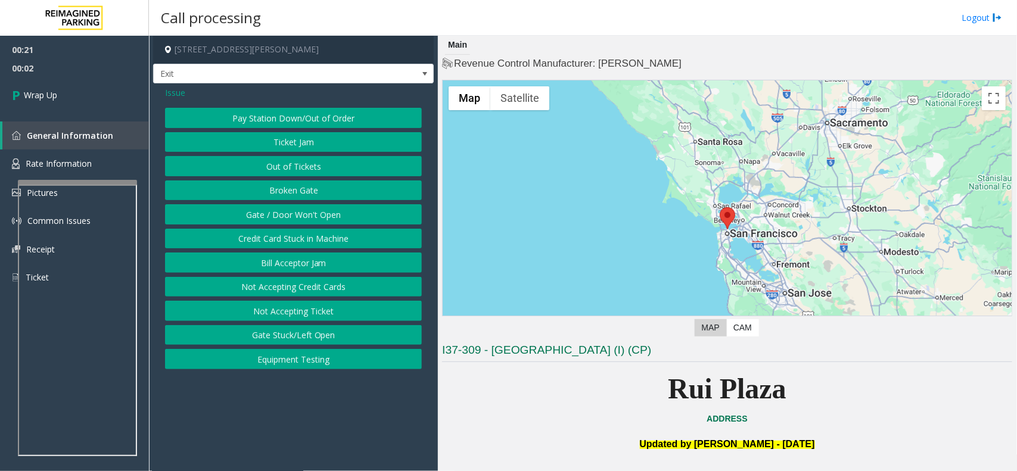
click at [268, 216] on button "Gate / Door Won't Open" at bounding box center [293, 214] width 257 height 20
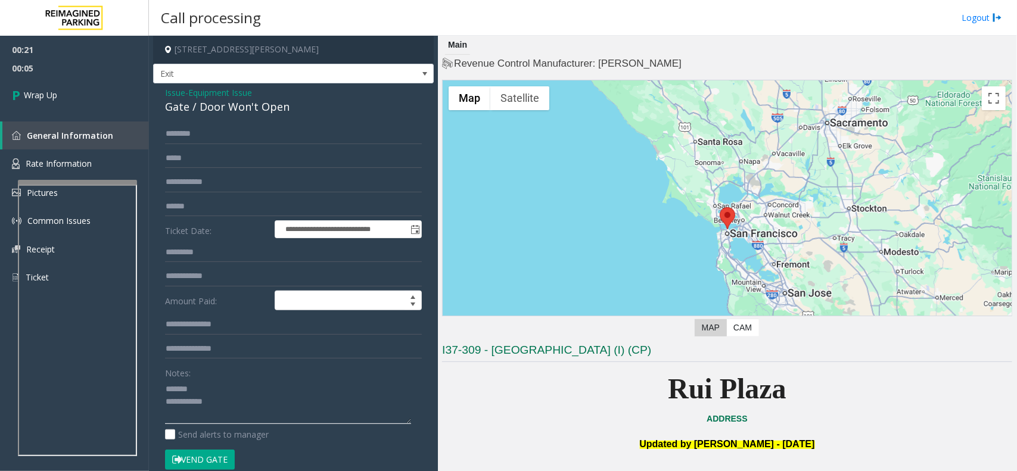
click at [210, 389] on textarea at bounding box center [288, 402] width 246 height 45
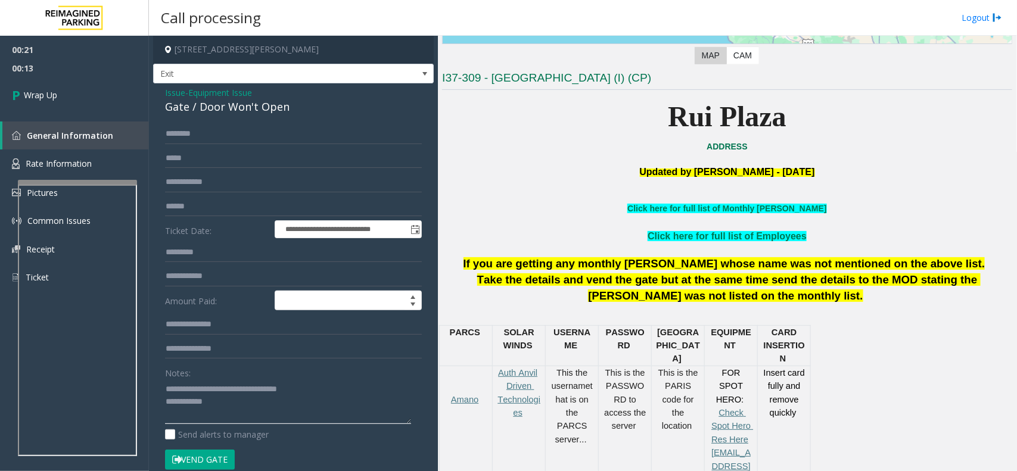
scroll to position [298, 0]
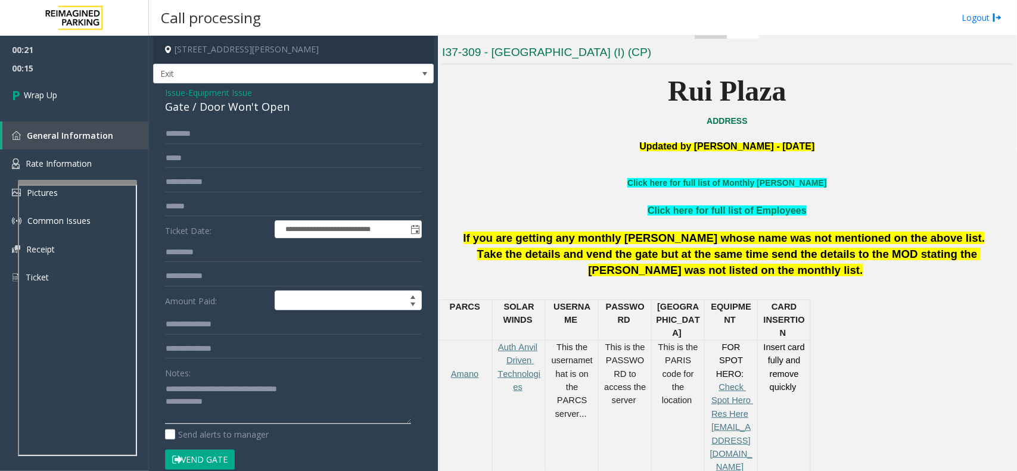
click at [242, 415] on textarea at bounding box center [288, 402] width 246 height 45
type textarea "**********"
click at [61, 97] on link "Wrap Up" at bounding box center [74, 94] width 149 height 35
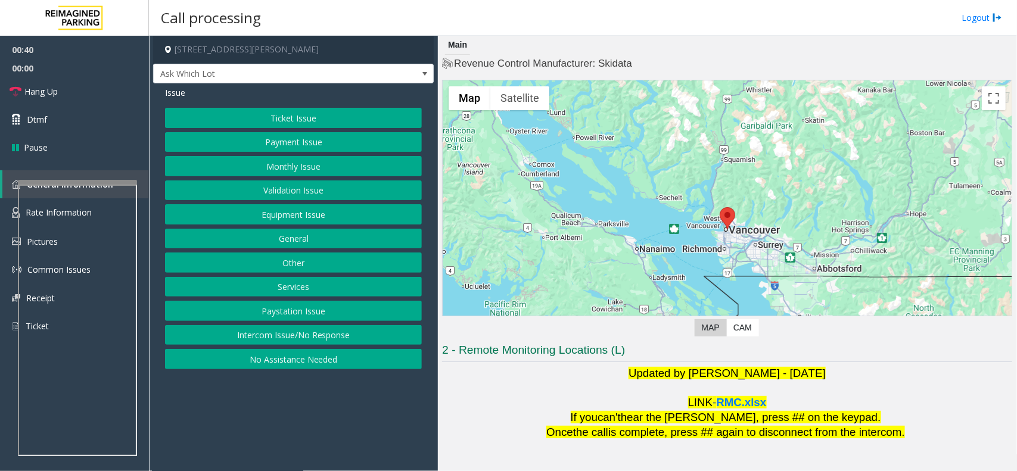
click at [329, 115] on button "Ticket Issue" at bounding box center [293, 118] width 257 height 20
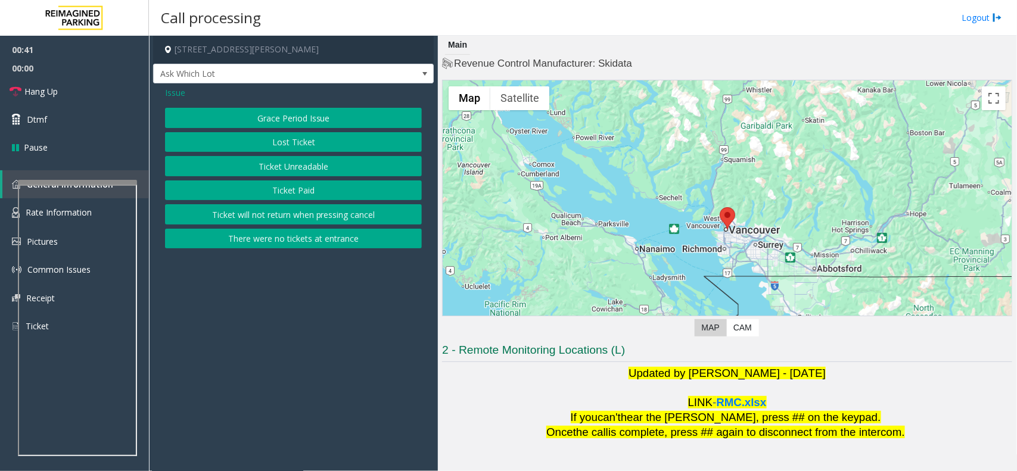
click at [316, 170] on button "Ticket Unreadable" at bounding box center [293, 166] width 257 height 20
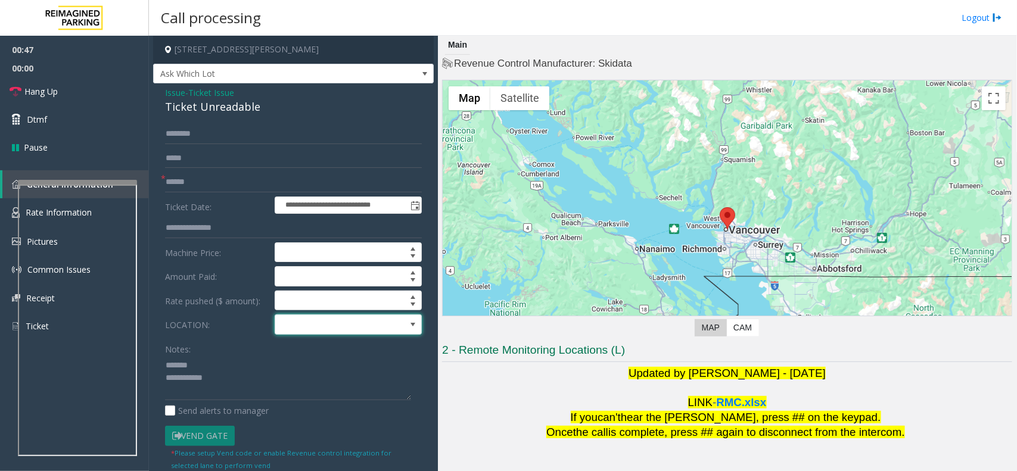
click at [310, 326] on span at bounding box center [333, 324] width 117 height 19
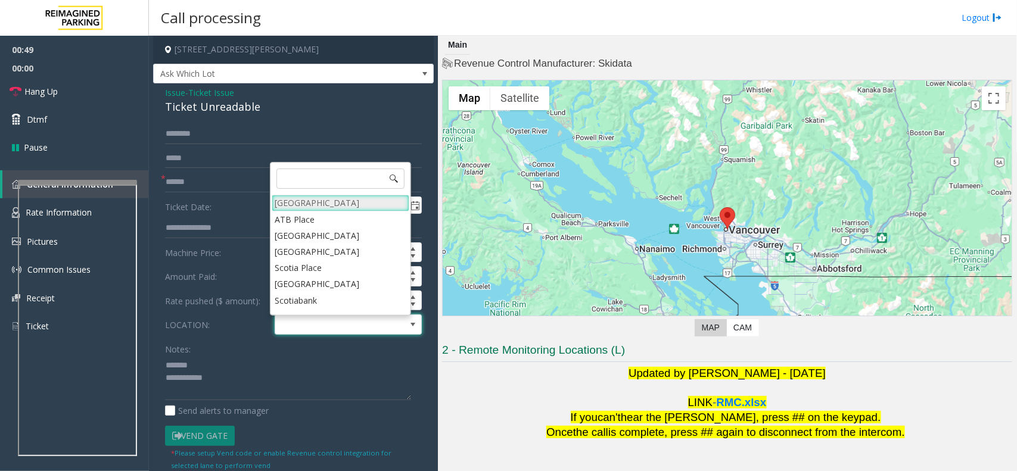
click at [316, 206] on Village "[GEOGRAPHIC_DATA]" at bounding box center [341, 203] width 138 height 16
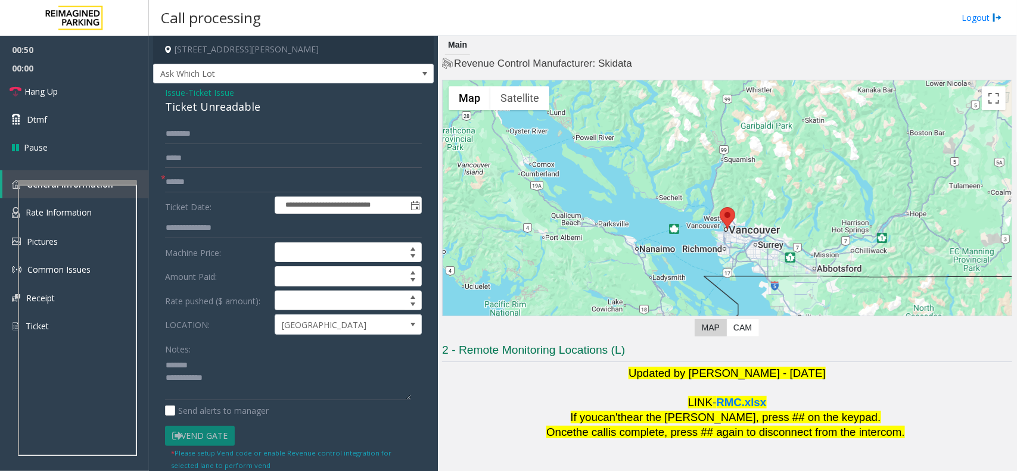
click at [198, 103] on div "Ticket Unreadable" at bounding box center [293, 107] width 257 height 16
type textarea "**********"
click at [227, 183] on input "text" at bounding box center [293, 182] width 257 height 20
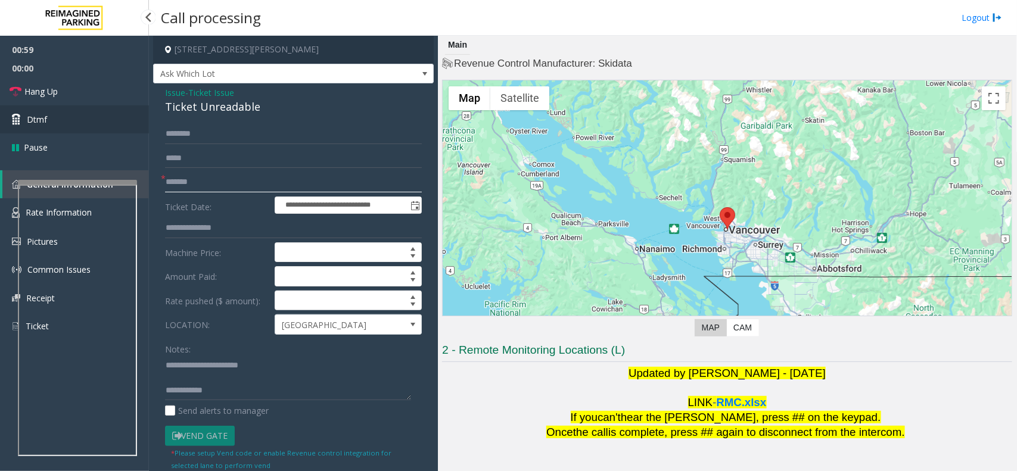
type input "*******"
click at [104, 114] on link "Dtmf" at bounding box center [74, 119] width 149 height 28
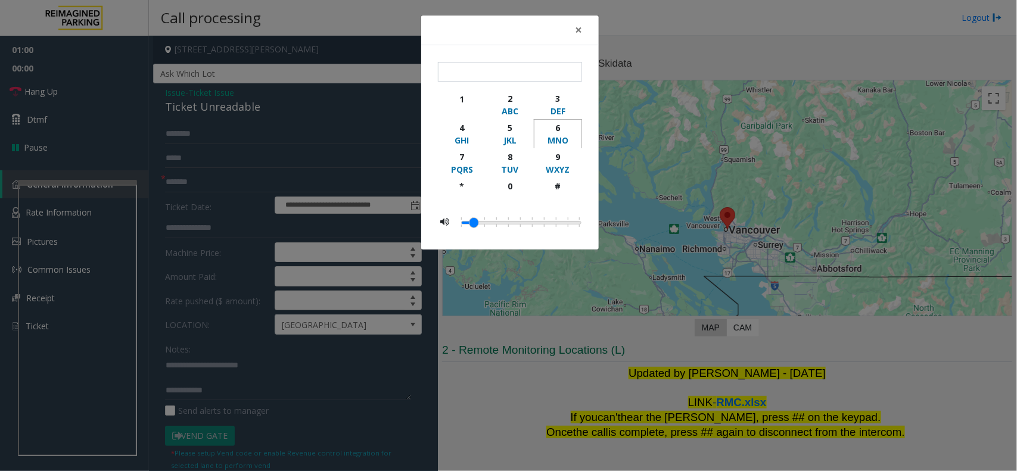
click at [559, 137] on div "MNO" at bounding box center [558, 140] width 33 height 13
click at [462, 106] on div "button" at bounding box center [462, 111] width 33 height 12
type input "**"
click at [577, 39] on button "×" at bounding box center [579, 29] width 24 height 29
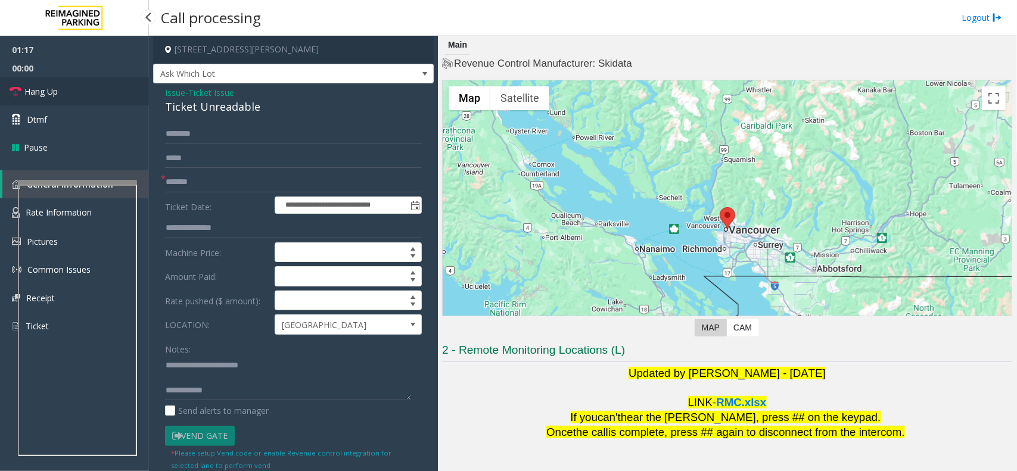
click at [69, 98] on link "Hang Up" at bounding box center [74, 91] width 149 height 28
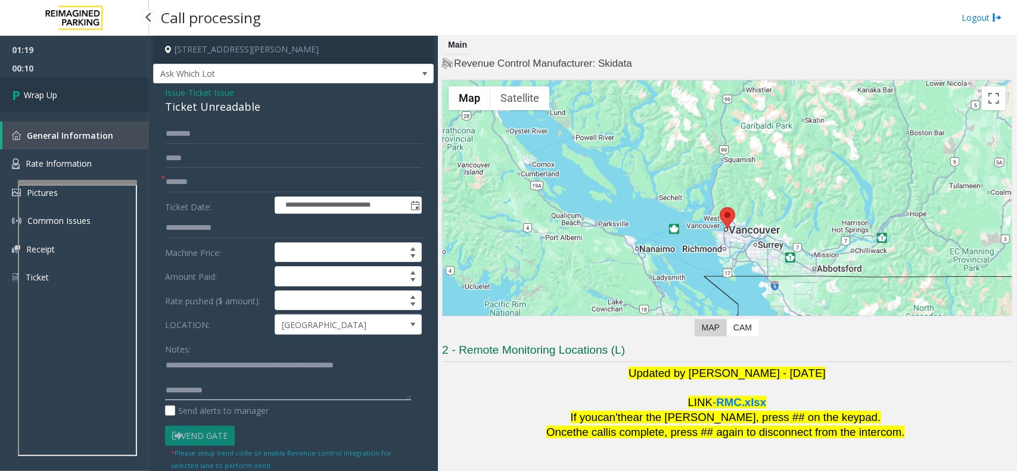
type textarea "**********"
click at [39, 94] on span "Wrap Up" at bounding box center [40, 95] width 33 height 13
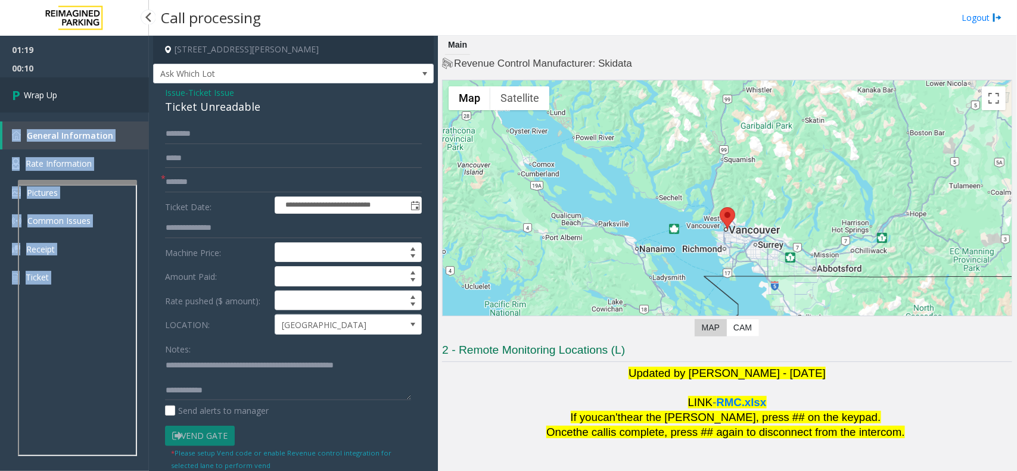
click at [39, 94] on div "01:19 00:10 Wrap Up General Information Rate Information Pictures Common Issues…" at bounding box center [74, 169] width 149 height 266
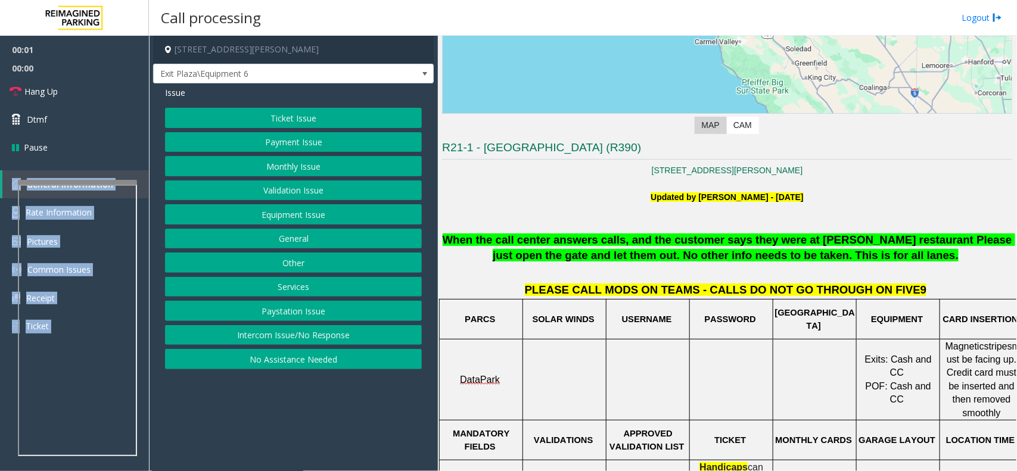
scroll to position [223, 0]
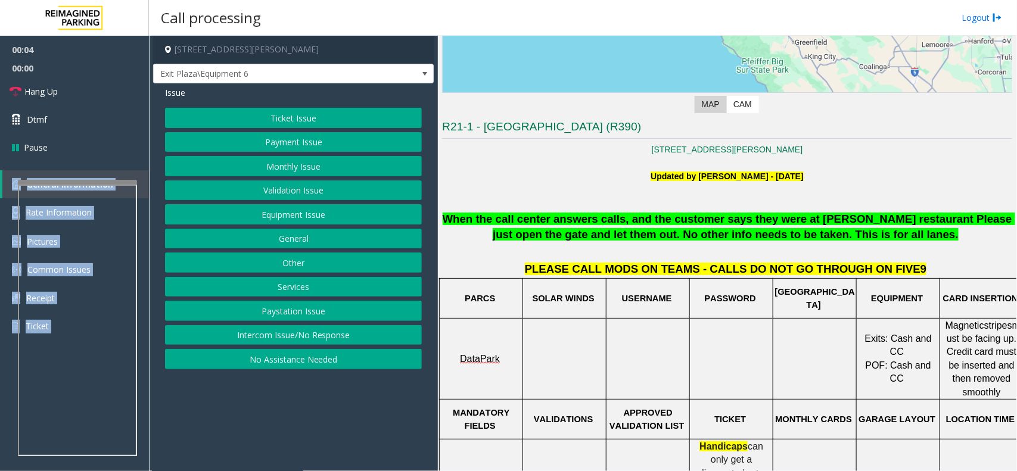
click at [292, 121] on button "Ticket Issue" at bounding box center [293, 118] width 257 height 20
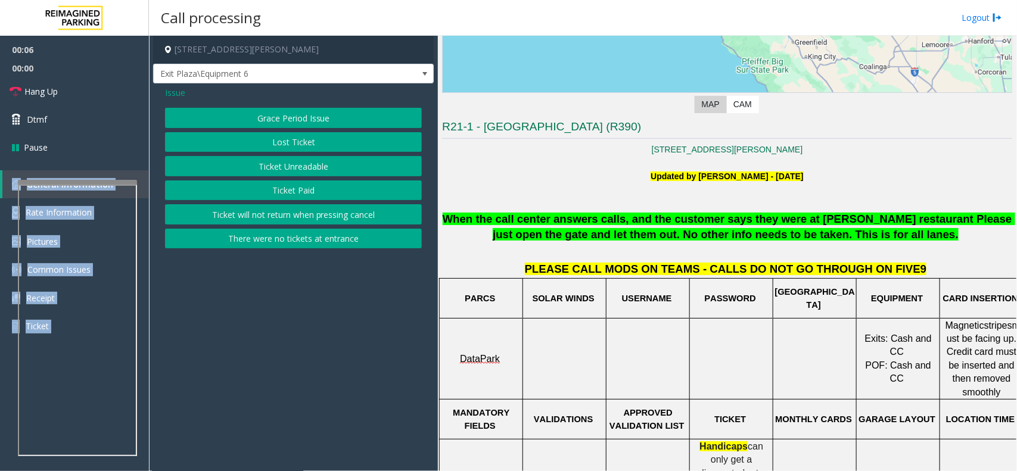
click at [313, 172] on button "Ticket Unreadable" at bounding box center [293, 166] width 257 height 20
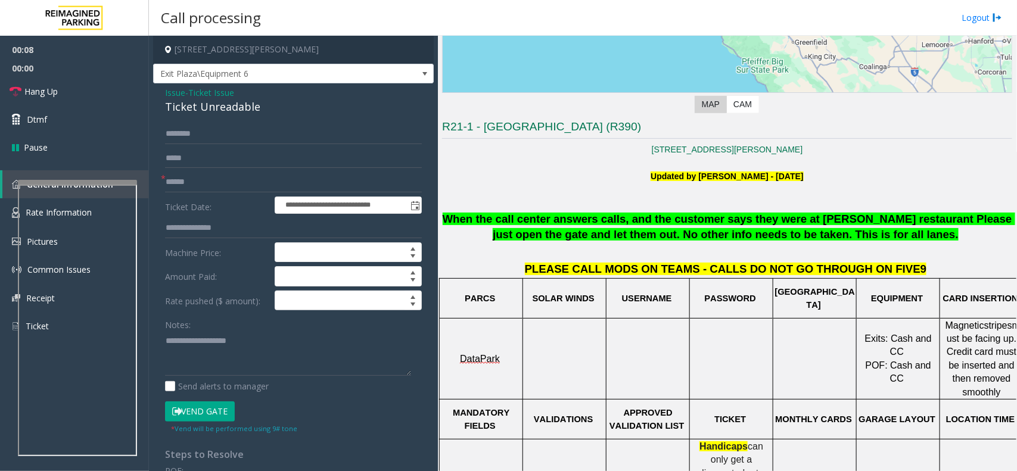
click at [201, 171] on form "**********" at bounding box center [293, 279] width 257 height 310
click at [192, 182] on input "text" at bounding box center [293, 182] width 257 height 20
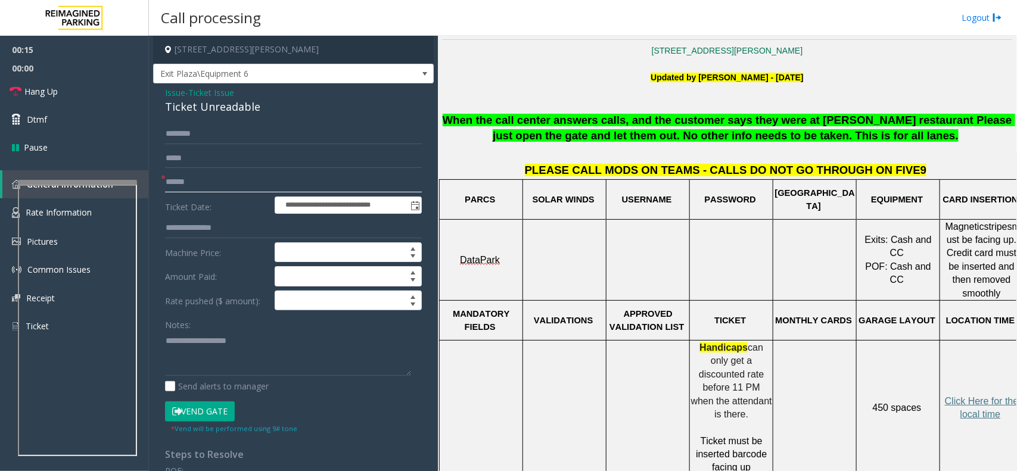
scroll to position [372, 0]
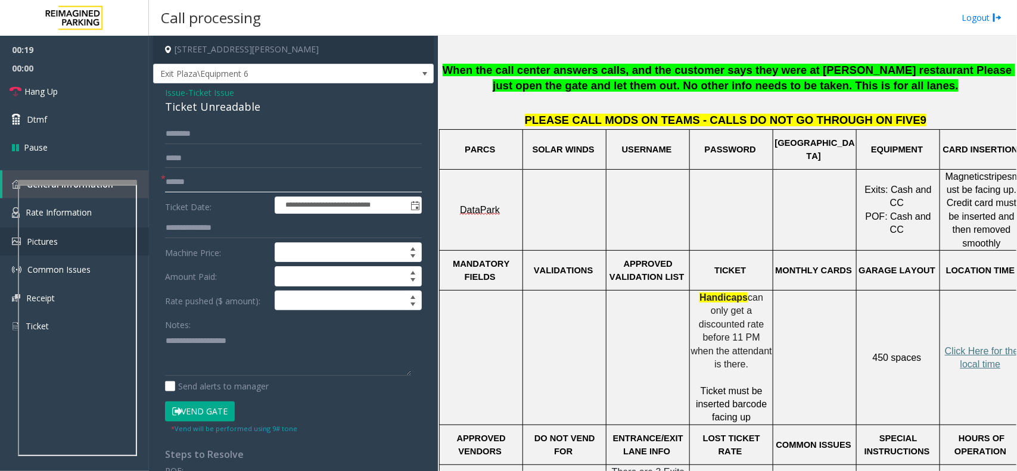
type input "******"
click at [231, 102] on div "Ticket Unreadable" at bounding box center [293, 107] width 257 height 16
type textarea "**********"
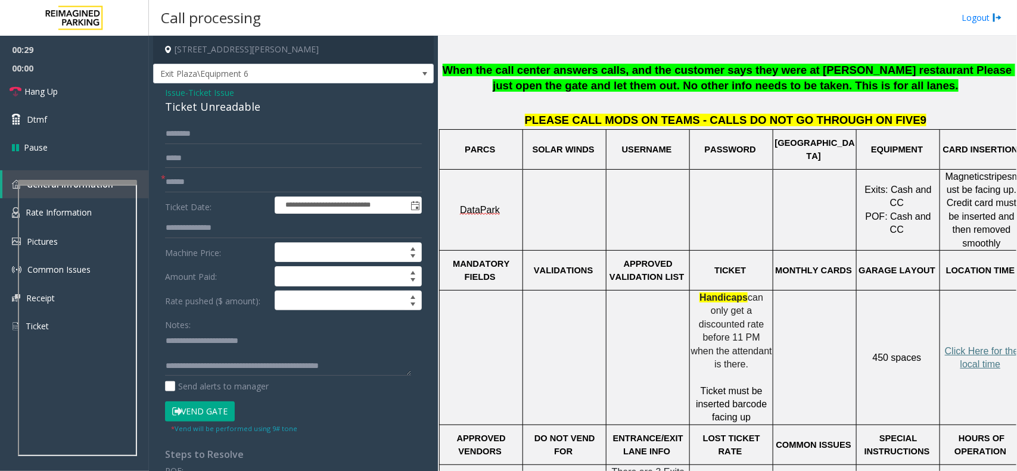
click at [189, 419] on button "Vend Gate" at bounding box center [200, 412] width 70 height 20
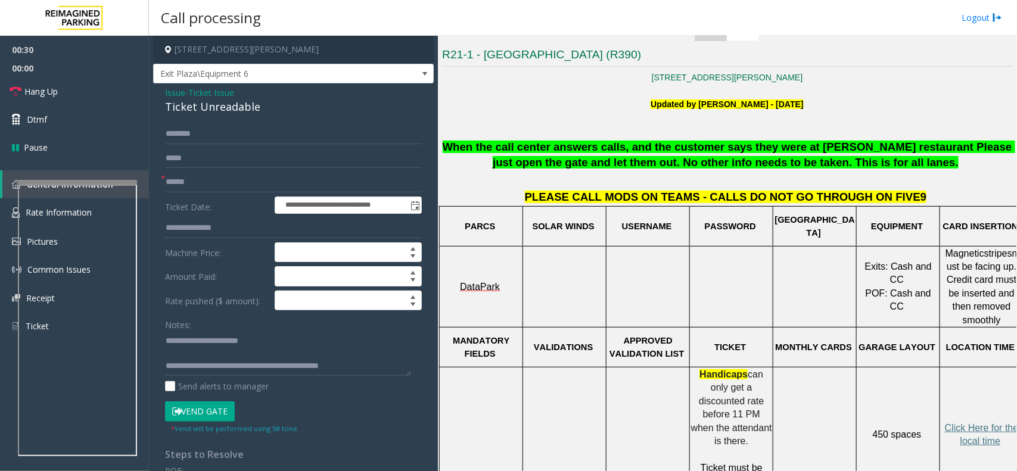
scroll to position [74, 0]
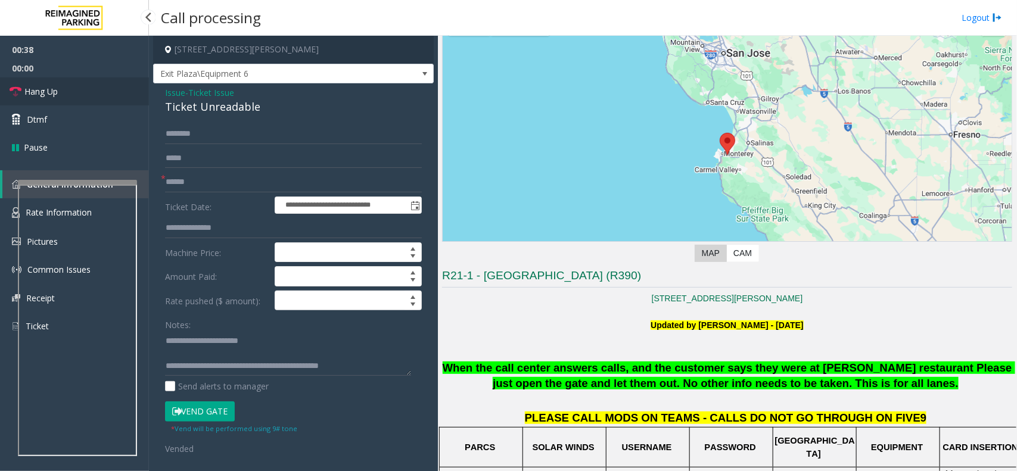
click at [73, 91] on link "Hang Up" at bounding box center [74, 91] width 149 height 28
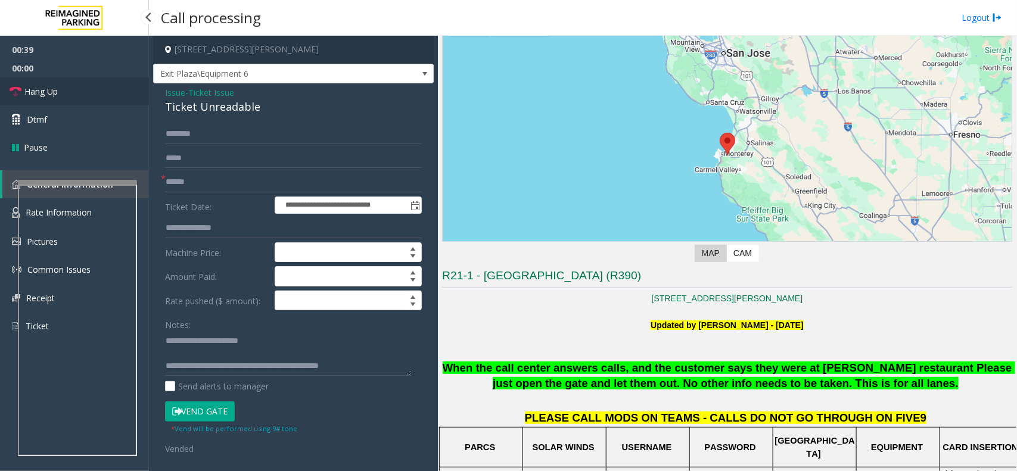
click at [73, 91] on link "Hang Up" at bounding box center [74, 91] width 149 height 28
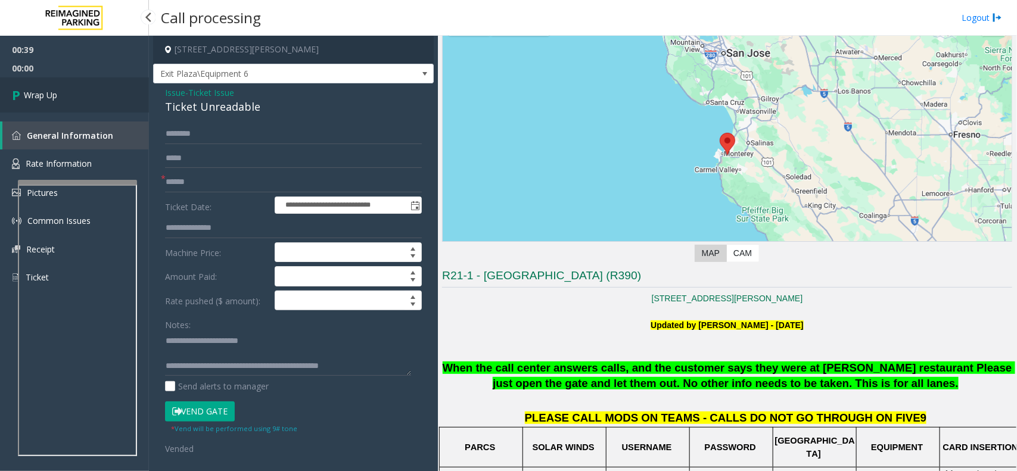
click at [73, 91] on link "Wrap Up" at bounding box center [74, 94] width 149 height 35
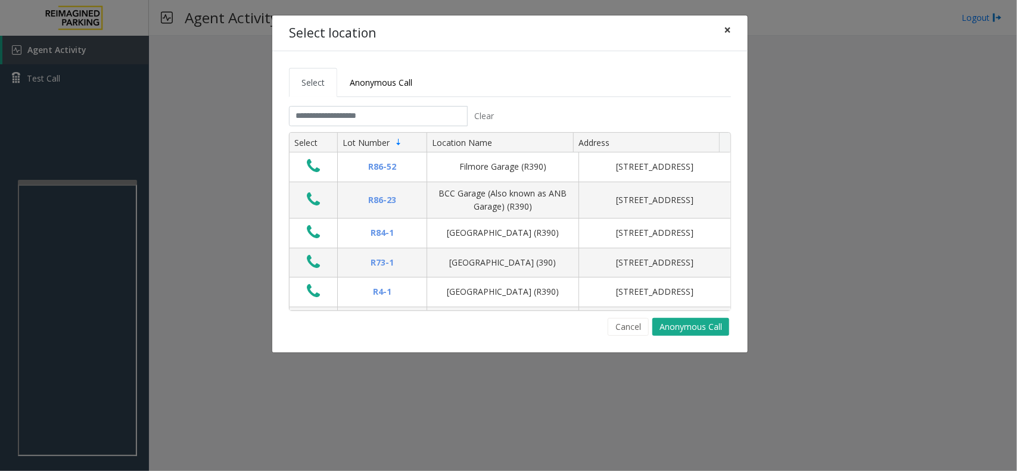
click at [727, 28] on span "×" at bounding box center [727, 29] width 7 height 17
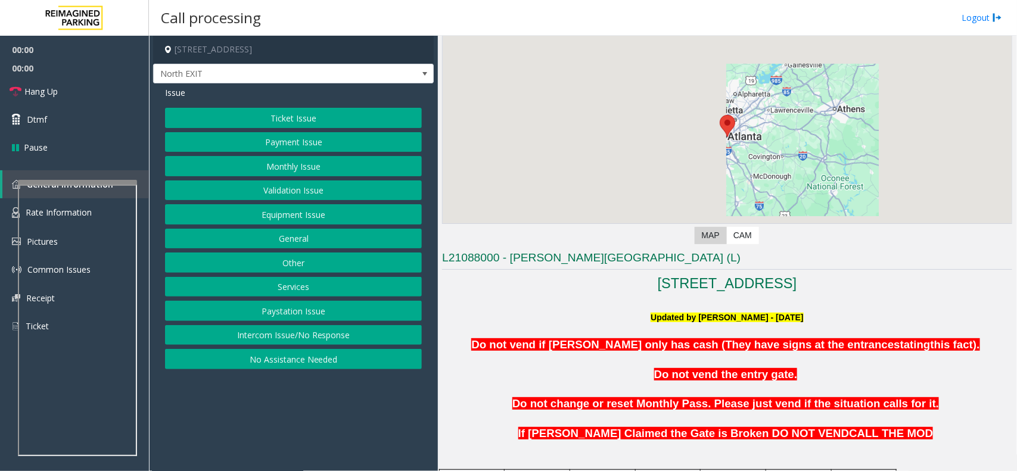
scroll to position [372, 0]
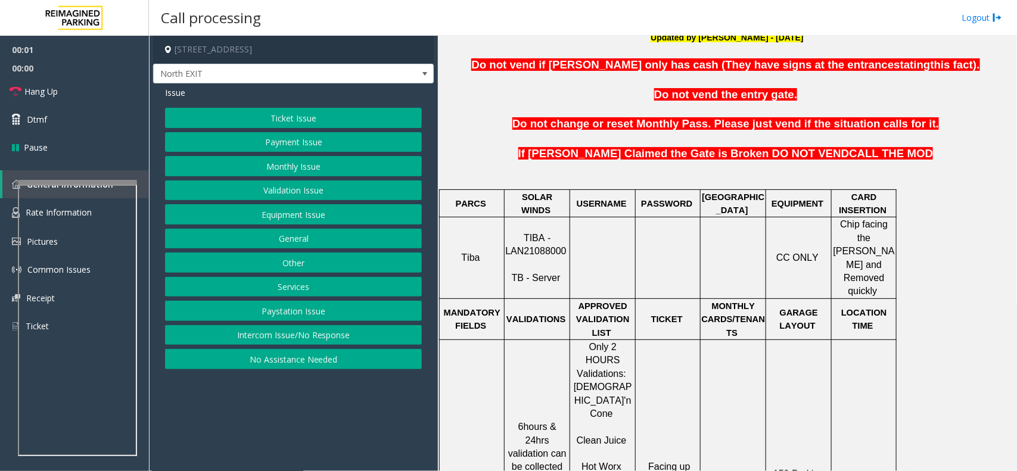
click at [534, 238] on span "TIBA - LAN21088000" at bounding box center [535, 244] width 61 height 23
copy p "LAN21088000"
click at [285, 109] on button "Ticket Issue" at bounding box center [293, 118] width 257 height 20
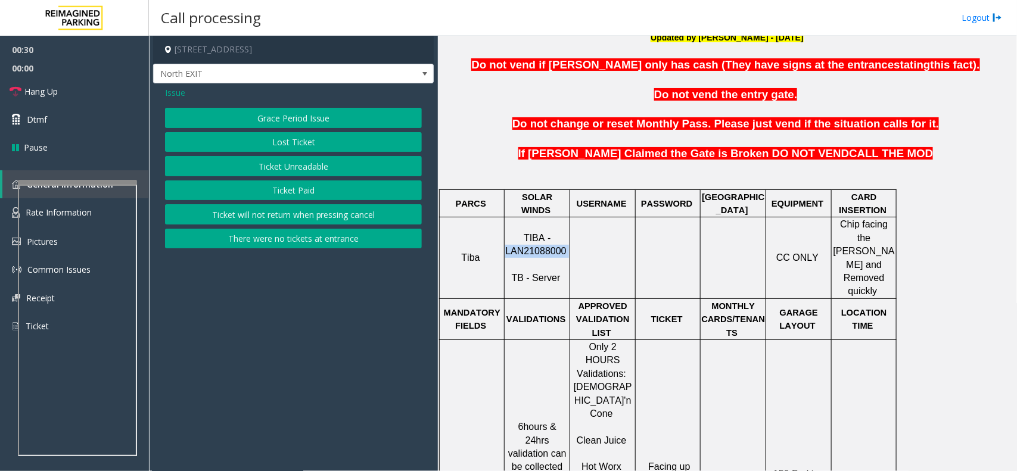
click at [308, 164] on button "Ticket Unreadable" at bounding box center [293, 166] width 257 height 20
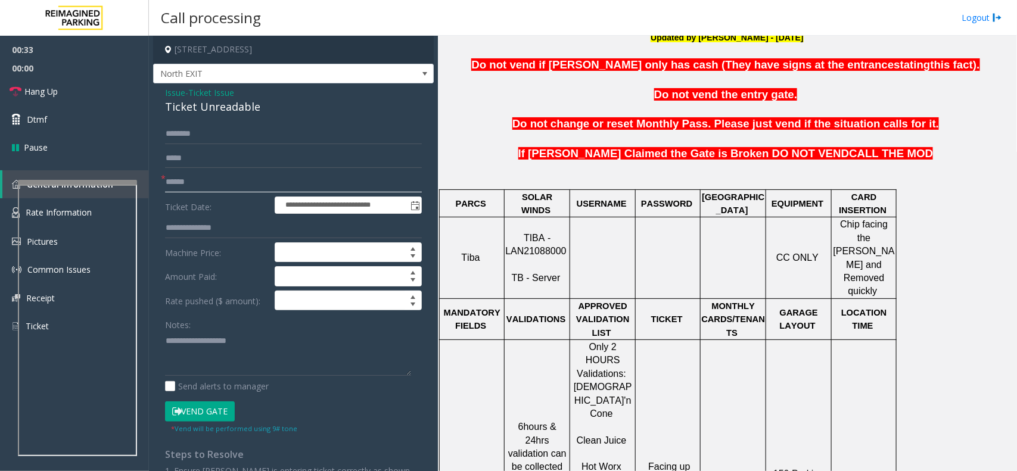
click at [180, 180] on input "text" at bounding box center [293, 182] width 257 height 20
click at [167, 180] on input "******" at bounding box center [293, 182] width 257 height 20
type input "*******"
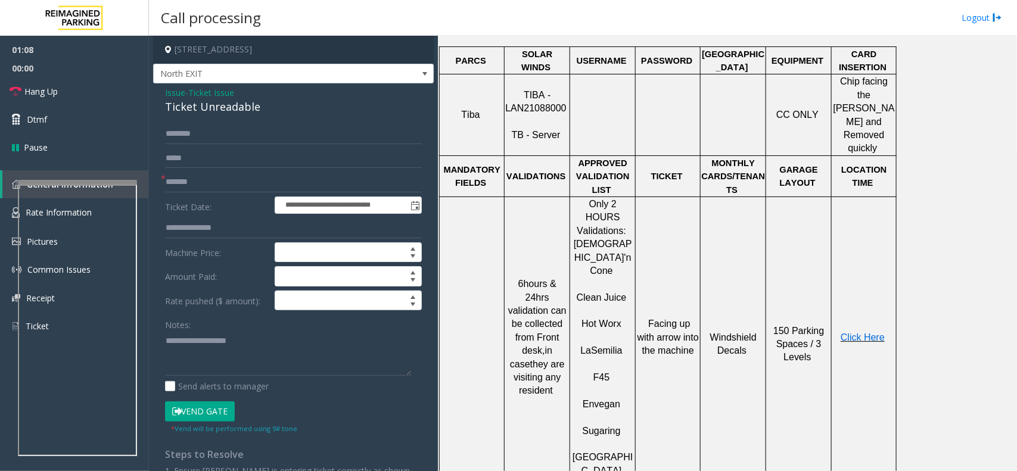
scroll to position [521, 0]
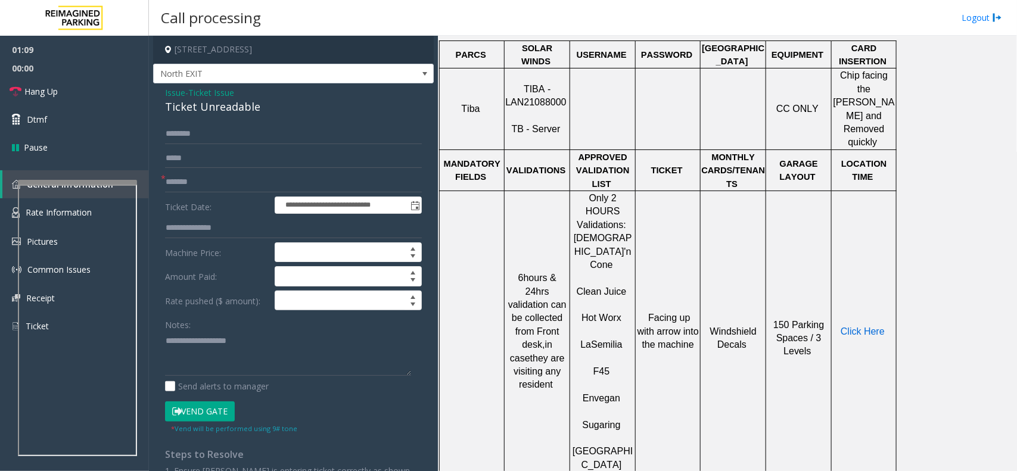
click at [857, 327] on span "Click Here" at bounding box center [863, 332] width 44 height 10
click at [108, 231] on div at bounding box center [77, 228] width 119 height 5
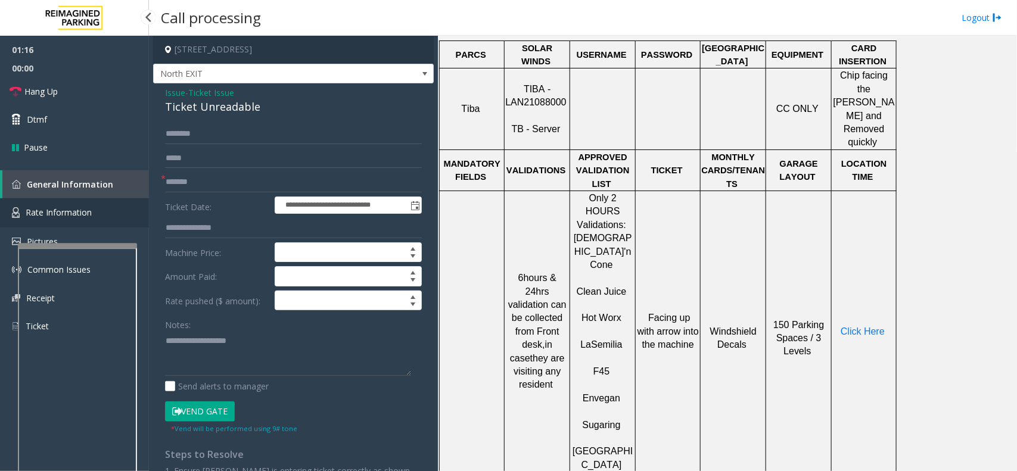
click at [99, 206] on link "Rate Information" at bounding box center [74, 212] width 149 height 29
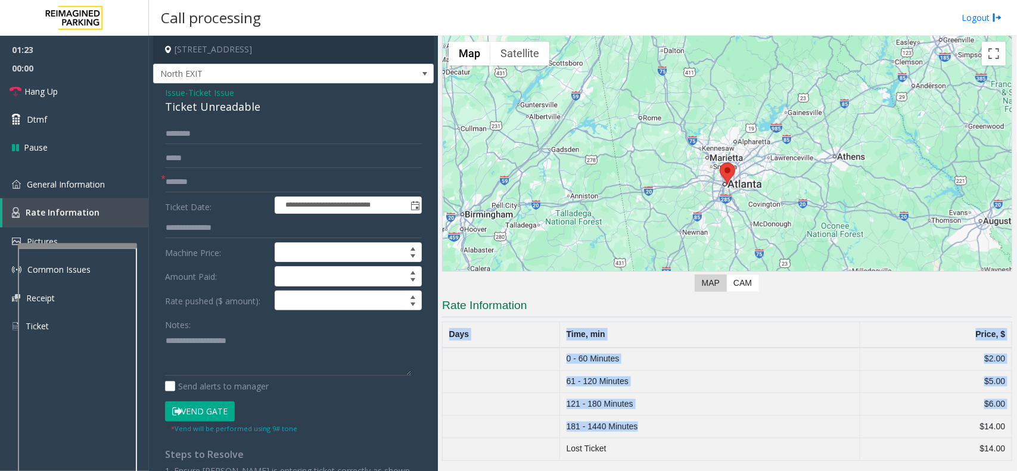
drag, startPoint x: 660, startPoint y: 430, endPoint x: 1011, endPoint y: 455, distance: 351.9
click at [1011, 455] on div "Main Revenue Control Manufacturer: TIBA ← Move left → Move right ↑ Move up ↓ Mo…" at bounding box center [727, 254] width 579 height 436
click at [805, 426] on td "181 - 1440 Minutes" at bounding box center [710, 427] width 300 height 23
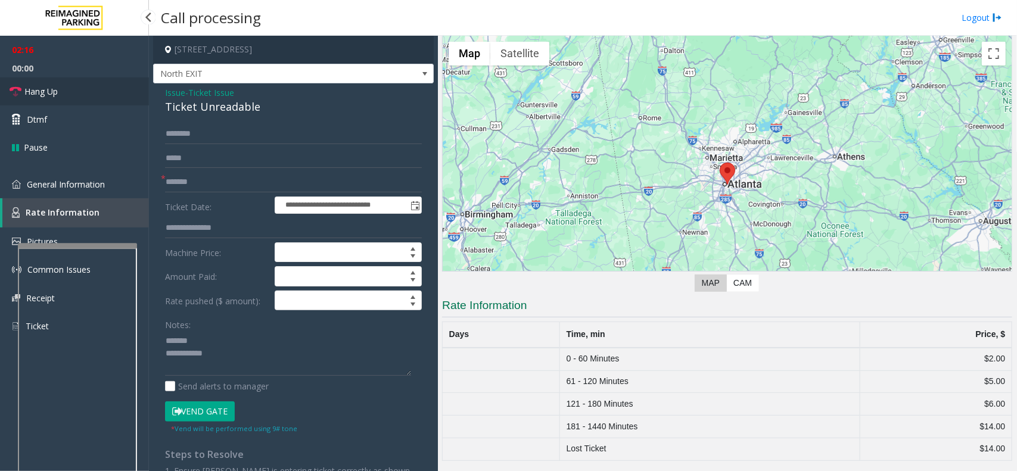
click at [104, 84] on link "Hang Up" at bounding box center [74, 91] width 149 height 28
click at [209, 107] on div "Ticket Unreadable" at bounding box center [293, 107] width 257 height 16
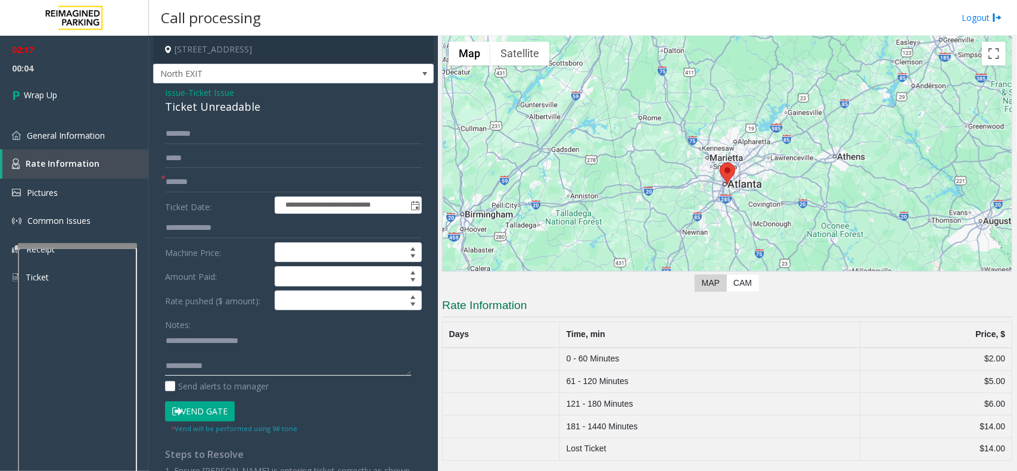
click at [267, 368] on textarea at bounding box center [288, 353] width 246 height 45
type textarea "**********"
click at [63, 100] on link "Wrap Up" at bounding box center [74, 94] width 149 height 35
drag, startPoint x: 63, startPoint y: 100, endPoint x: 58, endPoint y: 86, distance: 14.2
click at [64, 100] on link "Wrap Up" at bounding box center [74, 94] width 149 height 35
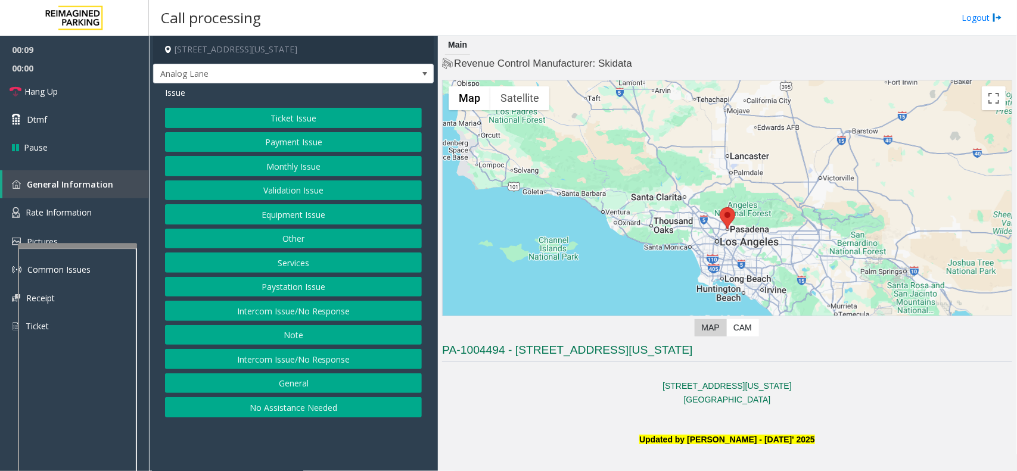
click at [308, 197] on button "Validation Issue" at bounding box center [293, 191] width 257 height 20
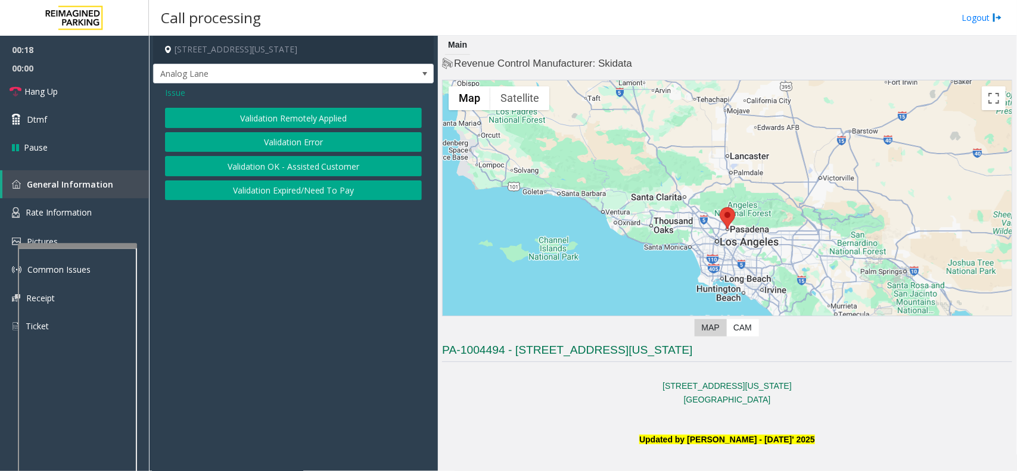
click at [172, 90] on span "Issue" at bounding box center [175, 92] width 20 height 13
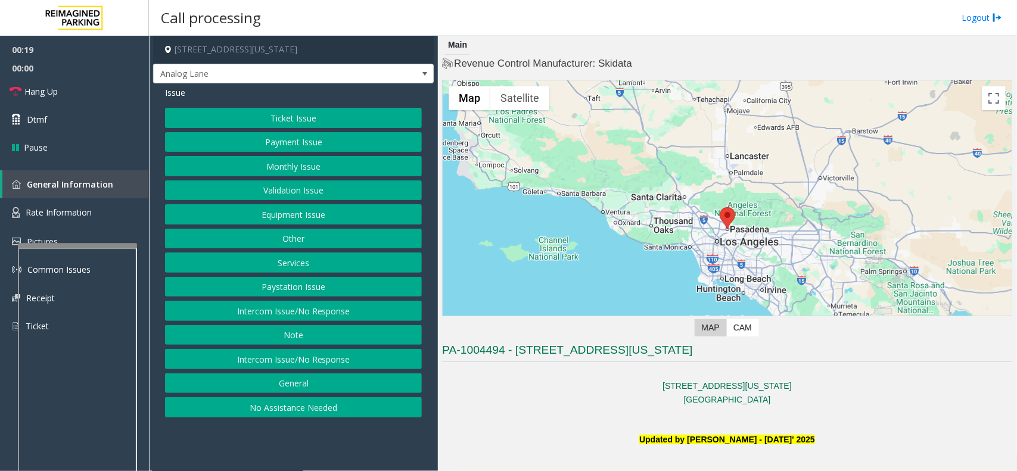
click at [316, 308] on button "Intercom Issue/No Response" at bounding box center [293, 311] width 257 height 20
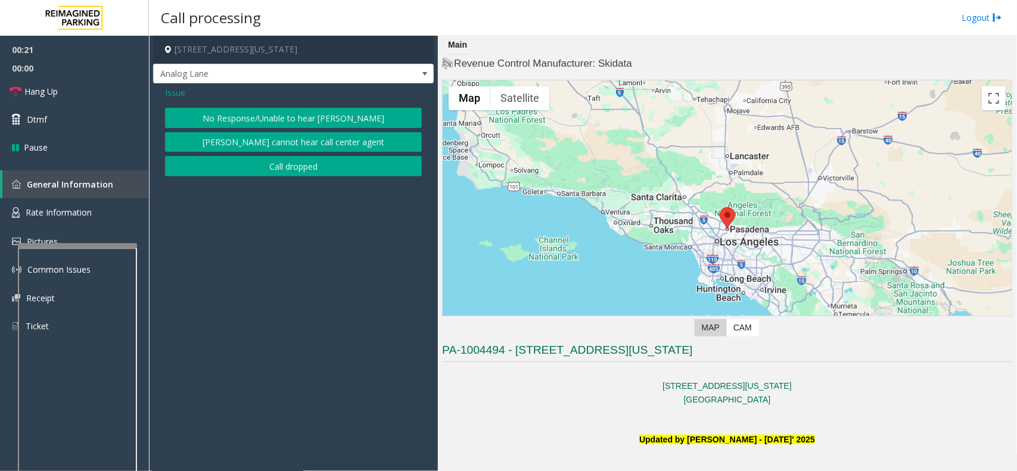
click at [284, 114] on button "No Response/Unable to hear [PERSON_NAME]" at bounding box center [293, 118] width 257 height 20
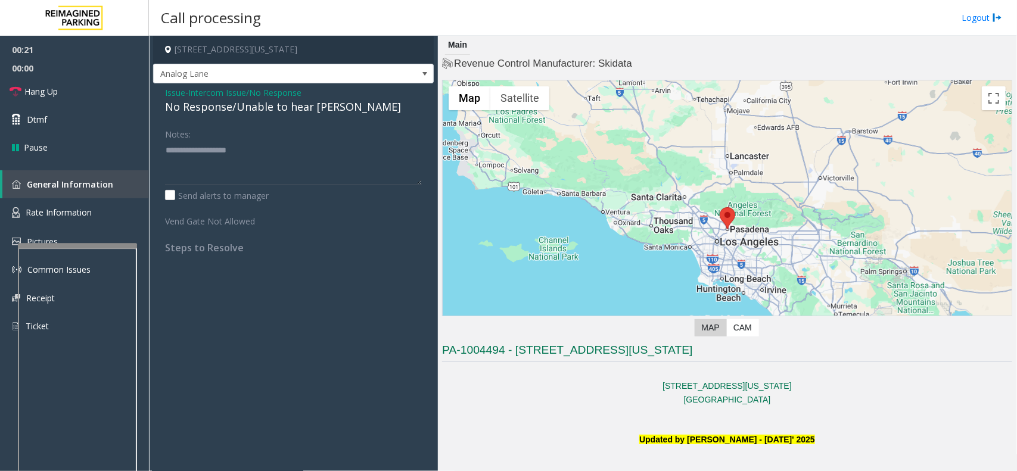
click at [270, 103] on div "No Response/Unable to hear [PERSON_NAME]" at bounding box center [293, 107] width 257 height 16
type textarea "**********"
click at [95, 85] on link "Hang Up" at bounding box center [74, 91] width 149 height 28
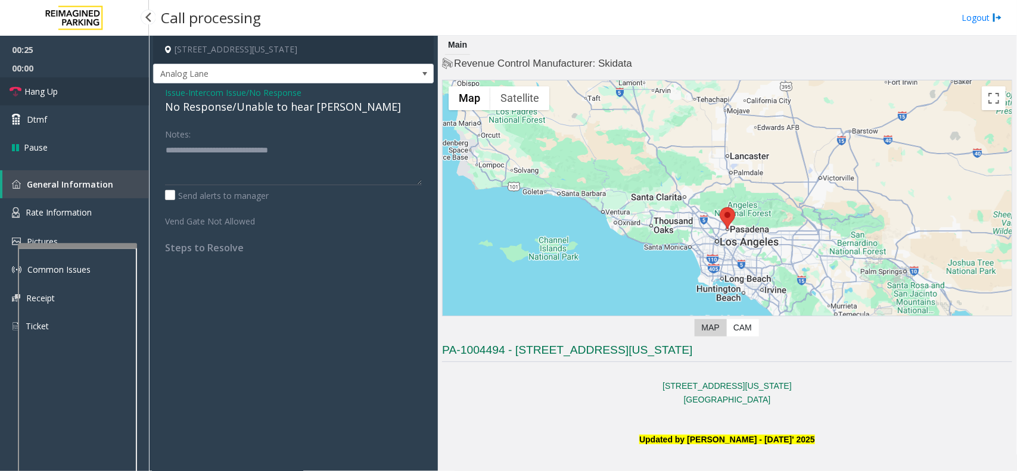
click at [95, 85] on link "Hang Up" at bounding box center [74, 91] width 149 height 28
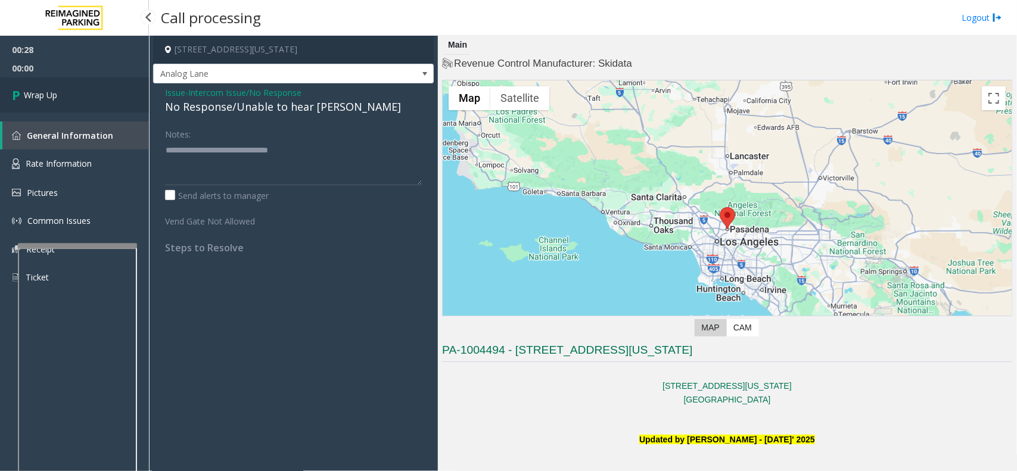
click at [101, 79] on link "Wrap Up" at bounding box center [74, 94] width 149 height 35
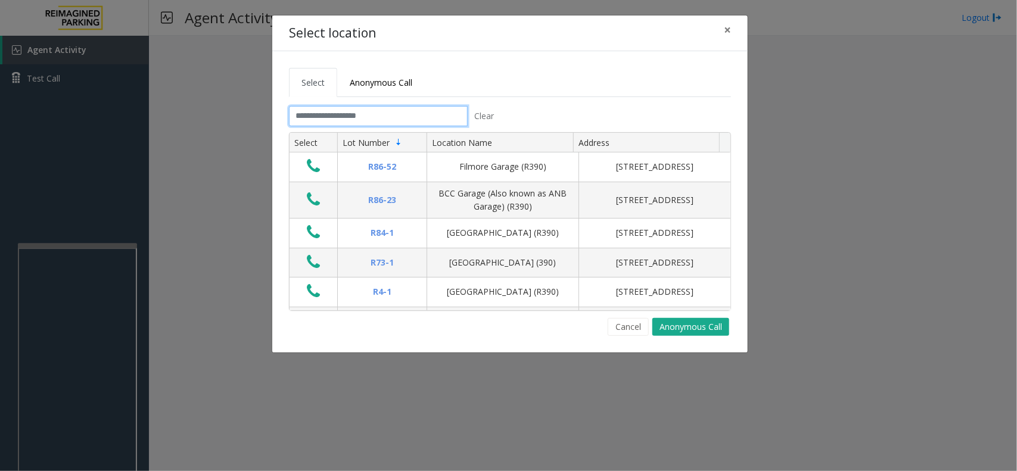
click at [338, 119] on input "text" at bounding box center [378, 116] width 179 height 20
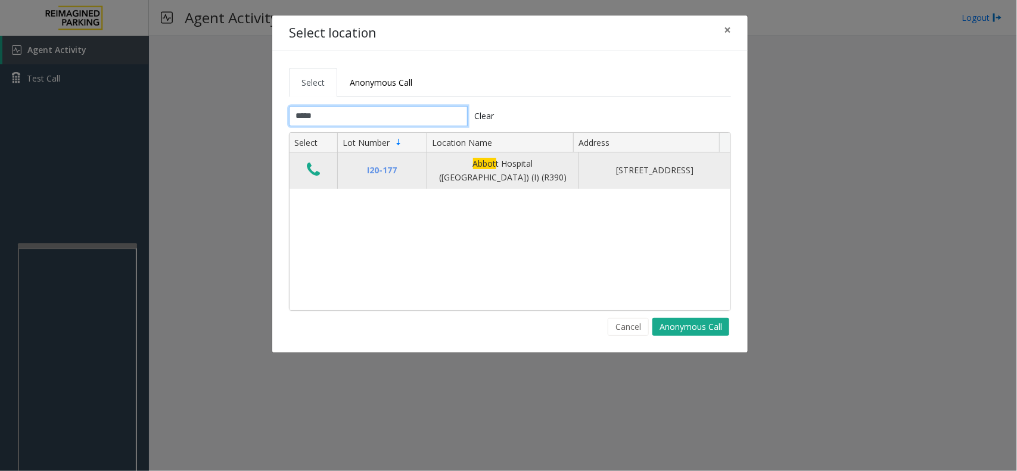
type input "*****"
click at [313, 172] on icon "Data table" at bounding box center [313, 170] width 13 height 17
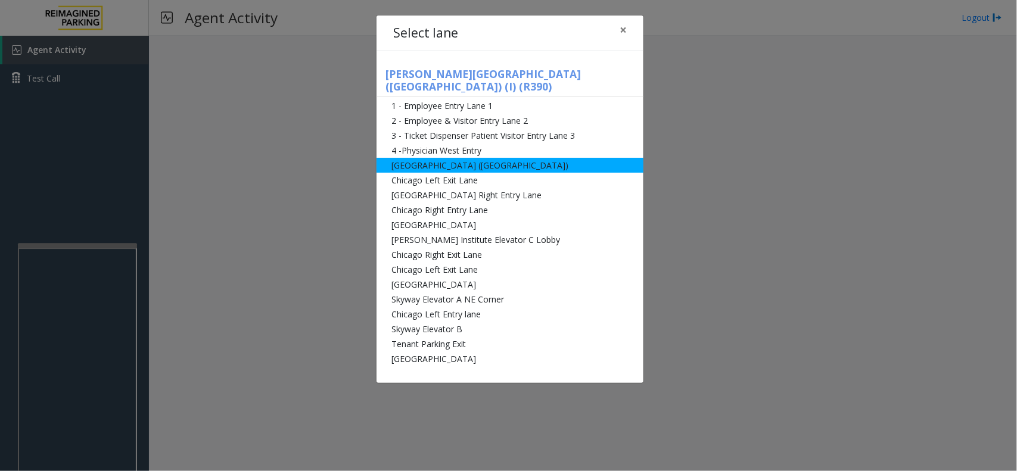
click at [406, 158] on li "[GEOGRAPHIC_DATA] ([GEOGRAPHIC_DATA])" at bounding box center [510, 165] width 267 height 15
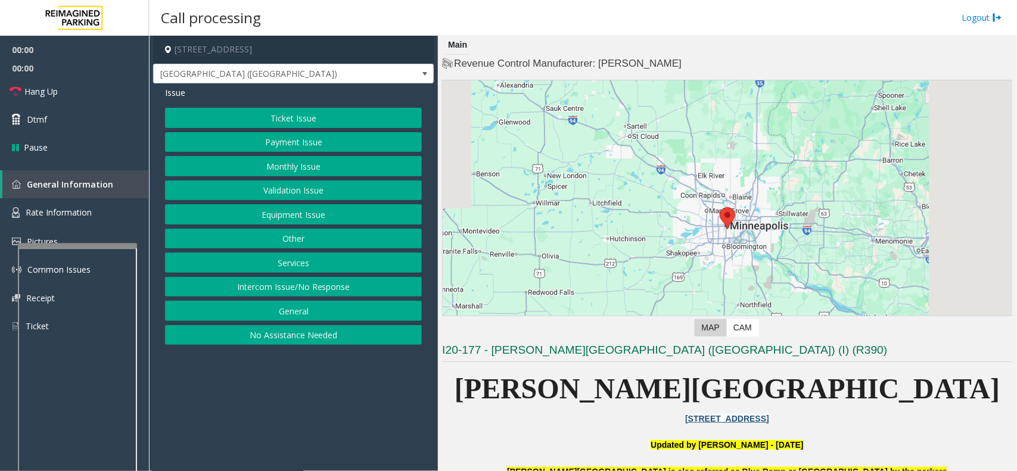
click at [287, 284] on button "Intercom Issue/No Response" at bounding box center [293, 287] width 257 height 20
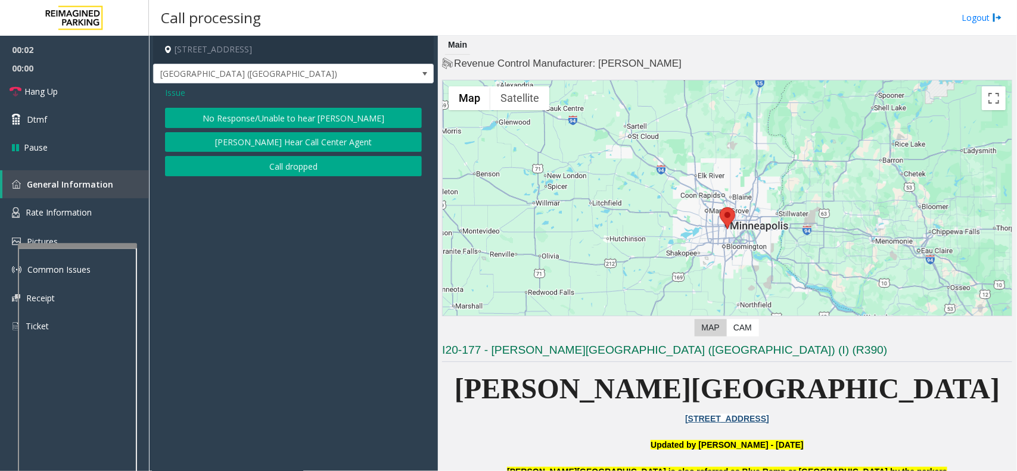
click at [171, 96] on span "Issue" at bounding box center [175, 92] width 20 height 13
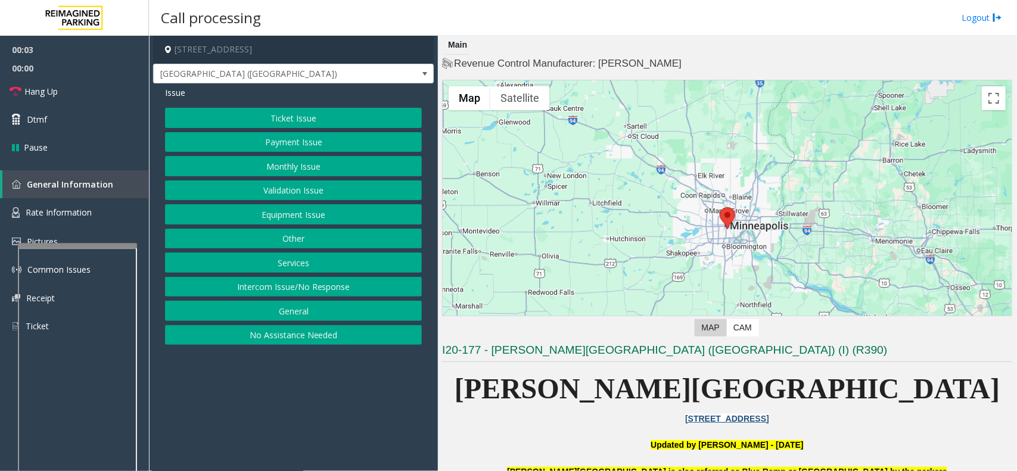
click at [284, 216] on button "Equipment Issue" at bounding box center [293, 214] width 257 height 20
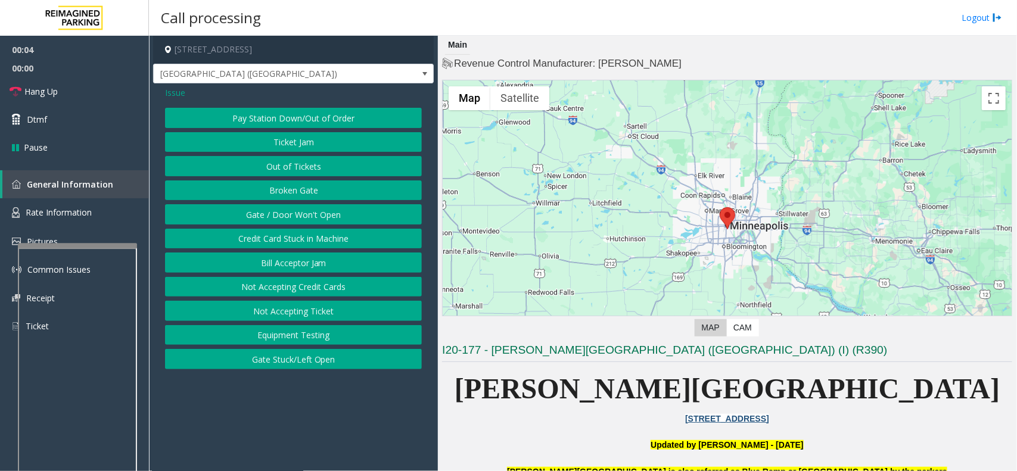
click at [272, 218] on button "Gate / Door Won't Open" at bounding box center [293, 214] width 257 height 20
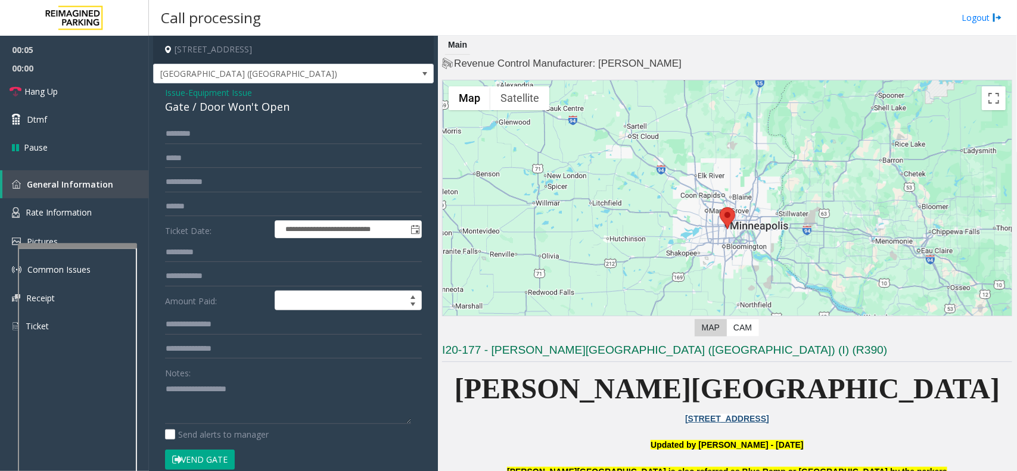
click at [197, 456] on button "Vend Gate" at bounding box center [200, 460] width 70 height 20
type input "**********"
click at [75, 89] on link "Hang Up" at bounding box center [74, 91] width 149 height 28
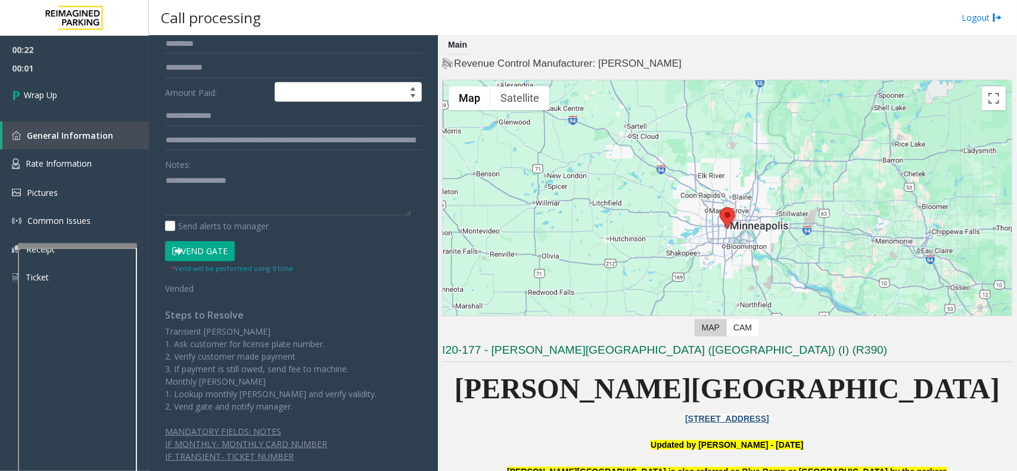
scroll to position [237, 0]
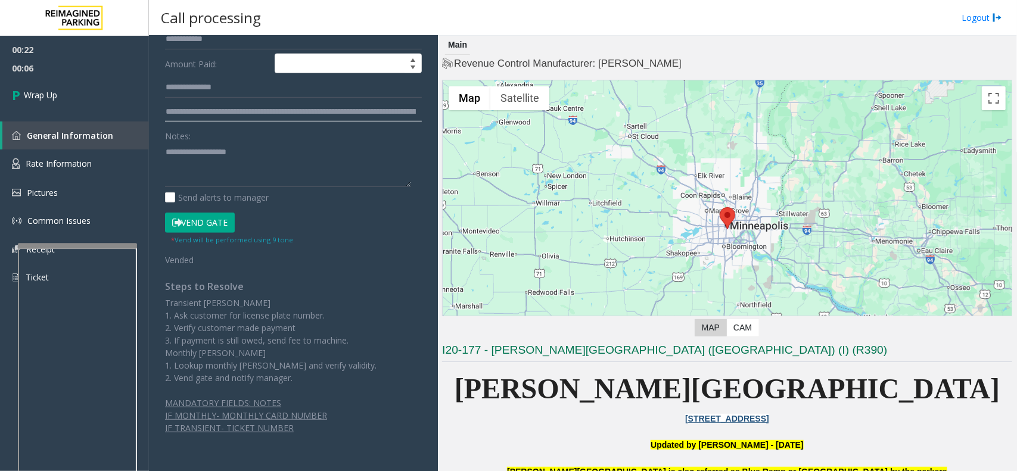
click at [406, 115] on input "**********" at bounding box center [293, 112] width 257 height 20
click at [389, 114] on input "**********" at bounding box center [293, 112] width 257 height 20
click at [322, 111] on input "**********" at bounding box center [293, 112] width 257 height 20
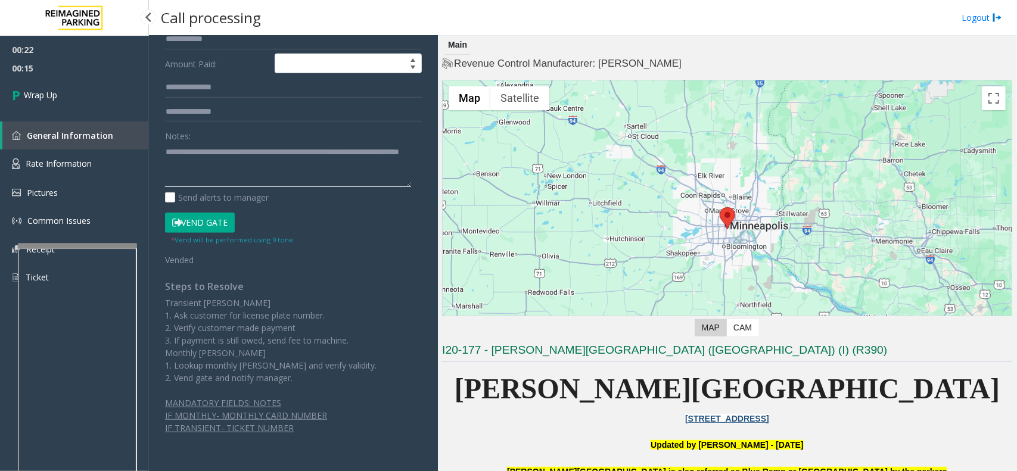
type textarea "**********"
click at [70, 75] on span "00:15" at bounding box center [74, 68] width 149 height 18
click at [67, 78] on link "Wrap Up" at bounding box center [74, 94] width 149 height 35
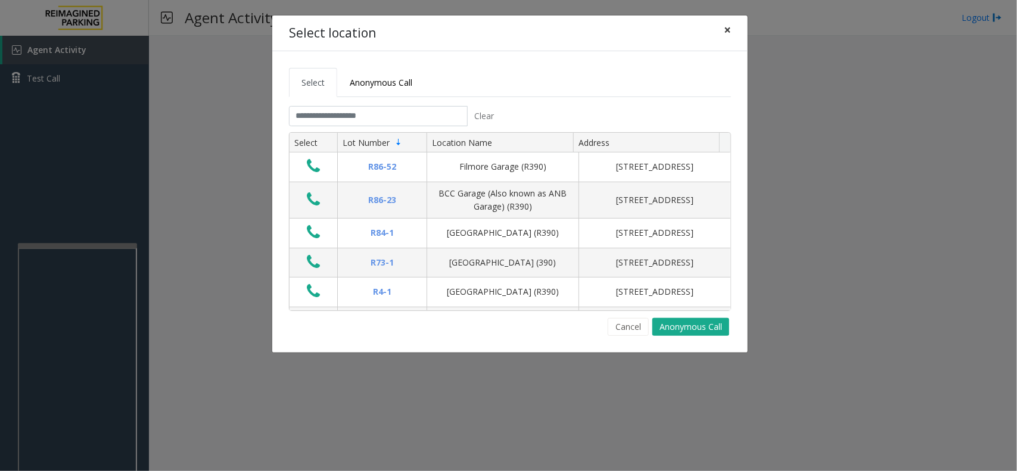
click at [725, 28] on span "×" at bounding box center [727, 29] width 7 height 17
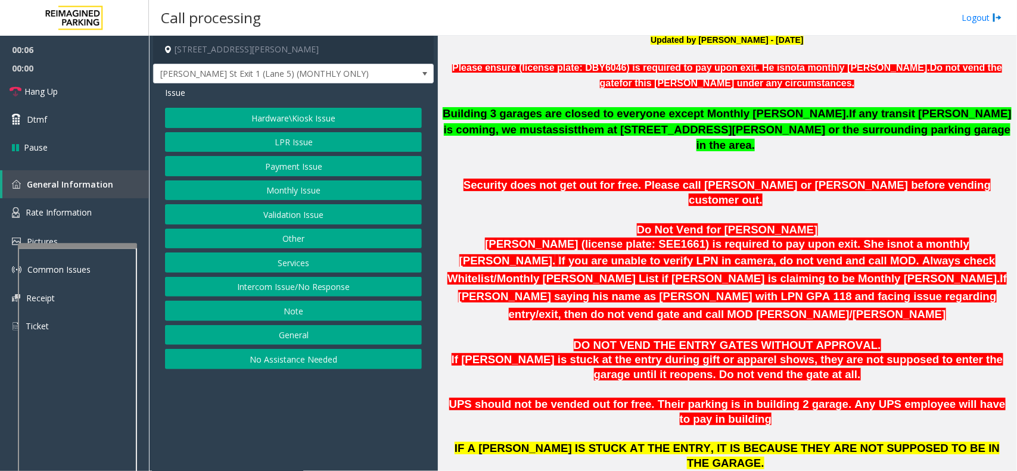
scroll to position [894, 0]
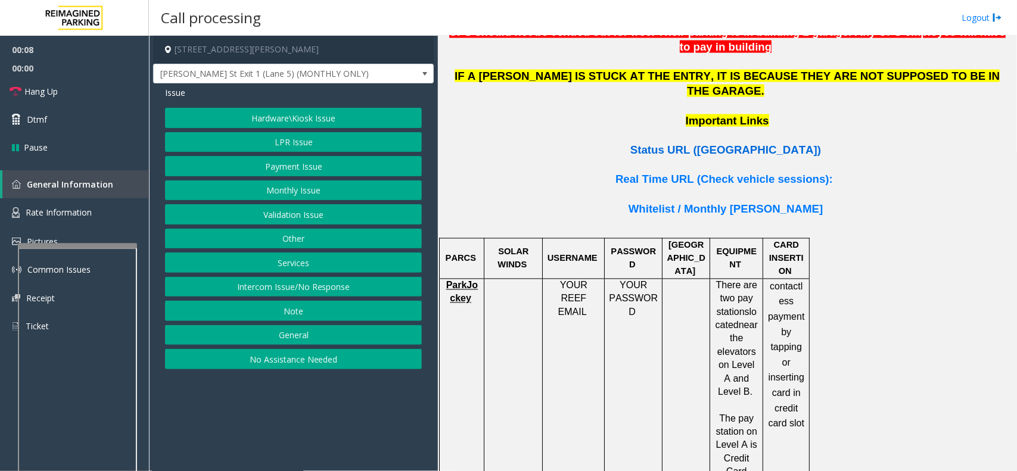
click at [734, 144] on span "Status URL ([GEOGRAPHIC_DATA])" at bounding box center [726, 150] width 191 height 13
click at [303, 167] on button "Payment Issue" at bounding box center [293, 166] width 257 height 20
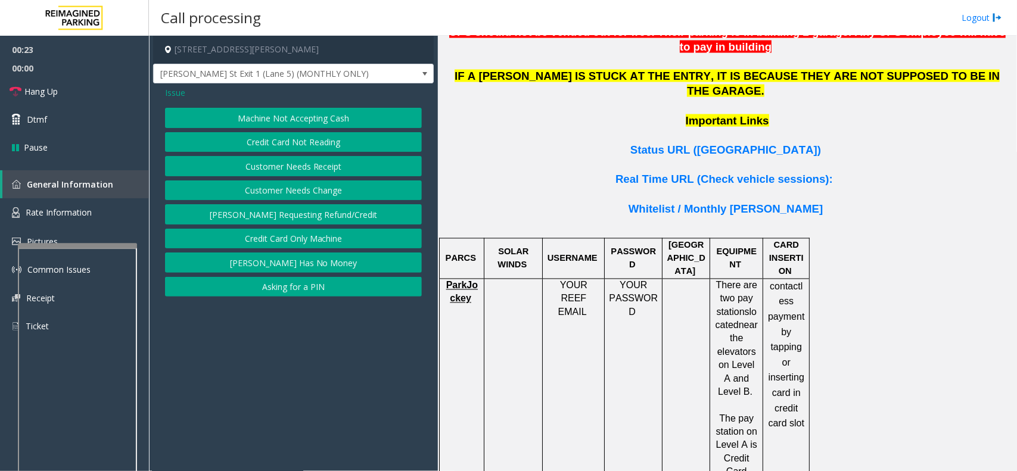
click at [174, 95] on span "Issue" at bounding box center [175, 92] width 20 height 13
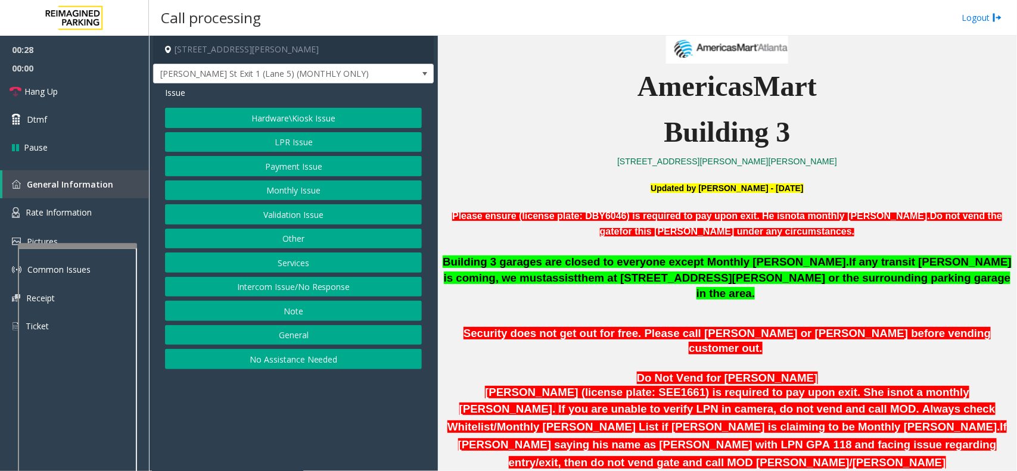
scroll to position [372, 0]
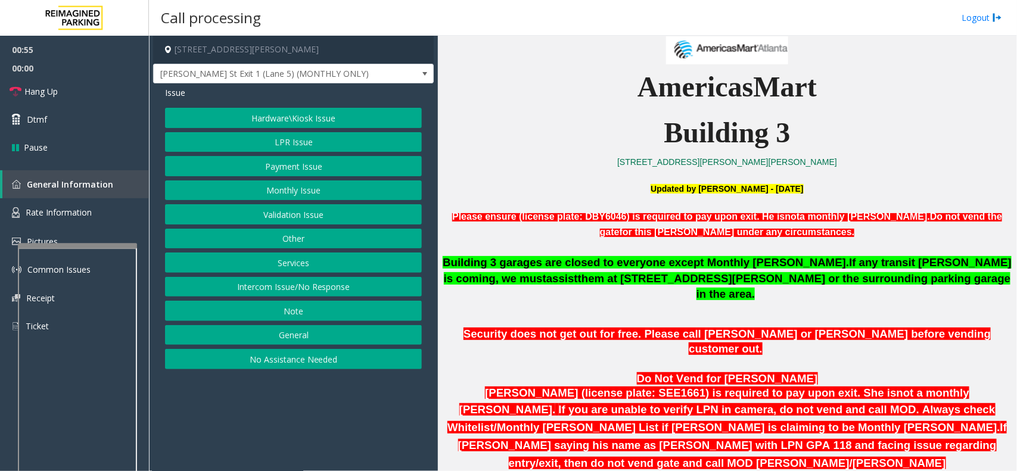
click at [316, 114] on button "Hardware\Kiosk Issue" at bounding box center [293, 118] width 257 height 20
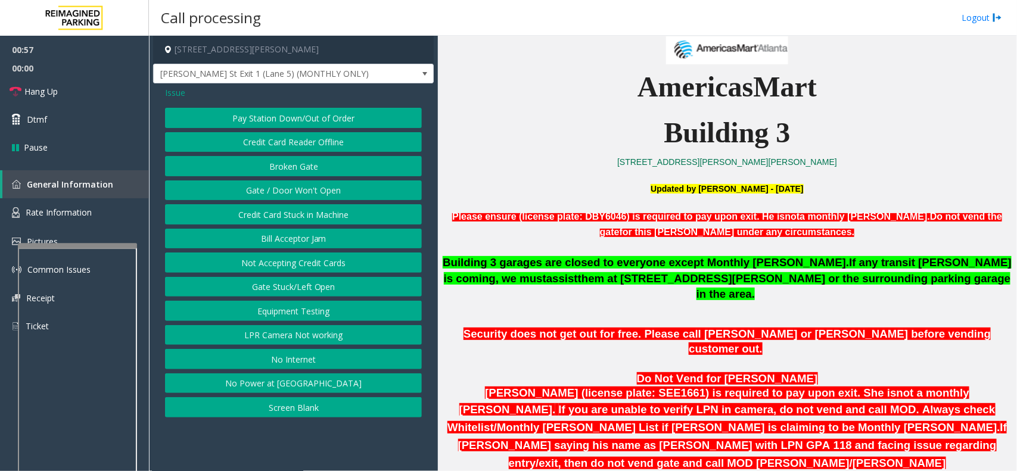
click at [313, 192] on button "Gate / Door Won't Open" at bounding box center [293, 191] width 257 height 20
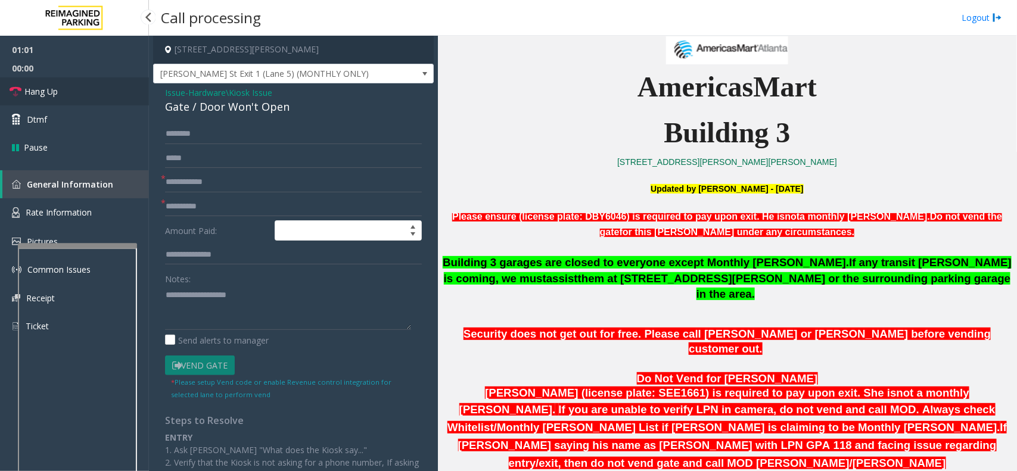
click at [51, 97] on span "Hang Up" at bounding box center [40, 91] width 33 height 13
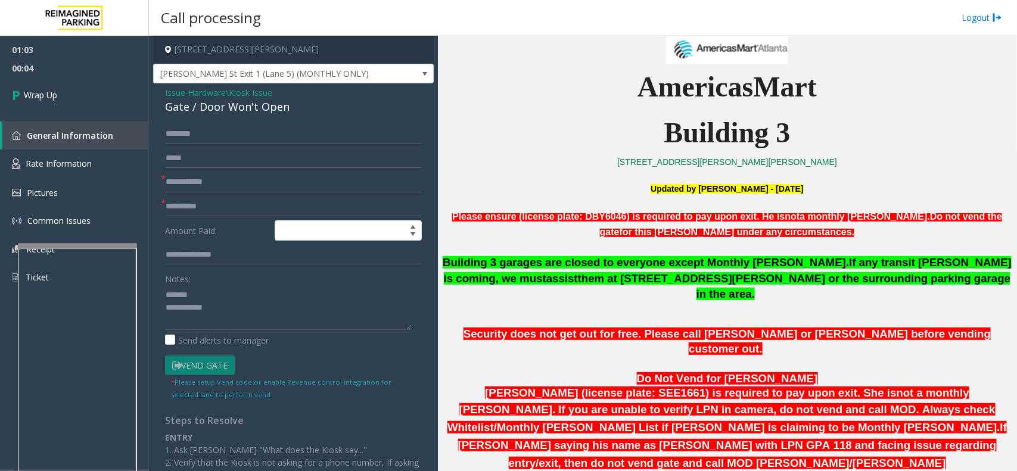
click at [240, 108] on div "Gate / Door Won't Open" at bounding box center [293, 107] width 257 height 16
copy div "Gate / Door Won't Open"
click at [201, 296] on textarea at bounding box center [288, 307] width 246 height 45
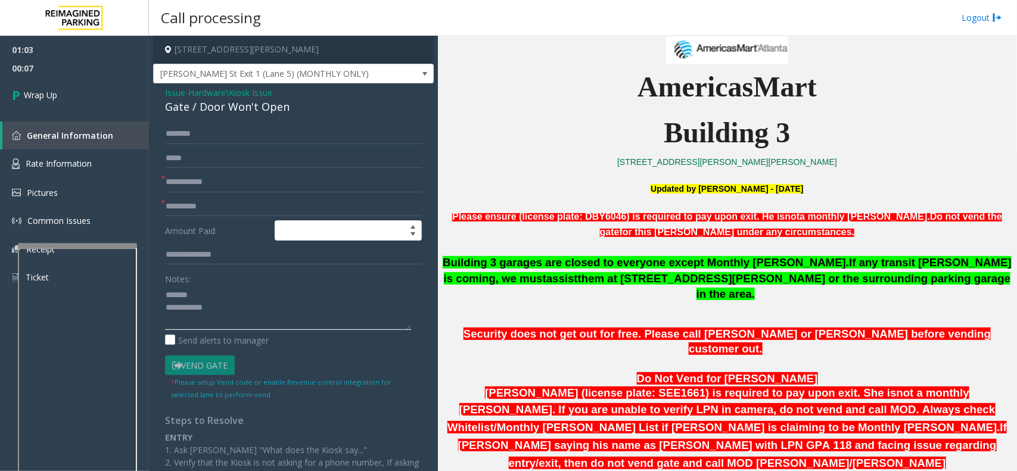
paste textarea "**********"
type textarea "**********"
click at [209, 181] on input "text" at bounding box center [293, 182] width 257 height 20
type input "**"
type input "*"
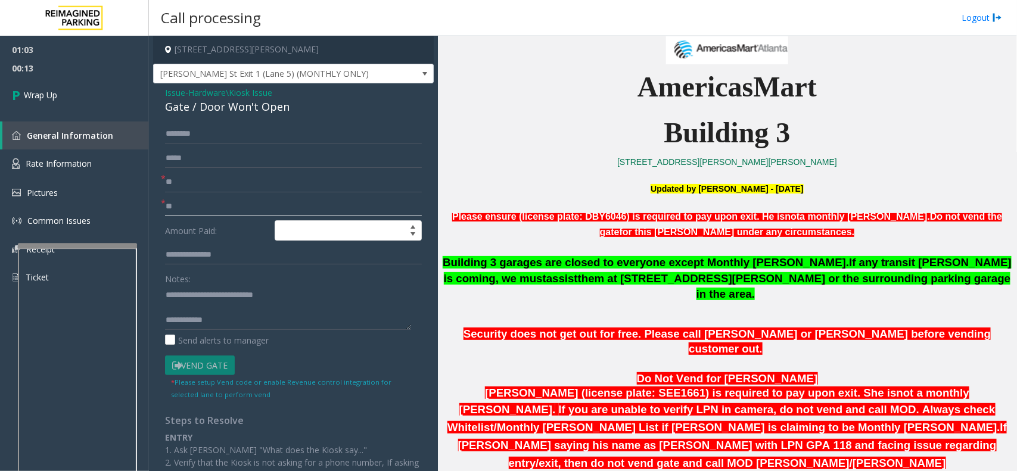
type input "**"
click at [232, 322] on textarea at bounding box center [288, 307] width 246 height 45
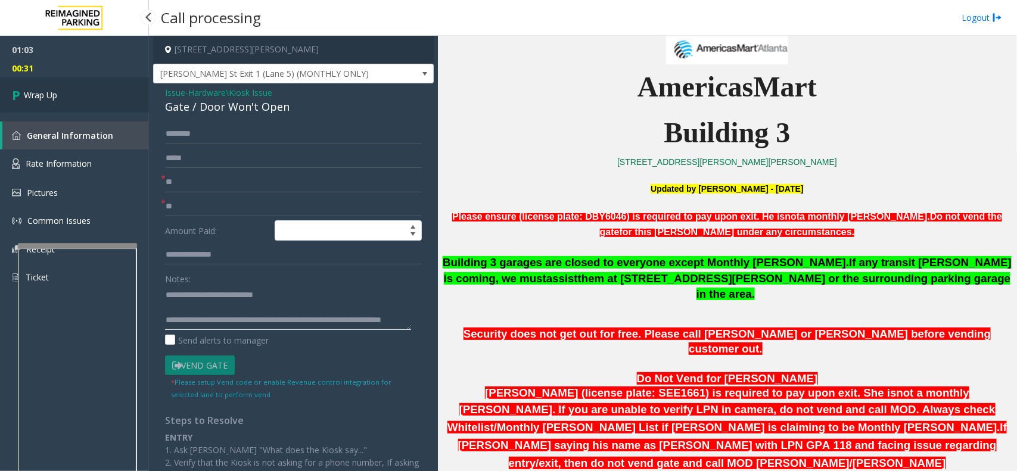
type textarea "**********"
click at [89, 97] on link "Wrap Up" at bounding box center [74, 94] width 149 height 35
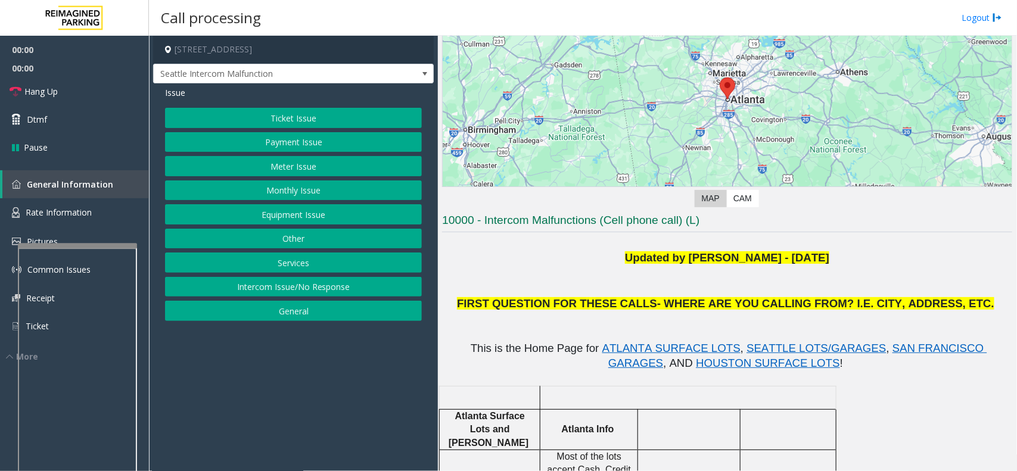
scroll to position [223, 0]
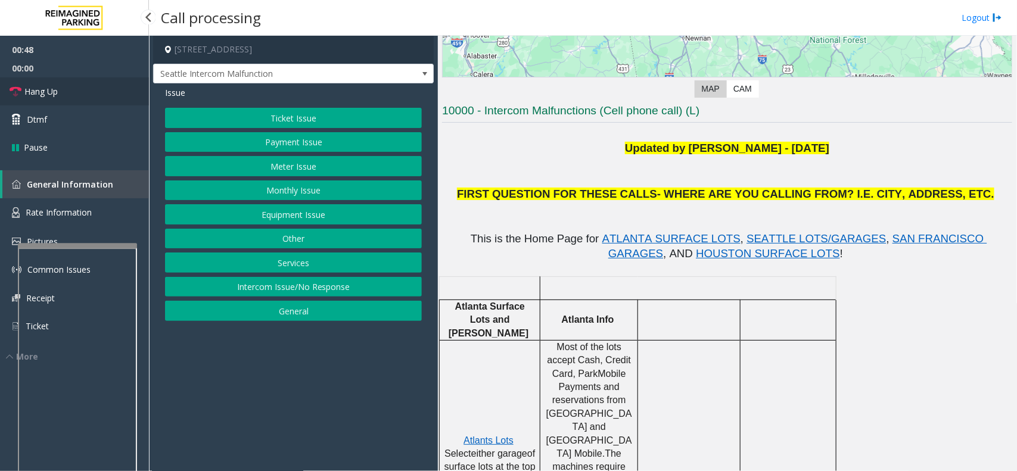
click at [90, 91] on link "Hang Up" at bounding box center [74, 91] width 149 height 28
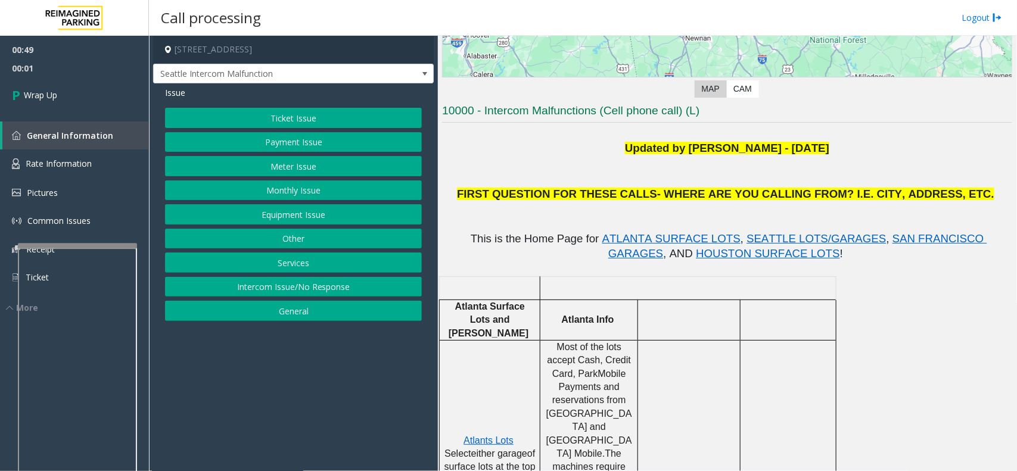
click at [300, 215] on button "Equipment Issue" at bounding box center [293, 214] width 257 height 20
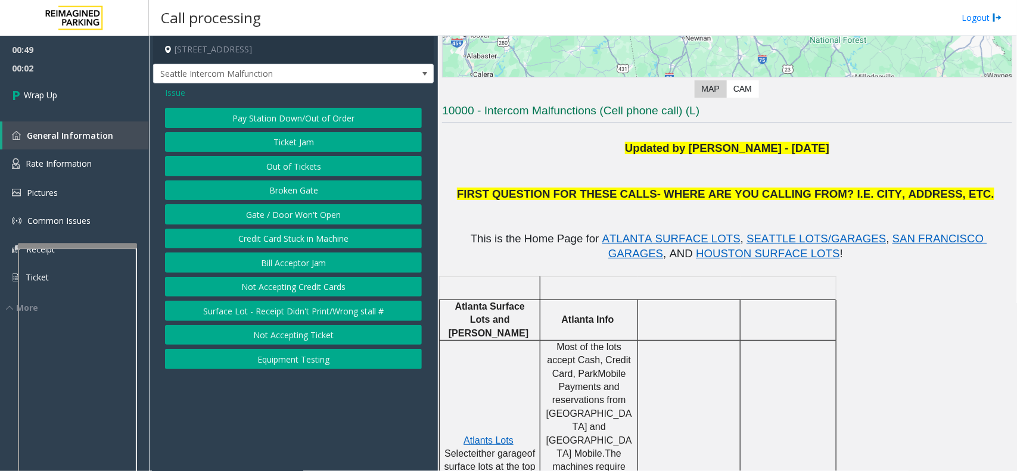
click at [302, 215] on button "Gate / Door Won't Open" at bounding box center [293, 214] width 257 height 20
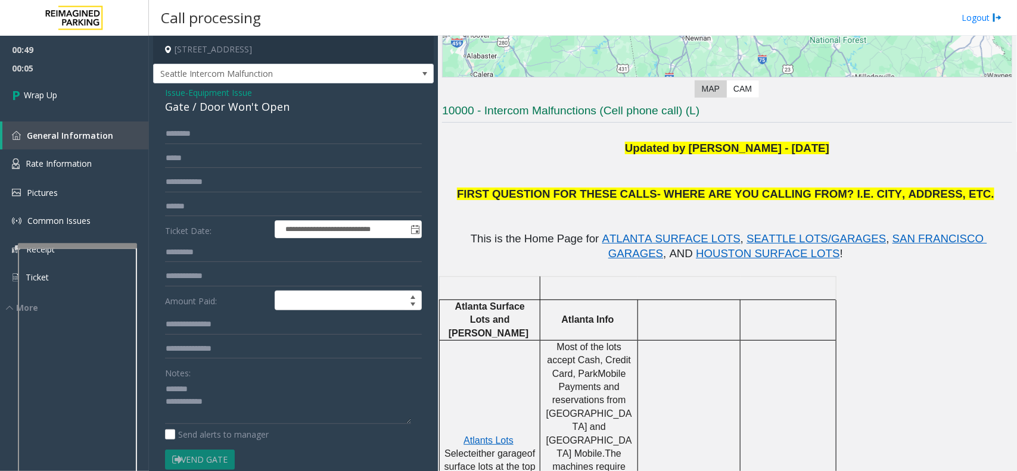
click at [252, 103] on div "Gate / Door Won't Open" at bounding box center [293, 107] width 257 height 16
copy div "Gate / Door Won't Open"
paste textarea "**********"
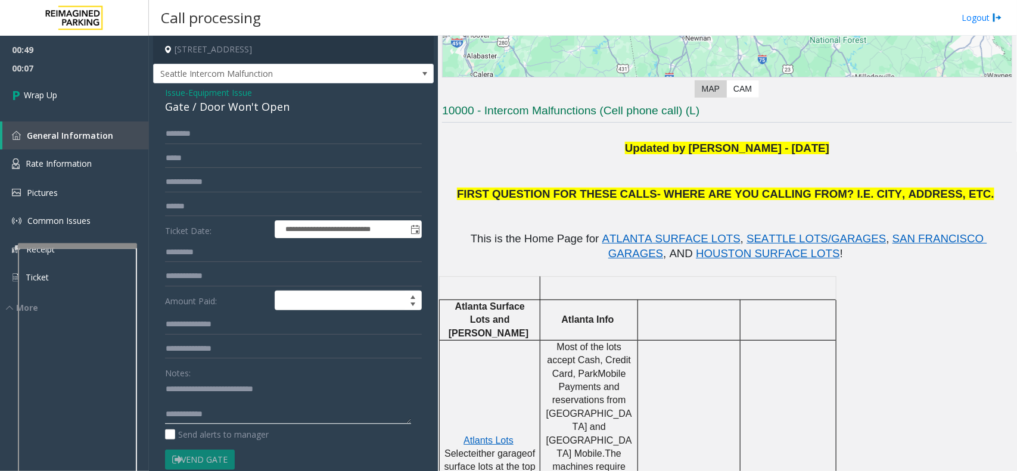
click at [241, 386] on textarea at bounding box center [288, 402] width 246 height 45
click at [248, 410] on textarea at bounding box center [288, 402] width 246 height 45
click at [270, 418] on textarea at bounding box center [288, 402] width 246 height 45
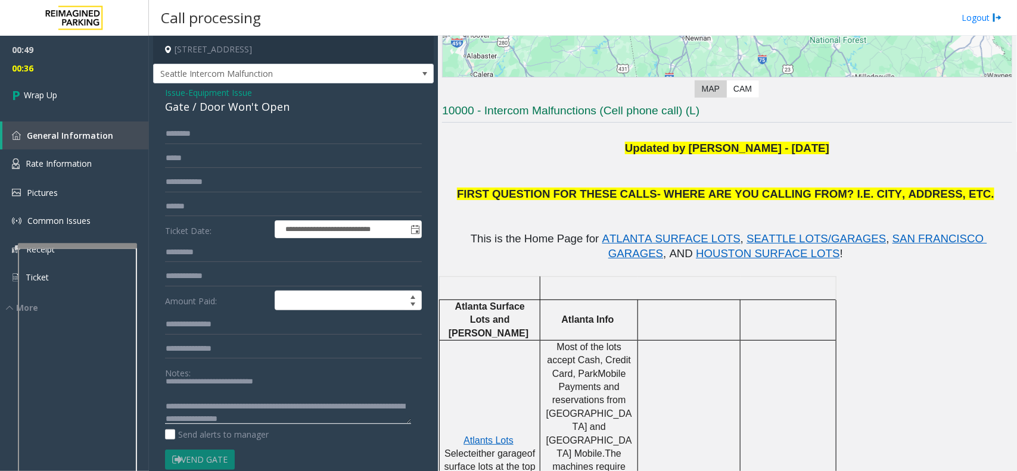
scroll to position [0, 0]
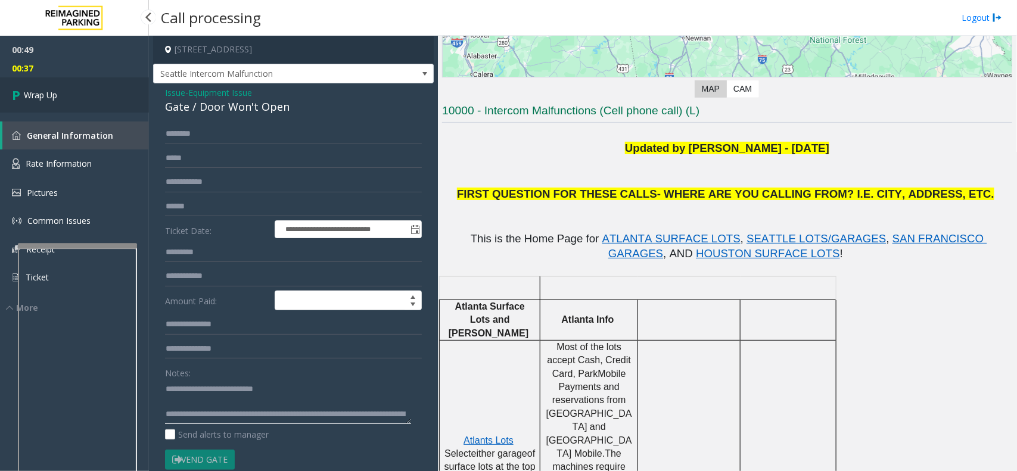
type textarea "**********"
click at [98, 92] on link "Wrap Up" at bounding box center [74, 94] width 149 height 35
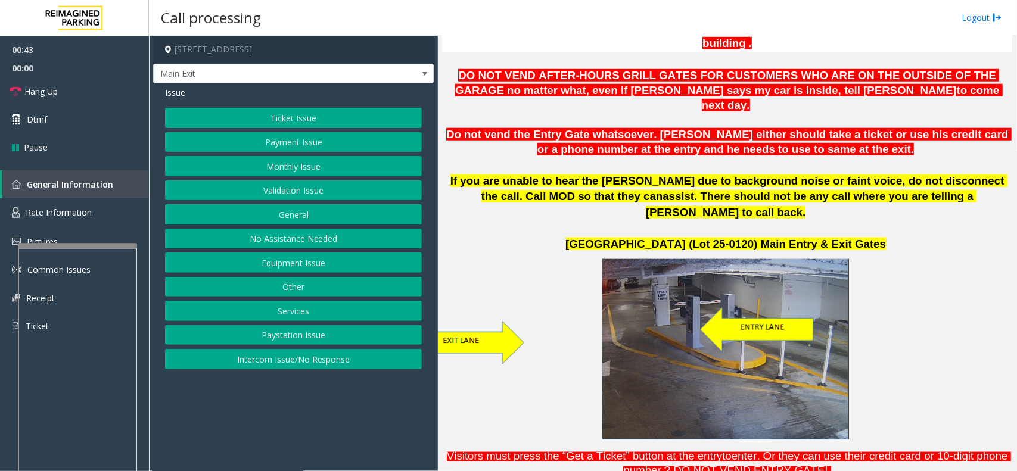
scroll to position [373, 0]
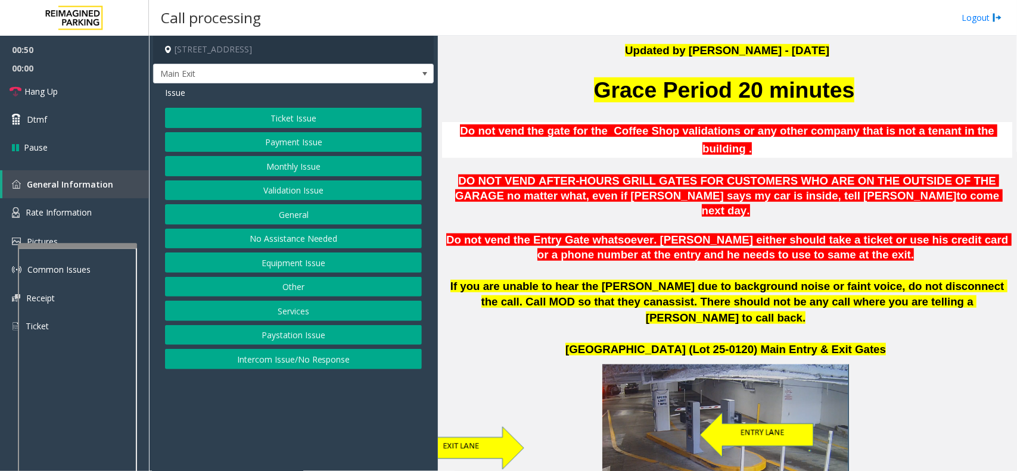
drag, startPoint x: 980, startPoint y: 130, endPoint x: 613, endPoint y: 105, distance: 368.5
click at [298, 195] on button "Validation Issue" at bounding box center [293, 191] width 257 height 20
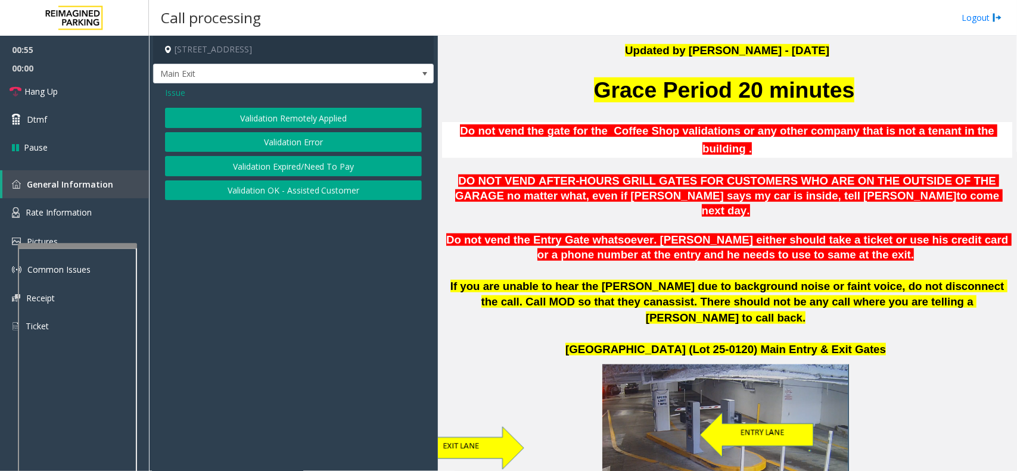
click at [281, 140] on button "Validation Error" at bounding box center [293, 142] width 257 height 20
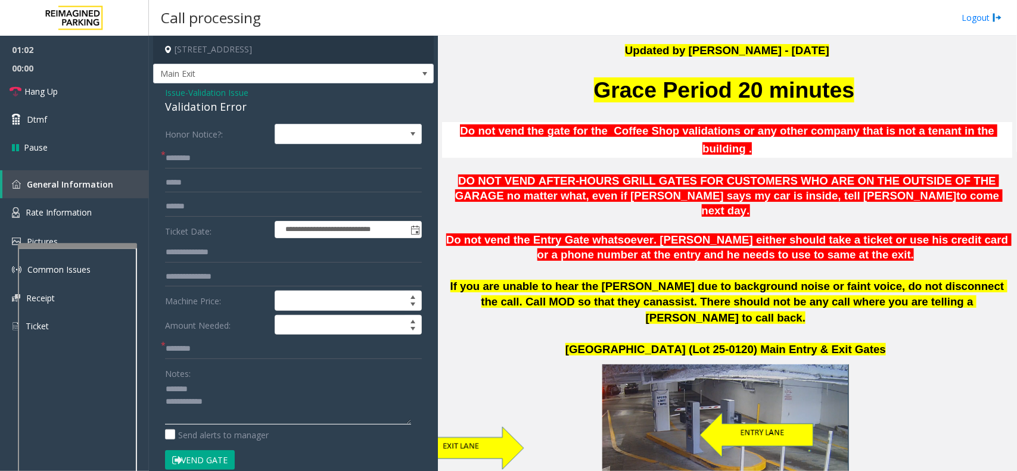
type textarea "**********"
click at [213, 159] on input "text" at bounding box center [293, 158] width 257 height 20
type input "**"
click at [42, 80] on link "Hang Up" at bounding box center [74, 91] width 149 height 28
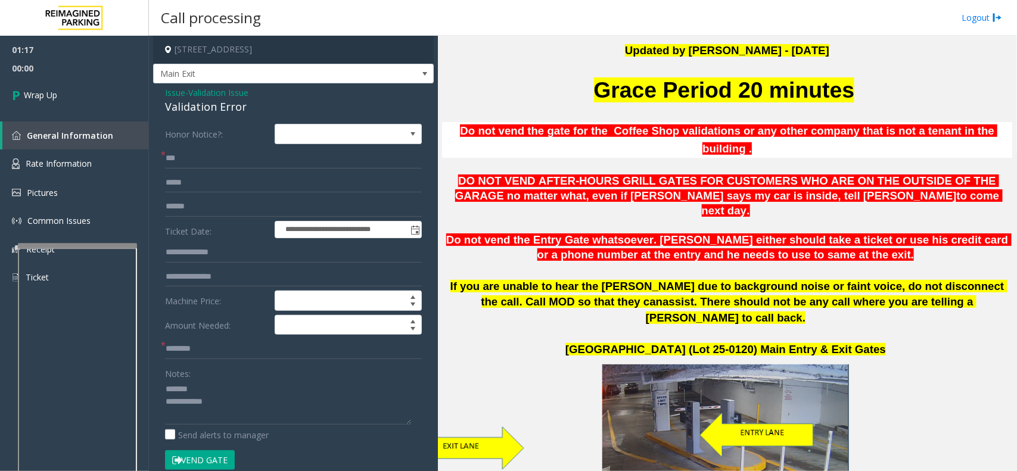
click at [206, 103] on div "Validation Error" at bounding box center [293, 107] width 257 height 16
click at [290, 413] on textarea at bounding box center [288, 402] width 246 height 45
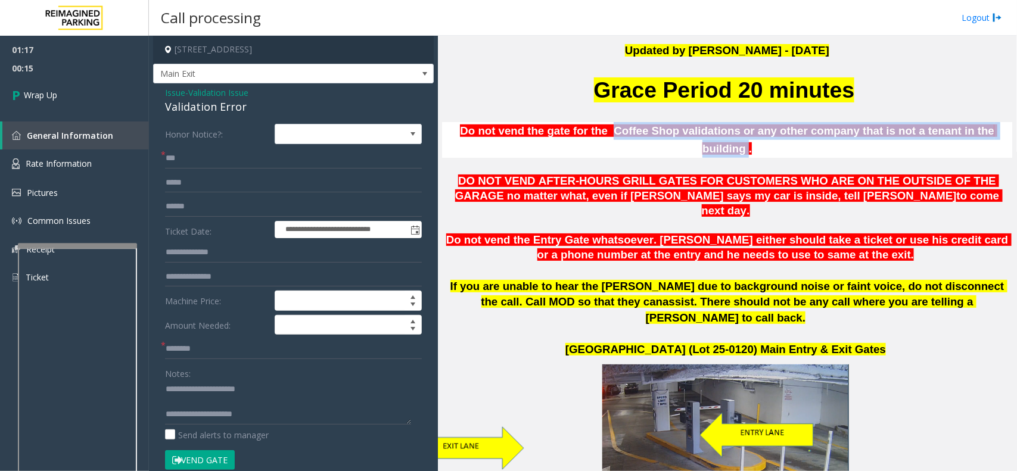
drag, startPoint x: 599, startPoint y: 132, endPoint x: 975, endPoint y: 132, distance: 376.0
click at [975, 132] on span "Do not vend the gate for the Coffee Shop validations or any other company that …" at bounding box center [729, 140] width 538 height 30
copy span "Coffee Shop validations or any other company that is not a tenant in the buildi…"
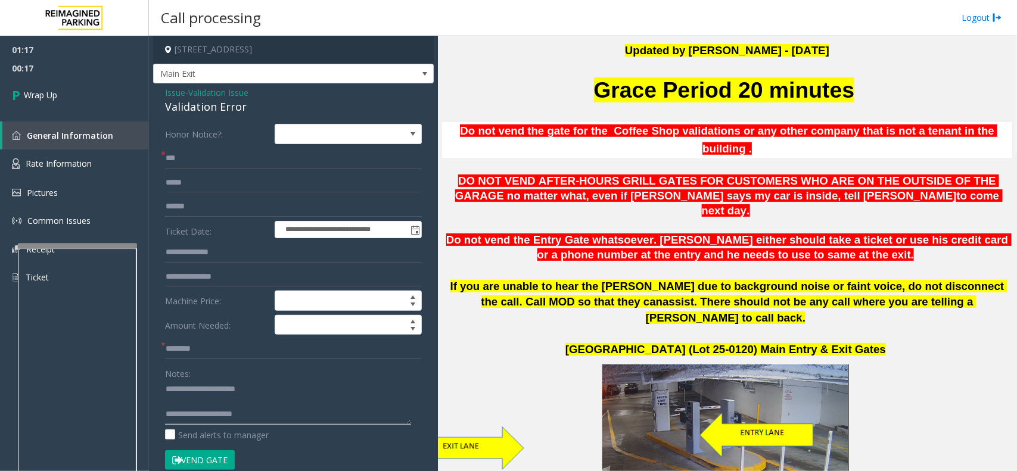
click at [331, 408] on textarea at bounding box center [288, 402] width 246 height 45
click at [337, 418] on textarea at bounding box center [288, 402] width 246 height 45
paste textarea "**********"
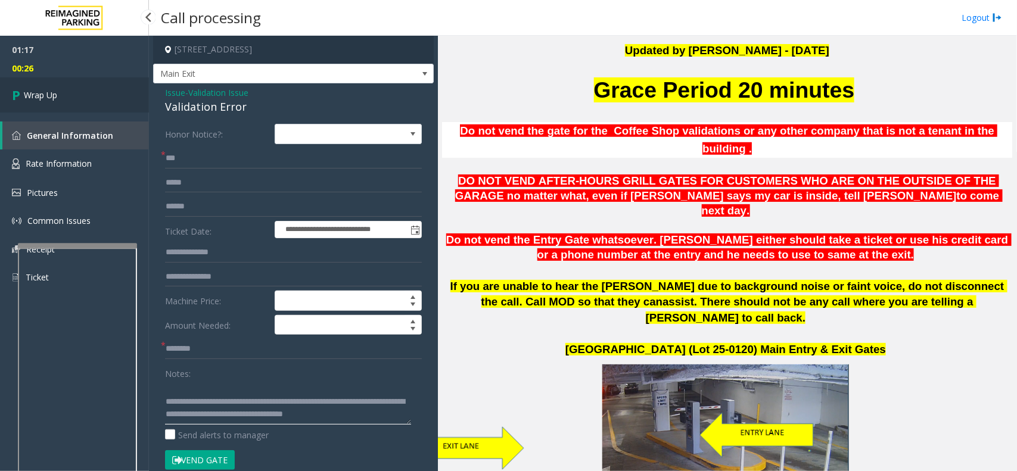
type textarea "**********"
click at [99, 82] on link "Wrap Up" at bounding box center [74, 94] width 149 height 35
click at [78, 95] on link "Wrap Up" at bounding box center [74, 94] width 149 height 35
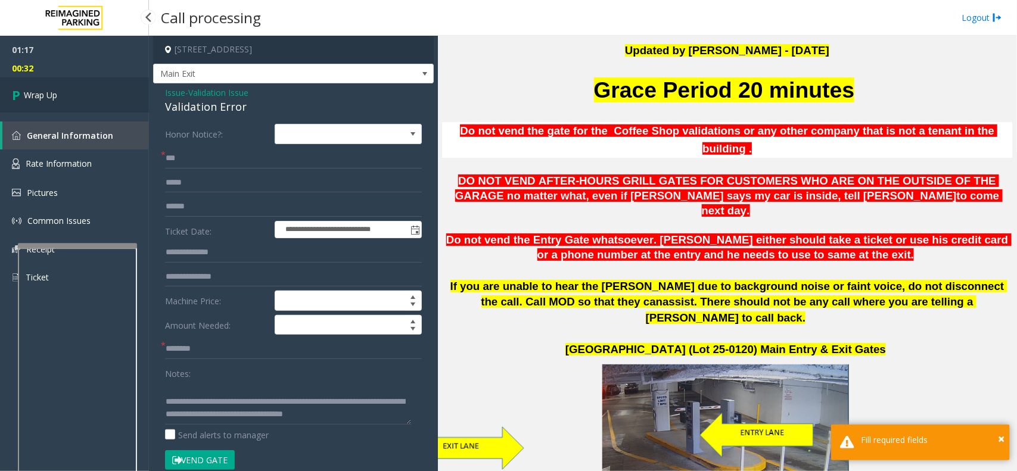
click at [78, 95] on link "Wrap Up" at bounding box center [74, 94] width 149 height 35
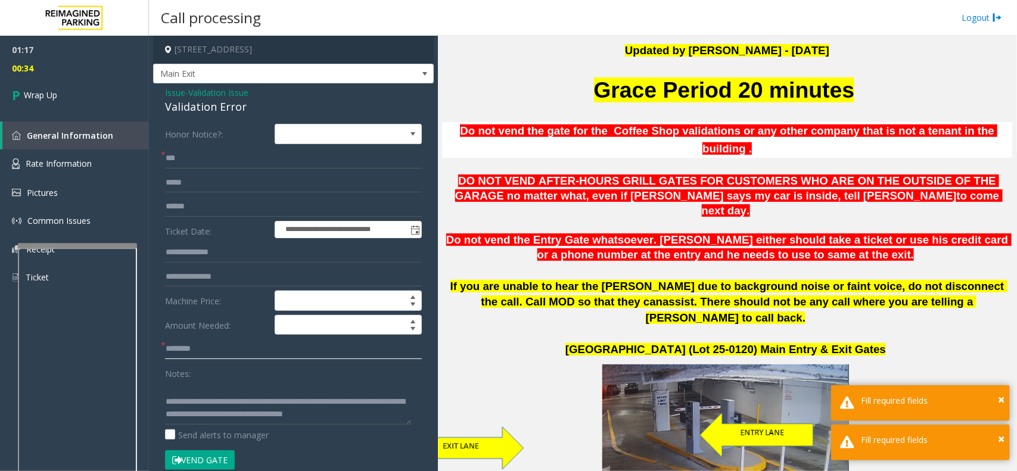
click at [220, 352] on input "text" at bounding box center [293, 349] width 257 height 20
type input "**"
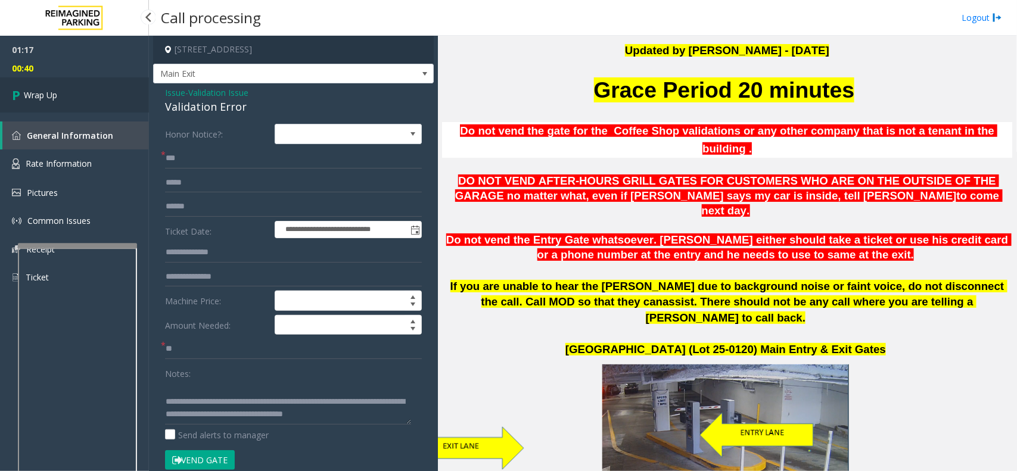
click at [91, 87] on link "Wrap Up" at bounding box center [74, 94] width 149 height 35
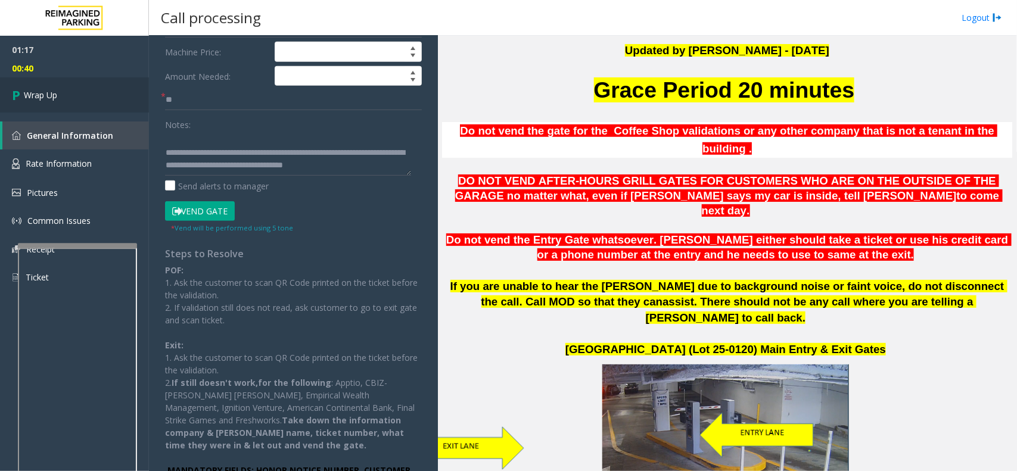
scroll to position [280, 0]
